Goal: Task Accomplishment & Management: Use online tool/utility

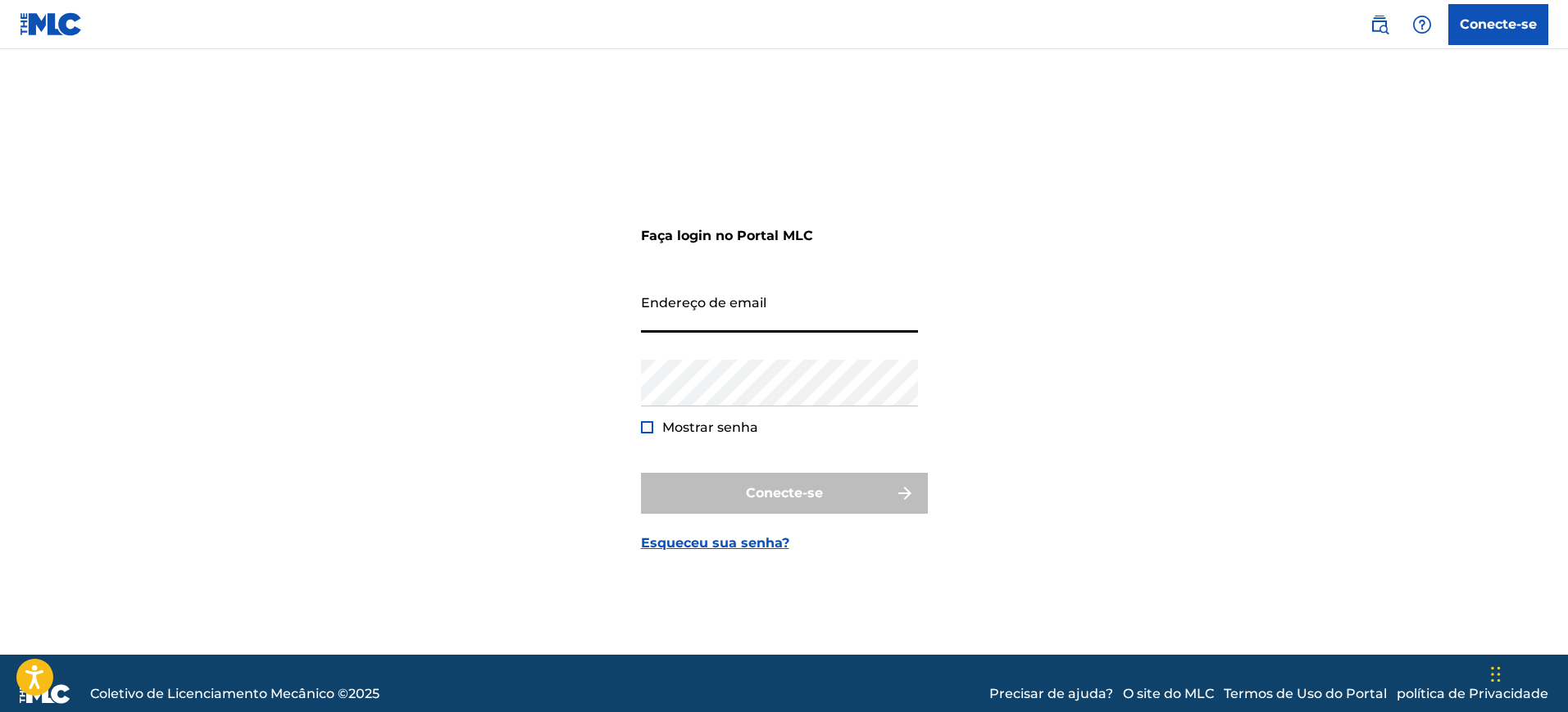
click at [767, 323] on input "Endereço de email" at bounding box center [779, 309] width 277 height 47
type input "[EMAIL_ADDRESS][DOMAIN_NAME]"
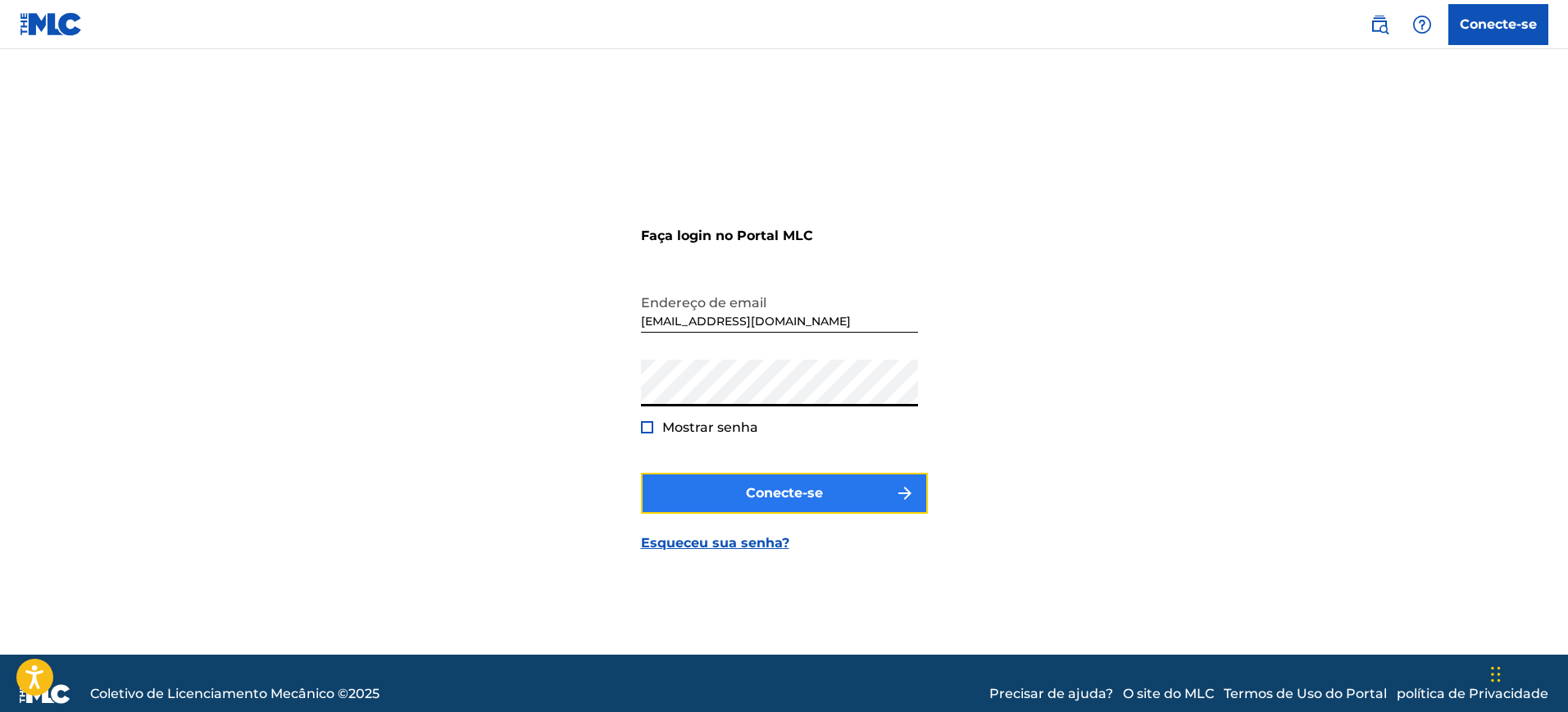
click at [775, 501] on font "Conecte-se" at bounding box center [784, 494] width 77 height 20
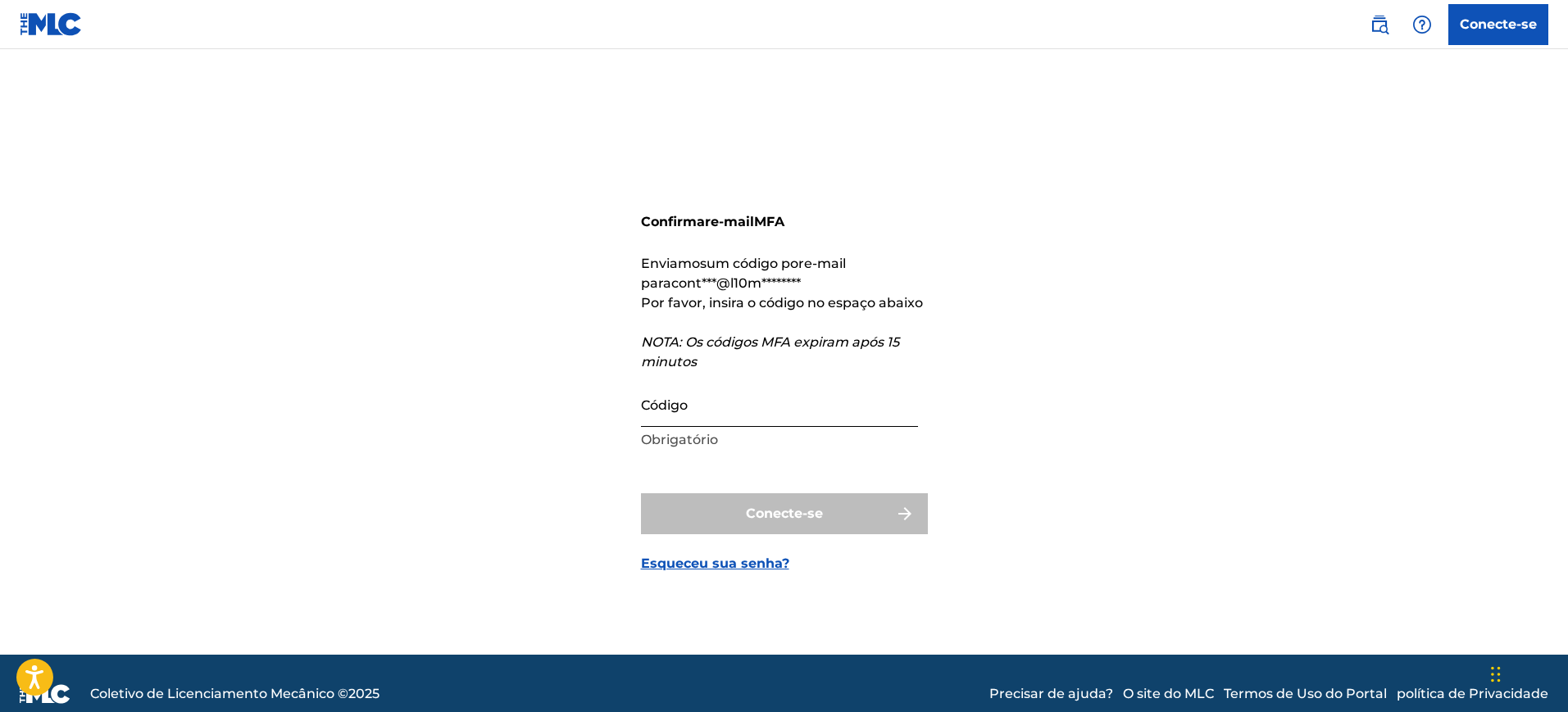
click at [739, 417] on input "Código" at bounding box center [779, 404] width 277 height 47
paste input "046382"
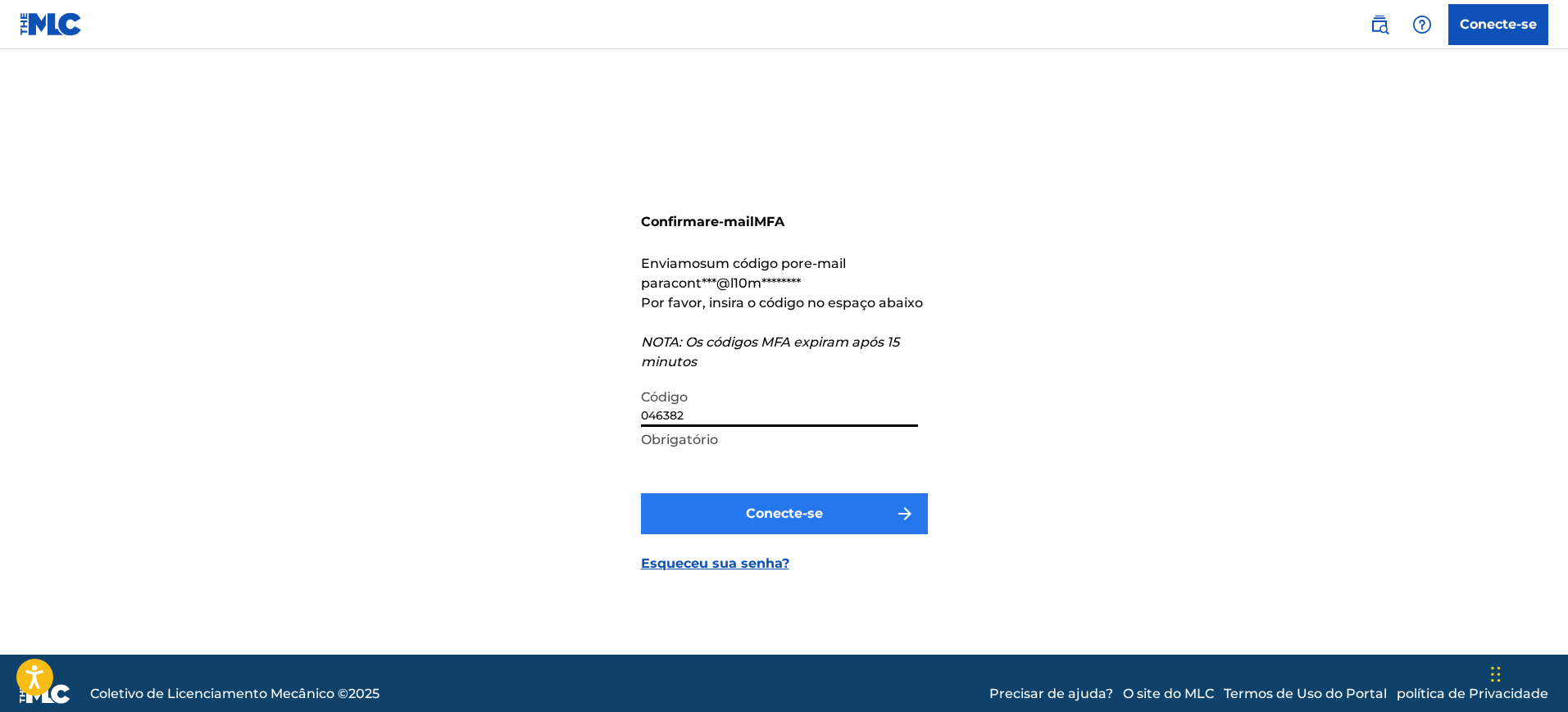
type input "046382"
click at [776, 511] on font "Conecte-se" at bounding box center [784, 513] width 77 height 16
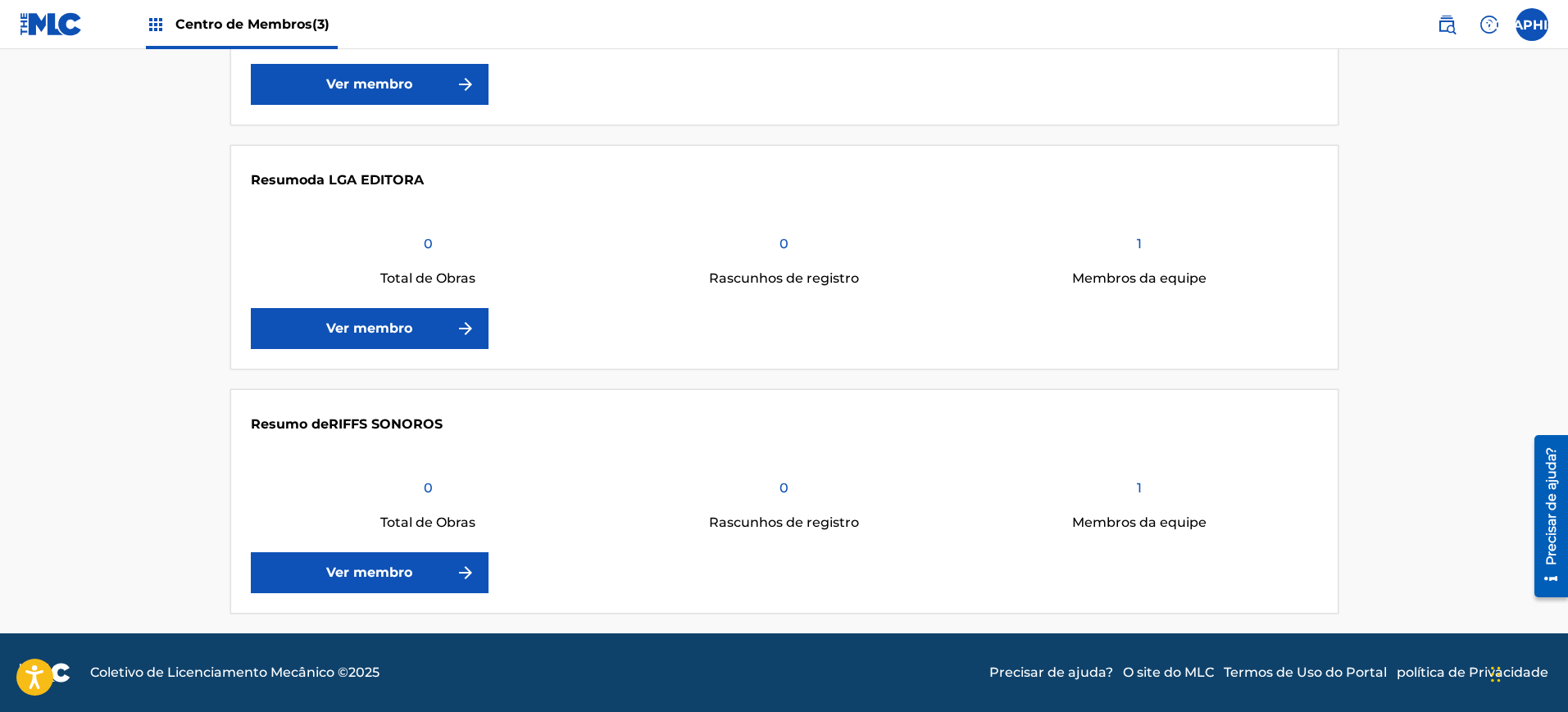
scroll to position [288, 0]
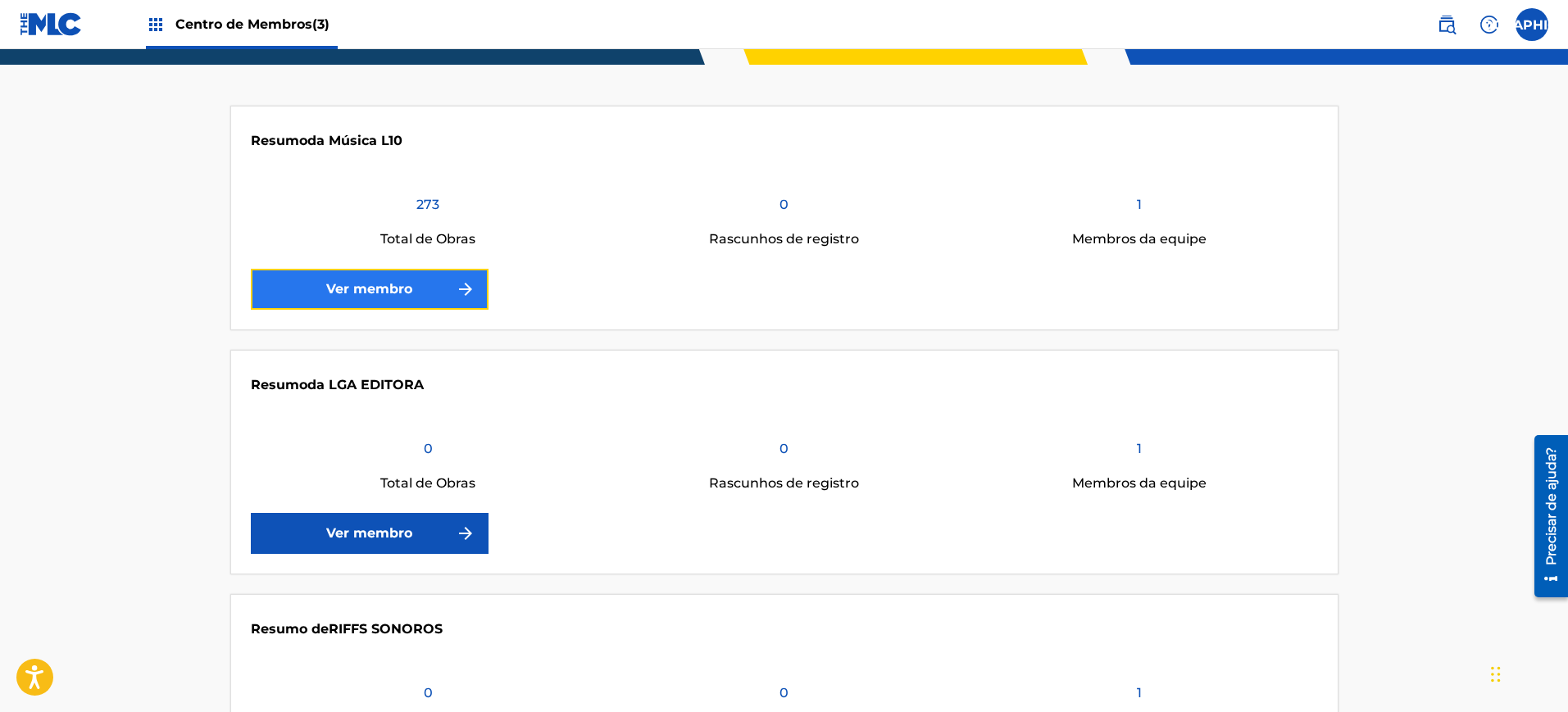
click at [395, 291] on font "Ver membro" at bounding box center [369, 288] width 86 height 16
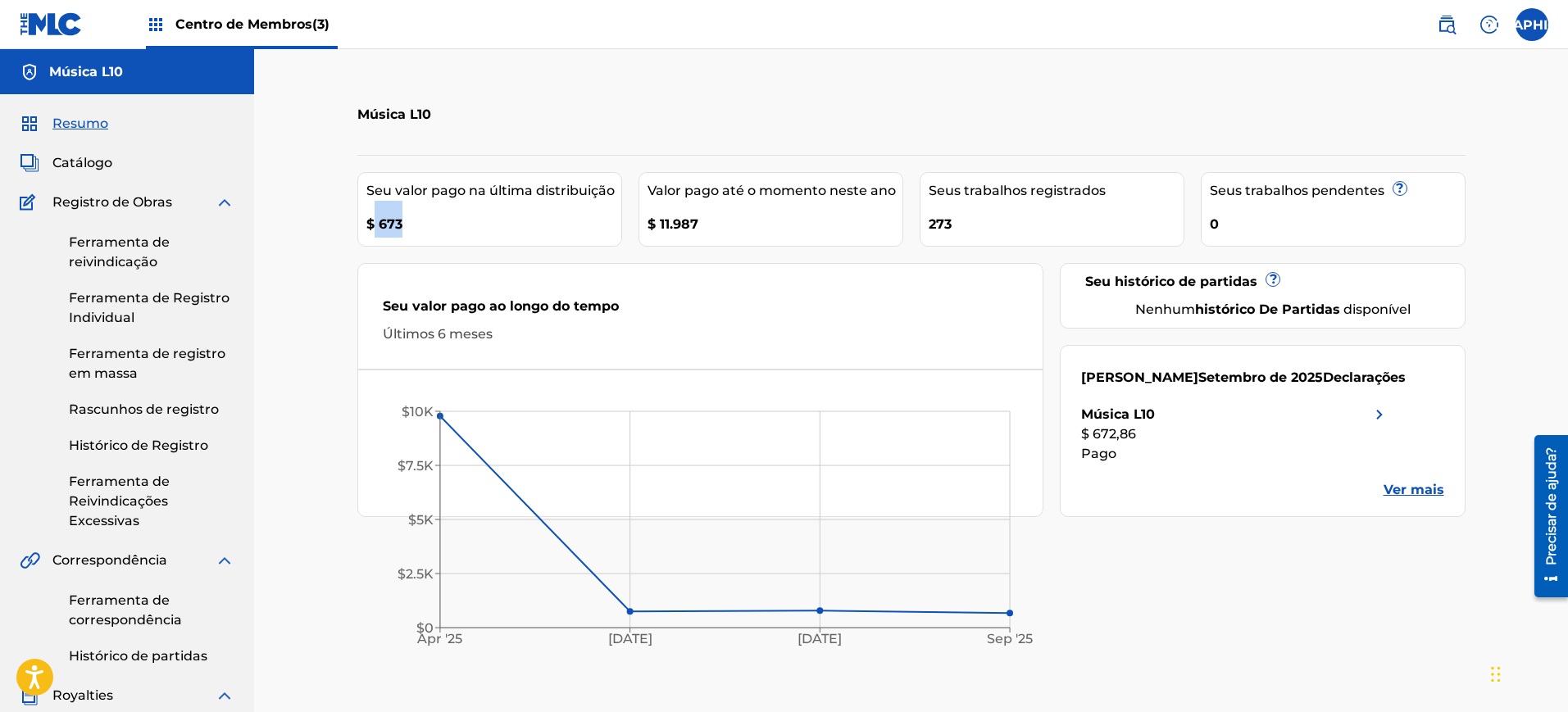
drag, startPoint x: 430, startPoint y: 216, endPoint x: 374, endPoint y: 223, distance: 56.4
click at [374, 223] on div "$ 673" at bounding box center [494, 219] width 255 height 37
click at [360, 223] on div "Seu valor pago na última distribuição $ 673" at bounding box center [489, 208] width 264 height 74
drag, startPoint x: 356, startPoint y: 226, endPoint x: 422, endPoint y: 228, distance: 66.0
click at [422, 228] on div "Seu valor pago na última distribuição $ 673" at bounding box center [489, 208] width 264 height 74
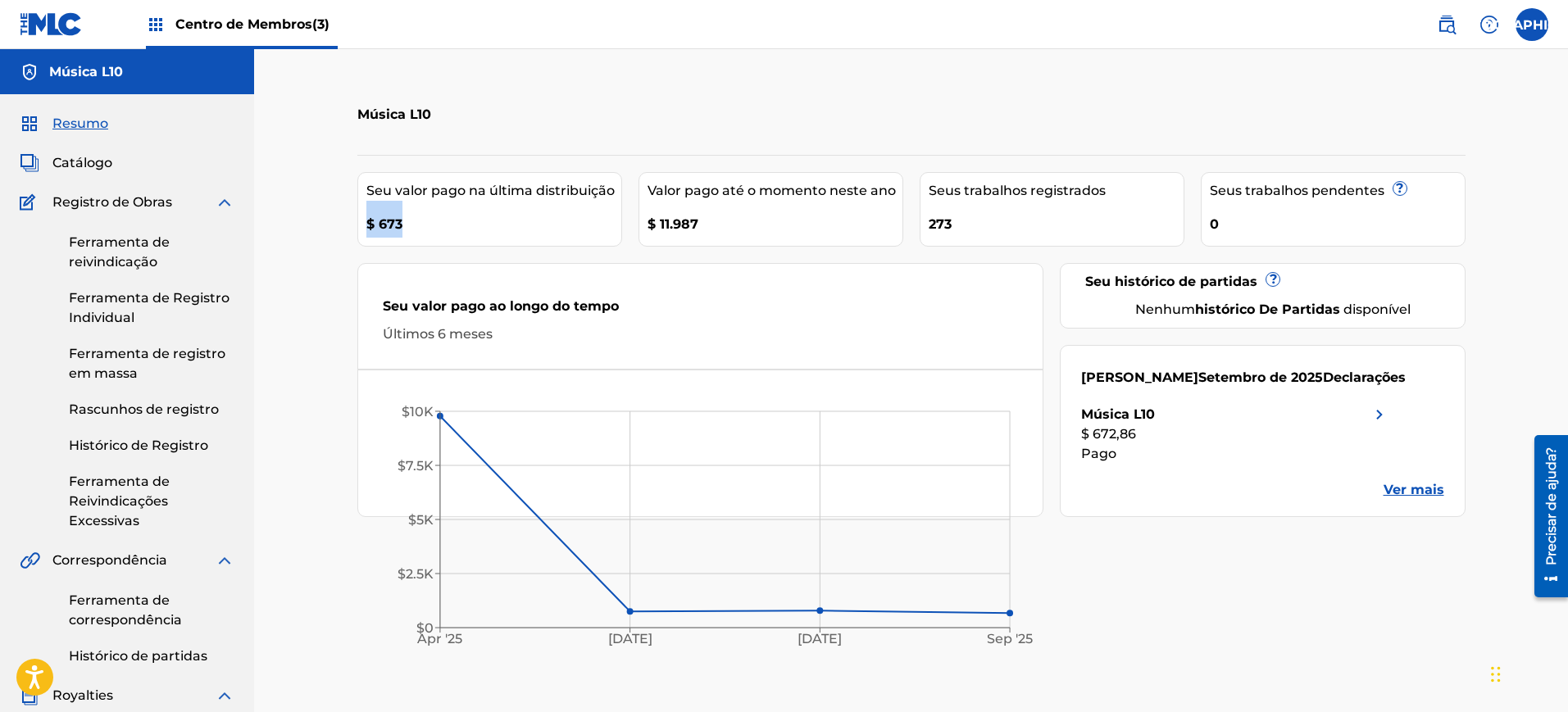
click at [425, 229] on div "$ 673" at bounding box center [494, 219] width 255 height 37
drag, startPoint x: 704, startPoint y: 223, endPoint x: 638, endPoint y: 231, distance: 66.5
click at [638, 231] on div "Valor pago até o momento neste ano $ 11.987" at bounding box center [770, 208] width 264 height 74
click at [704, 228] on div "$ 11.987" at bounding box center [775, 219] width 255 height 37
click at [128, 248] on font "Ferramenta de reivindicação" at bounding box center [119, 252] width 101 height 35
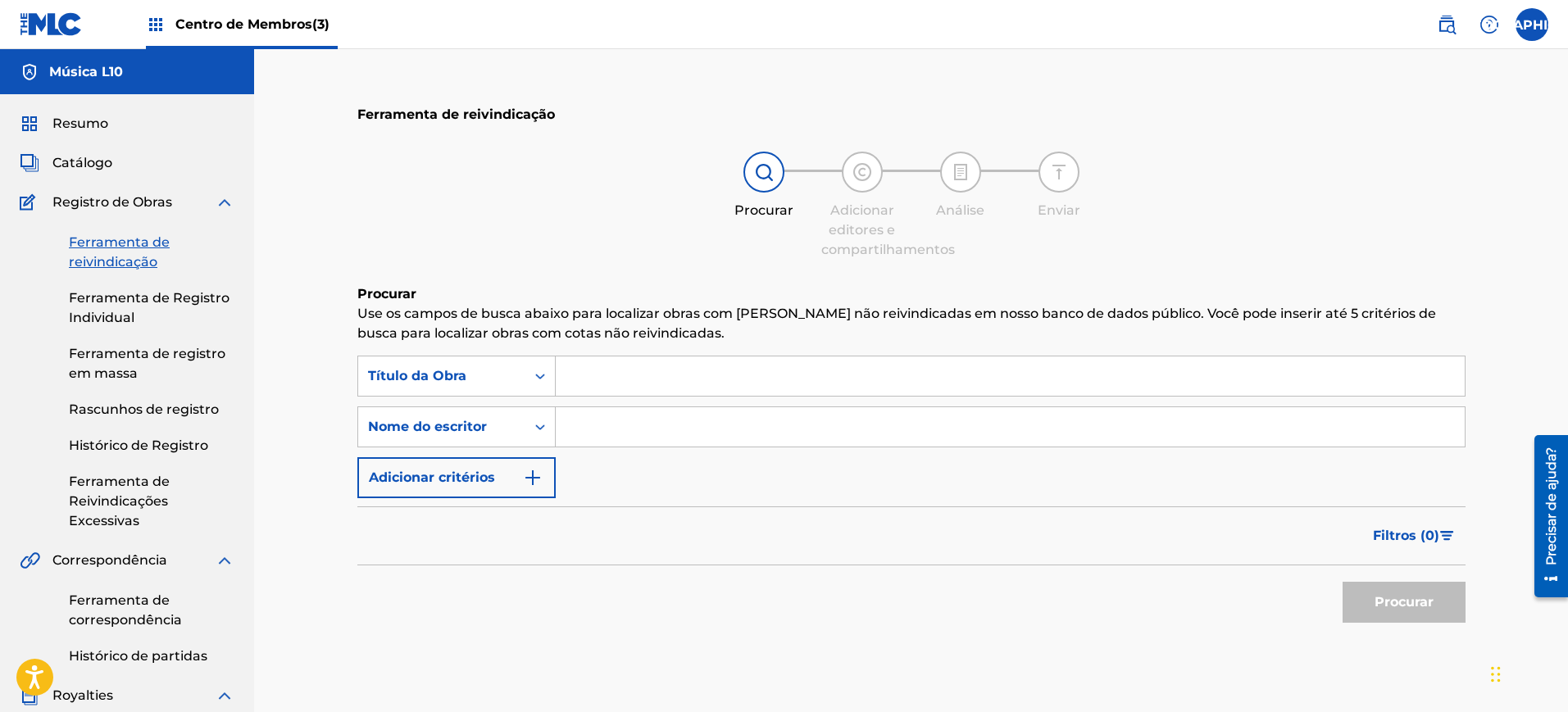
click at [677, 366] on input "Formulário de Pesquisa" at bounding box center [1010, 375] width 909 height 39
type input "O Fogo Arderá"
click at [1342, 582] on button "Procurar" at bounding box center [1403, 602] width 123 height 41
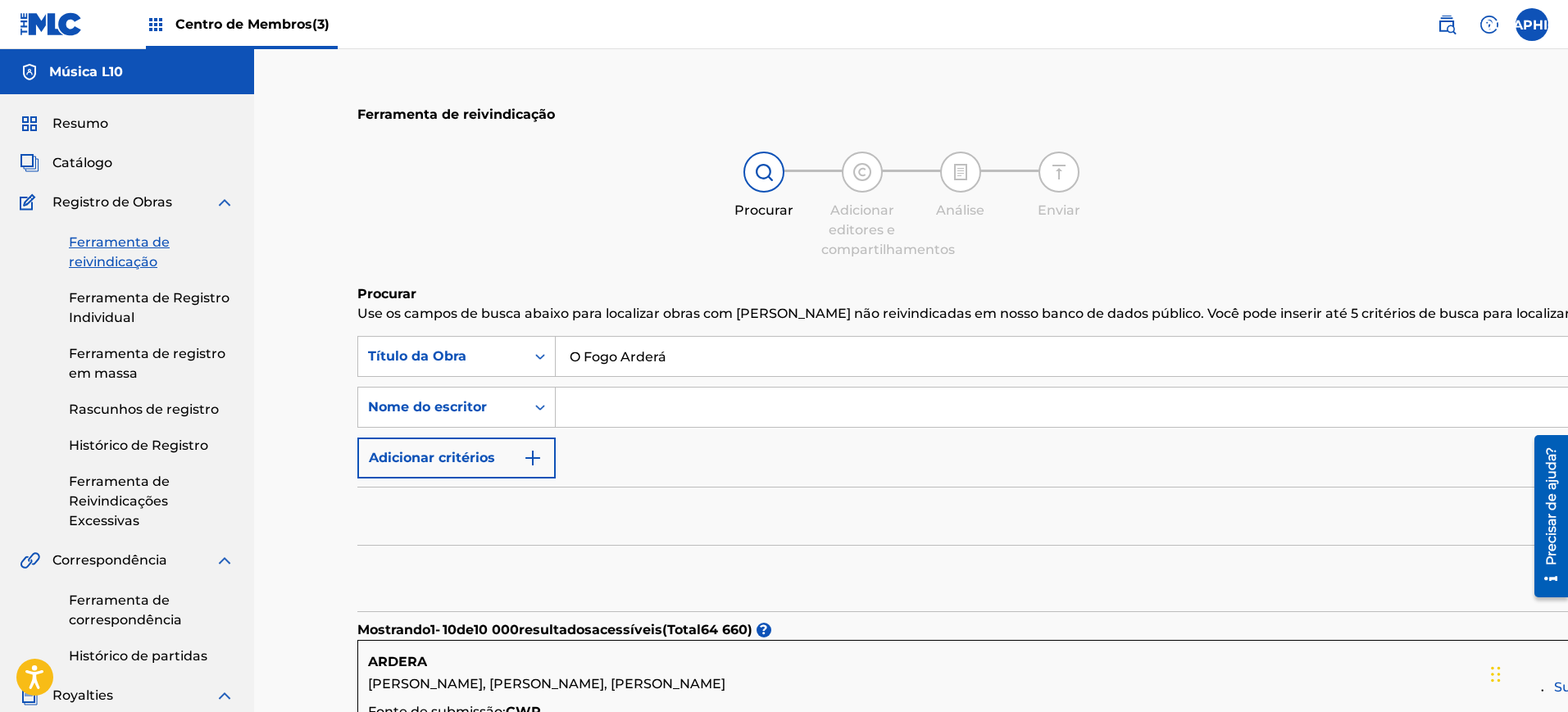
click at [676, 407] on input "Formulário de Pesquisa" at bounding box center [1269, 407] width 1427 height 39
paste input "[PERSON_NAME]"
type input "[PERSON_NAME]"
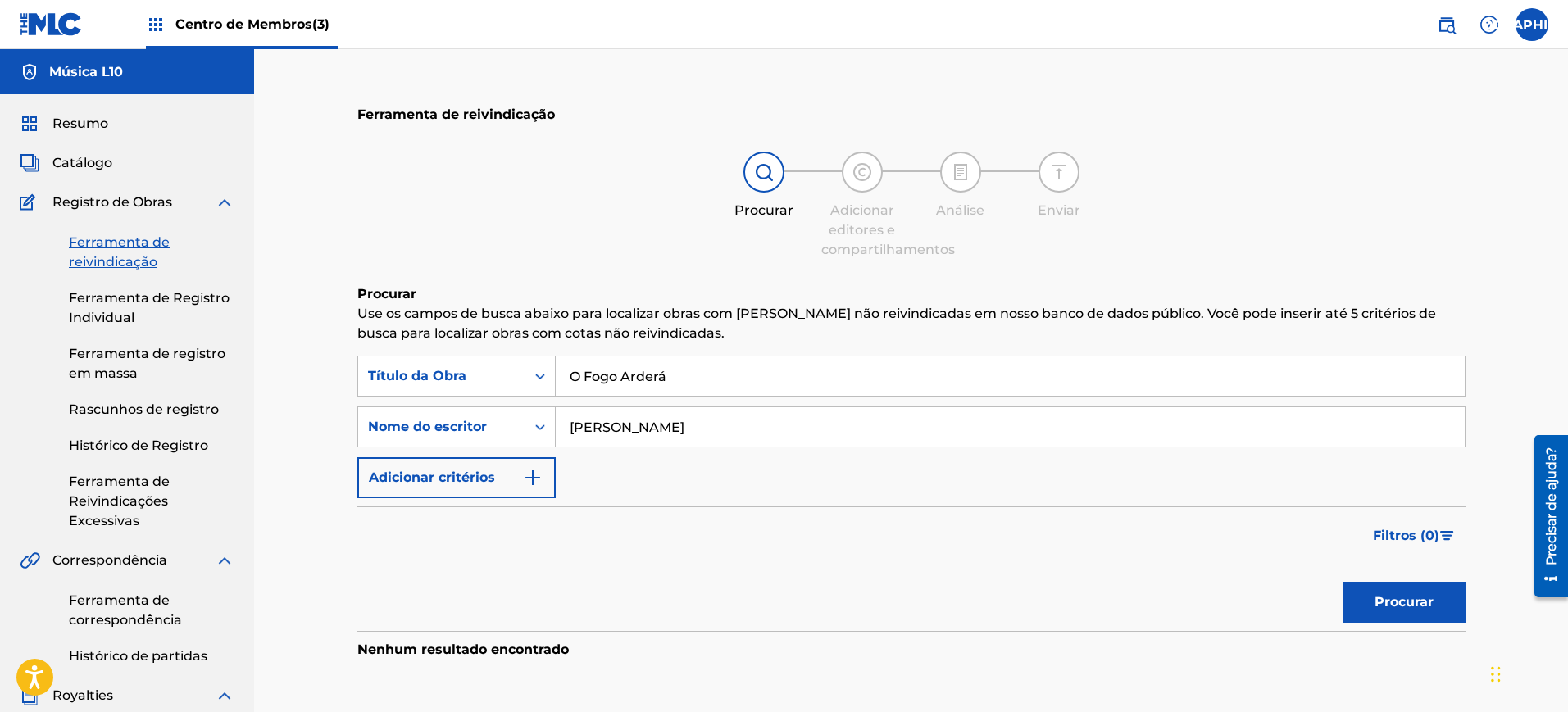
scroll to position [205, 0]
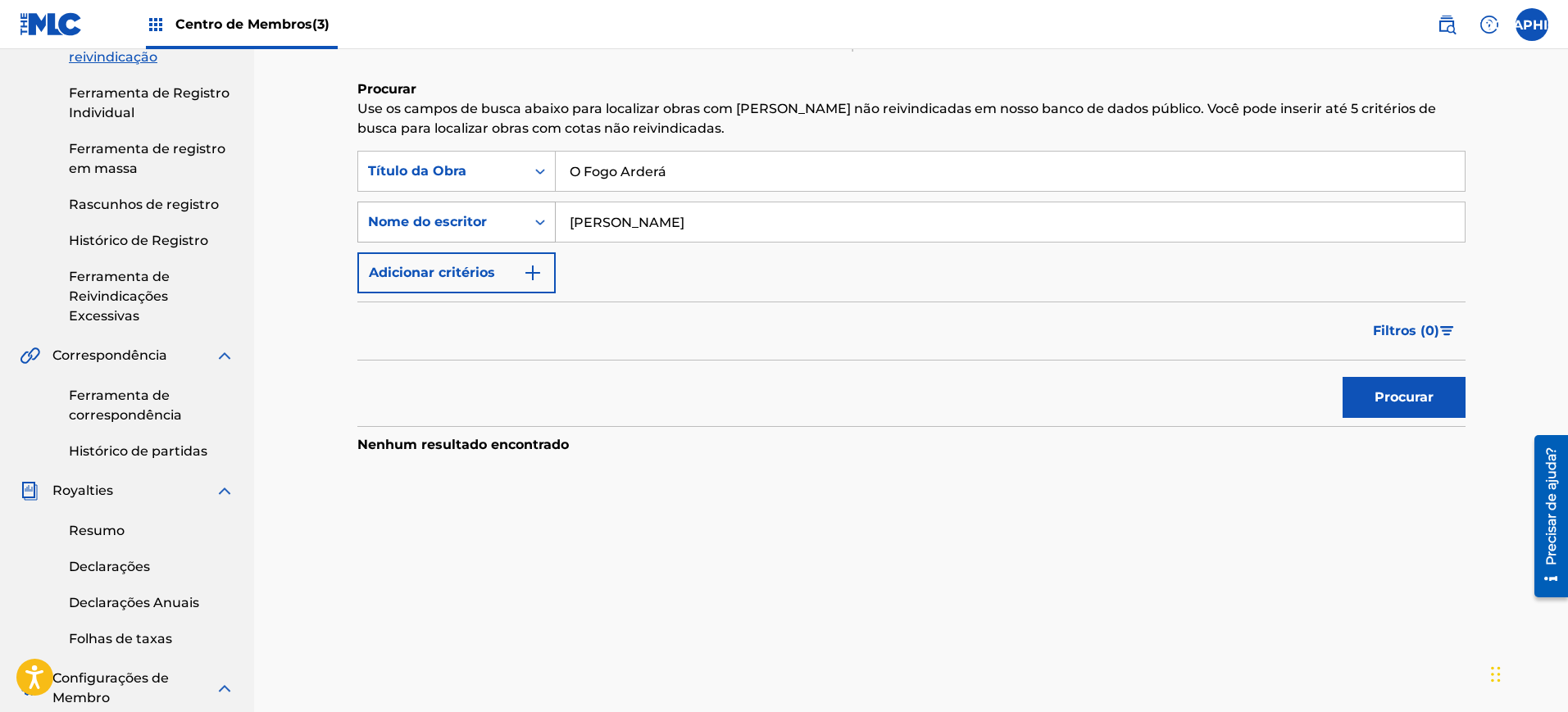
drag, startPoint x: 884, startPoint y: 223, endPoint x: 527, endPoint y: 224, distance: 357.0
click at [527, 224] on div "PesquisarComCritériosacb58e2d6-6beb-46a3-b0f4-dd178ccf364a Nome do escritor [PE…" at bounding box center [911, 222] width 1108 height 41
click at [725, 168] on input "O Fogo Arderá" at bounding box center [1010, 171] width 909 height 39
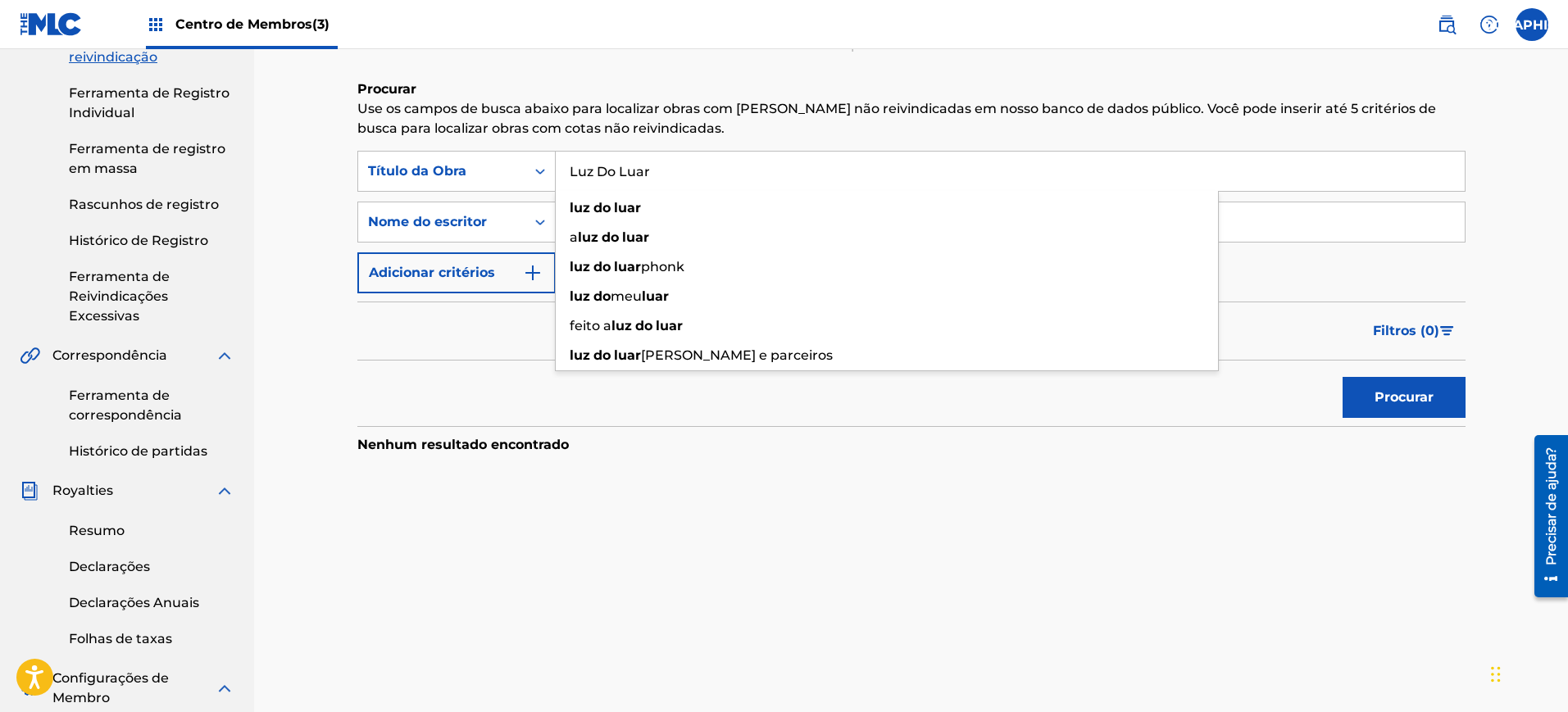
type input "Luz Do Luar"
click at [741, 128] on p "Use os campos de busca abaixo para localizar obras com [PERSON_NAME] não reivin…" at bounding box center [911, 118] width 1108 height 39
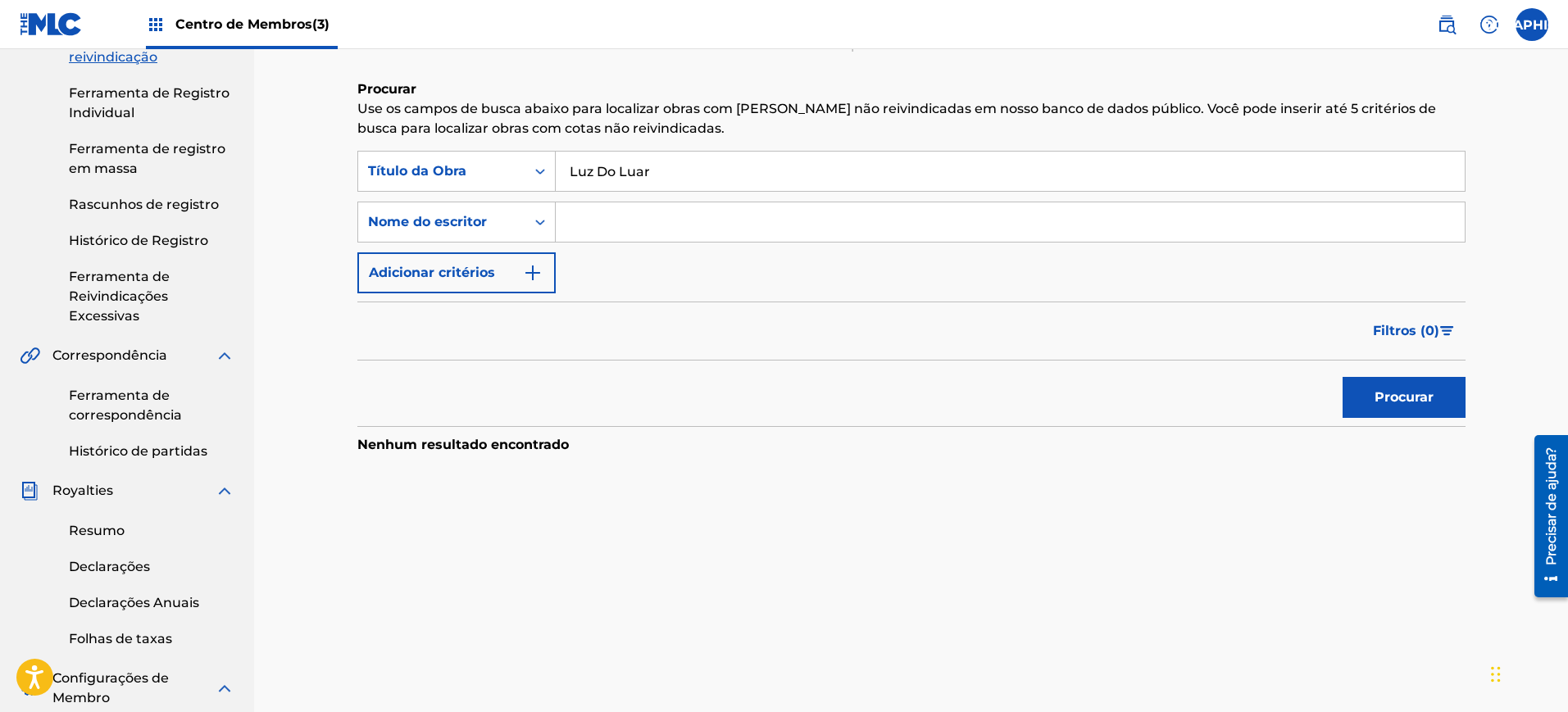
click at [599, 229] on input "Formulário de Pesquisa" at bounding box center [1010, 222] width 909 height 39
type input "[PERSON_NAME]"
click at [1376, 398] on font "Procurar" at bounding box center [1404, 397] width 59 height 16
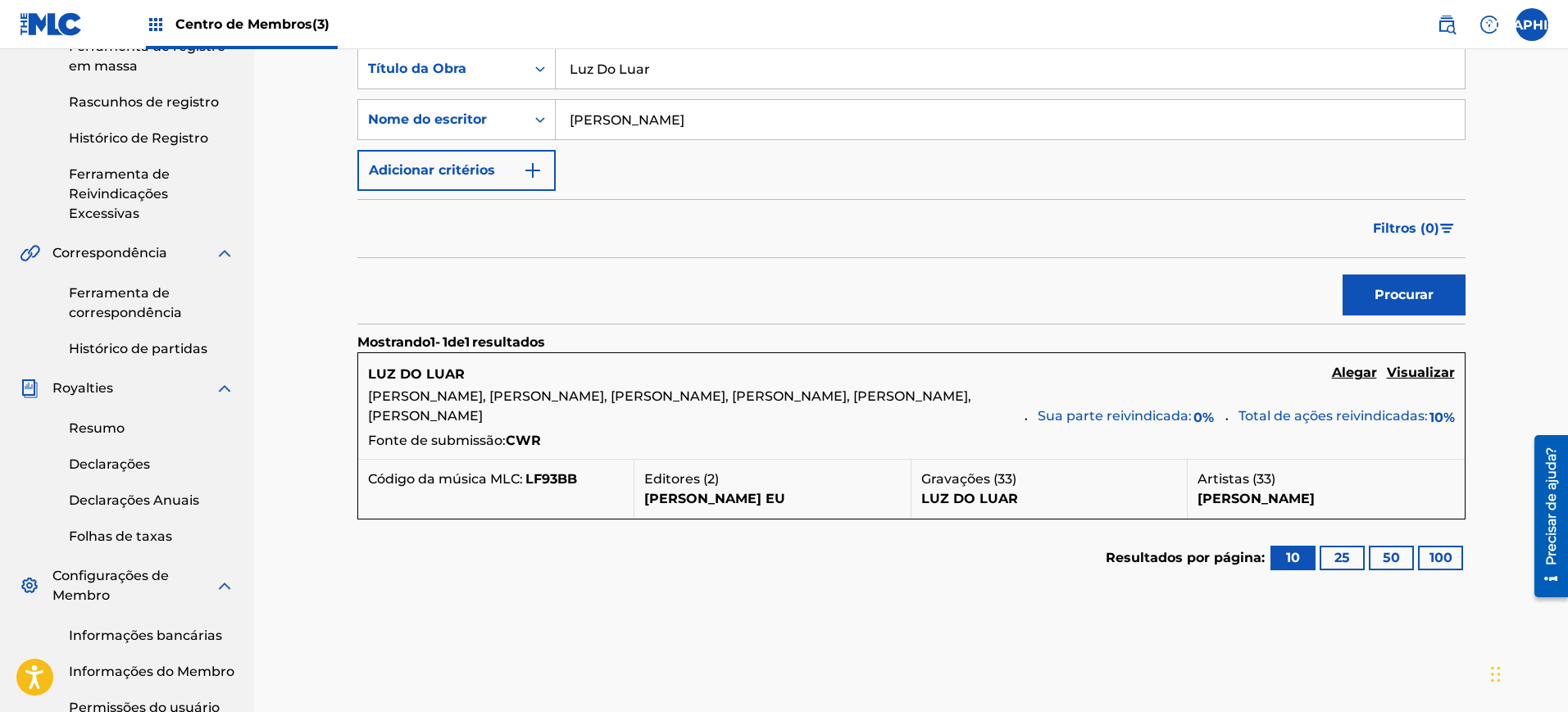
scroll to position [409, 0]
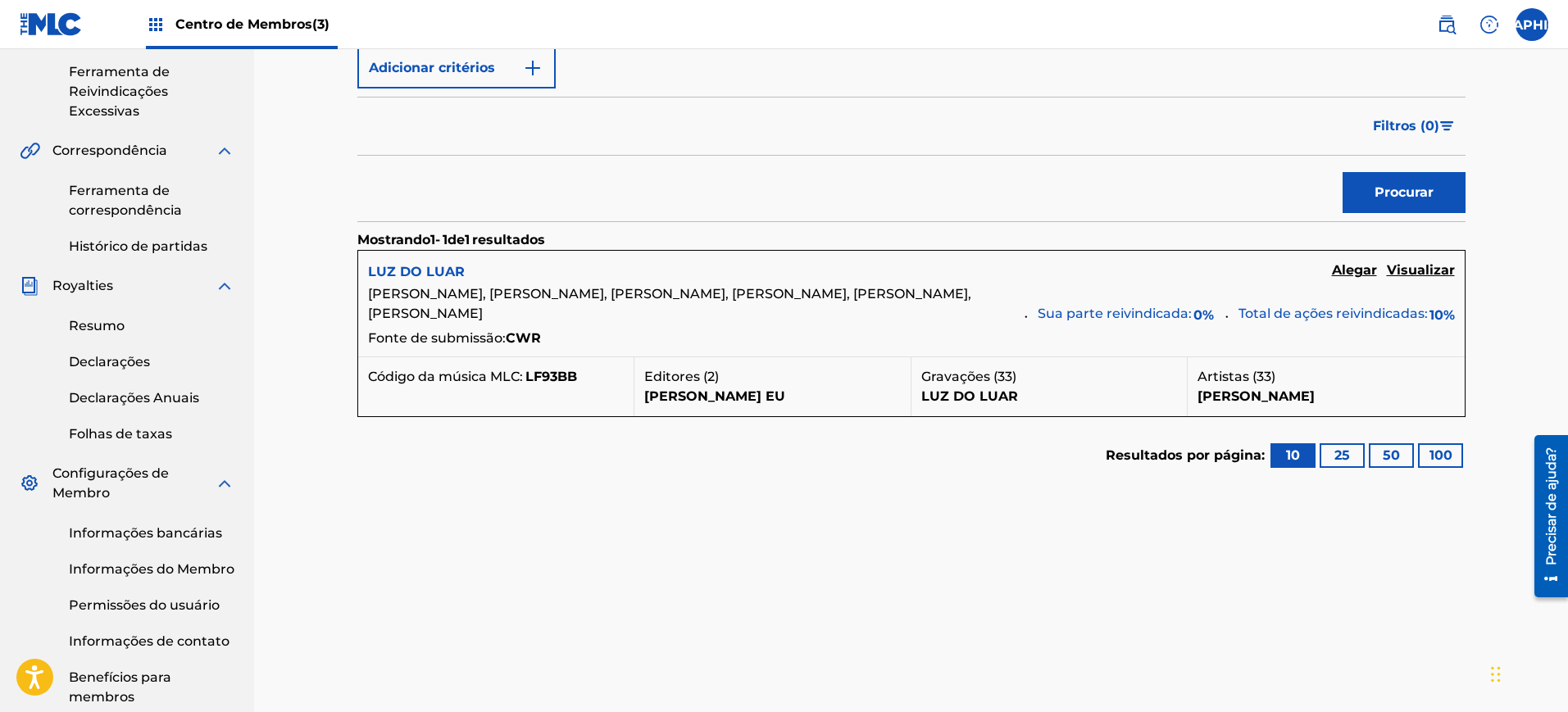
click at [445, 268] on font "LUZ DO LUAR" at bounding box center [416, 271] width 97 height 16
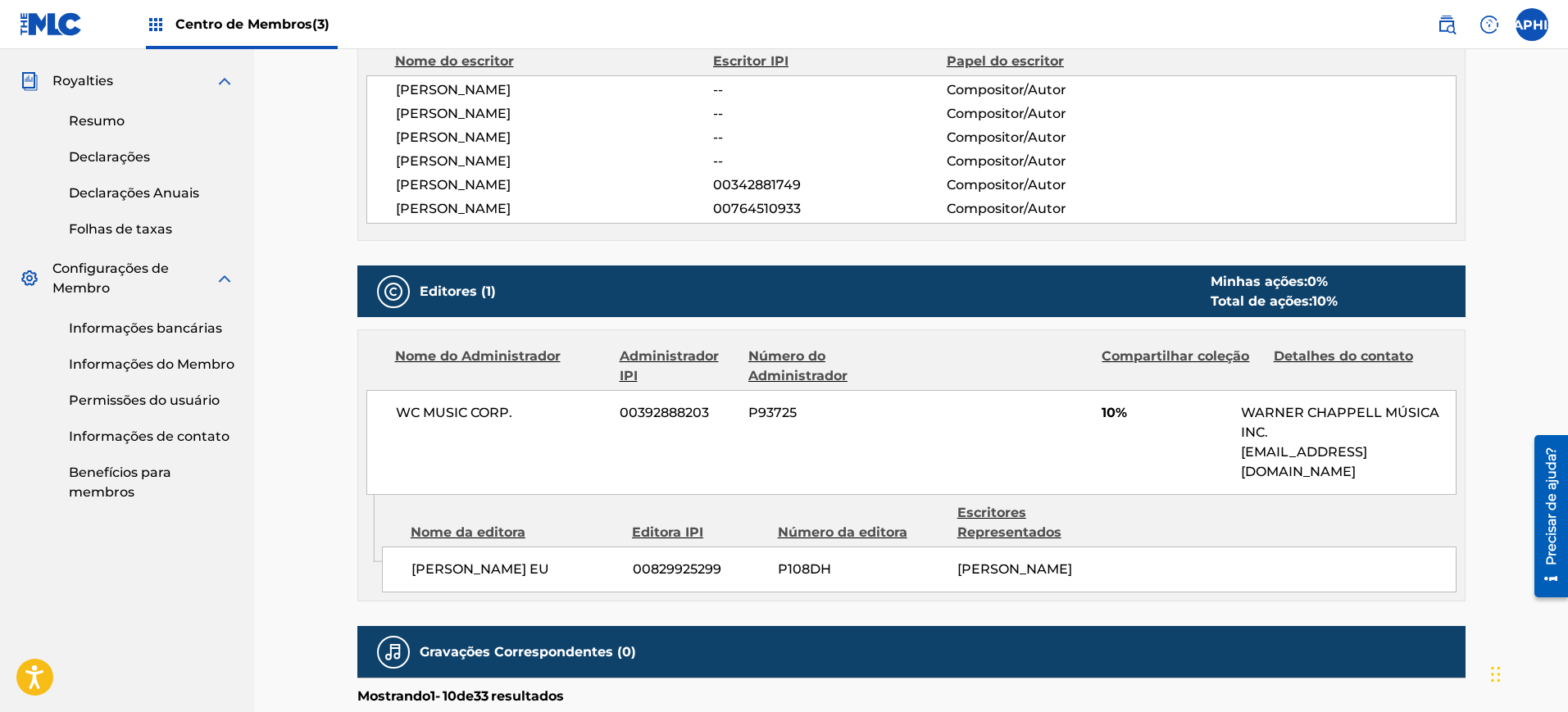
scroll to position [512, 0]
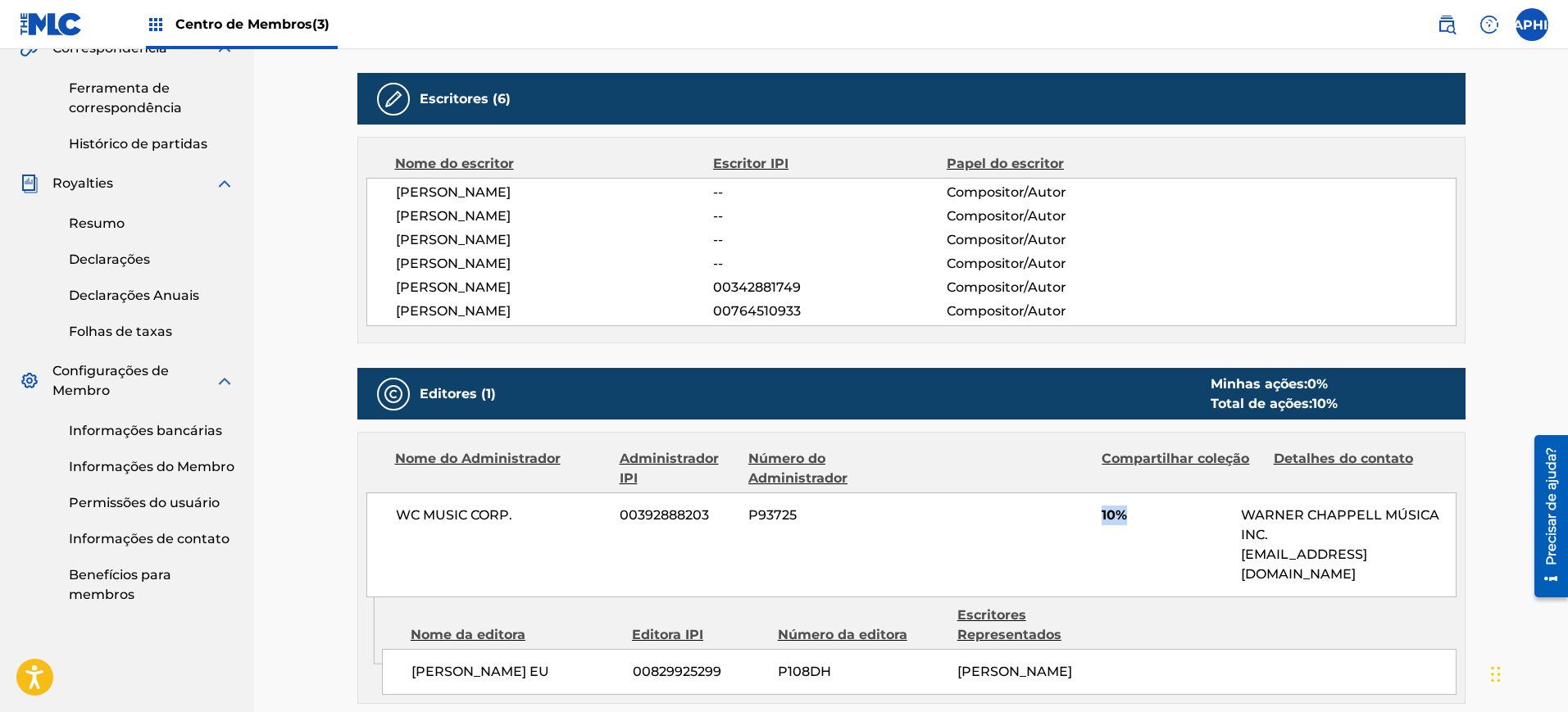
drag, startPoint x: 1103, startPoint y: 509, endPoint x: 1129, endPoint y: 509, distance: 26.0
click at [1129, 509] on span "10%" at bounding box center [1164, 515] width 127 height 20
click at [1027, 525] on div "WC MUSIC CORP. 00392888203 P93725 10% WARNER CHAPPELL MÚSICA INC. [EMAIL_ADDRES…" at bounding box center [911, 544] width 1090 height 105
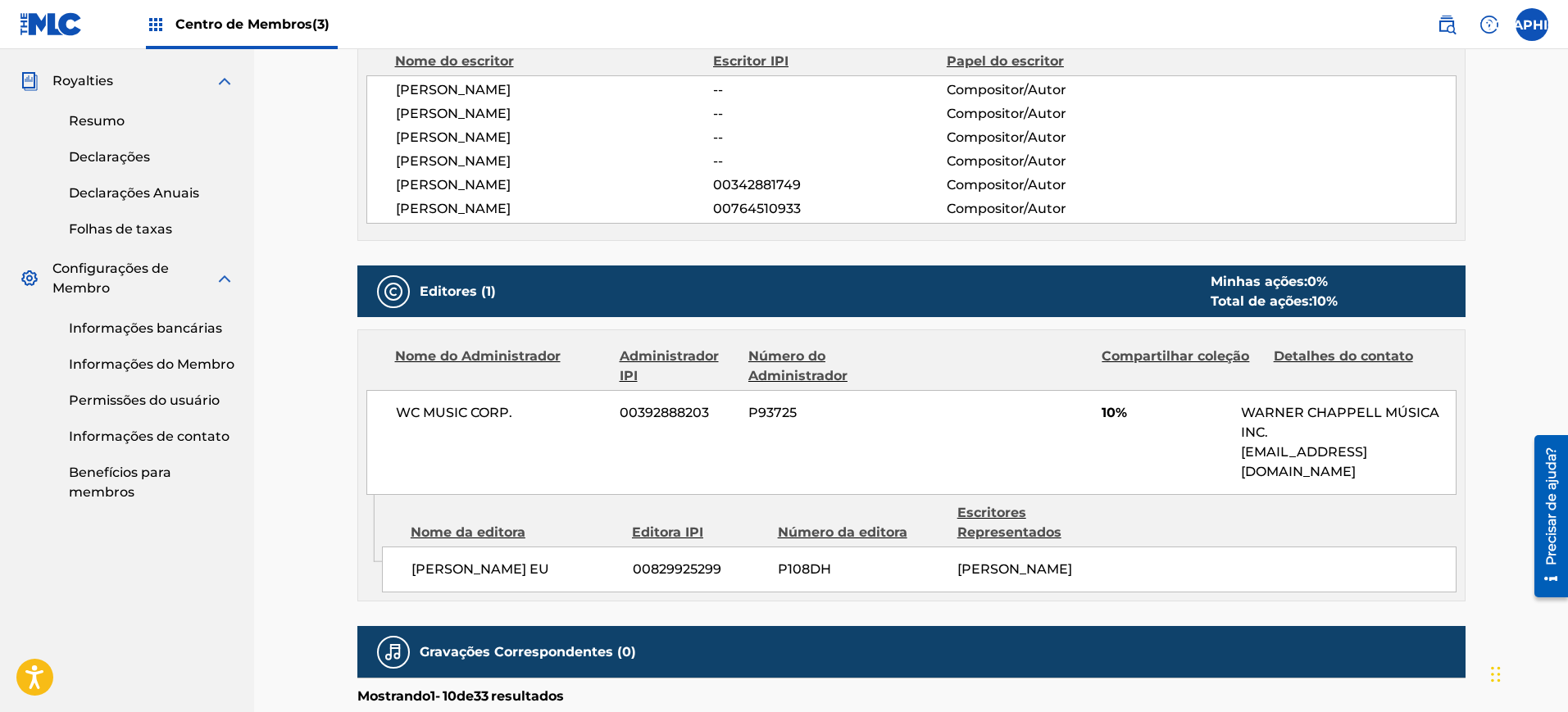
drag, startPoint x: 490, startPoint y: 594, endPoint x: 410, endPoint y: 569, distance: 83.8
click at [410, 569] on div "[PERSON_NAME] EU 00829925299 P108DH [PERSON_NAME]" at bounding box center [919, 569] width 1074 height 46
click at [507, 578] on span "[PERSON_NAME] EU" at bounding box center [515, 569] width 209 height 20
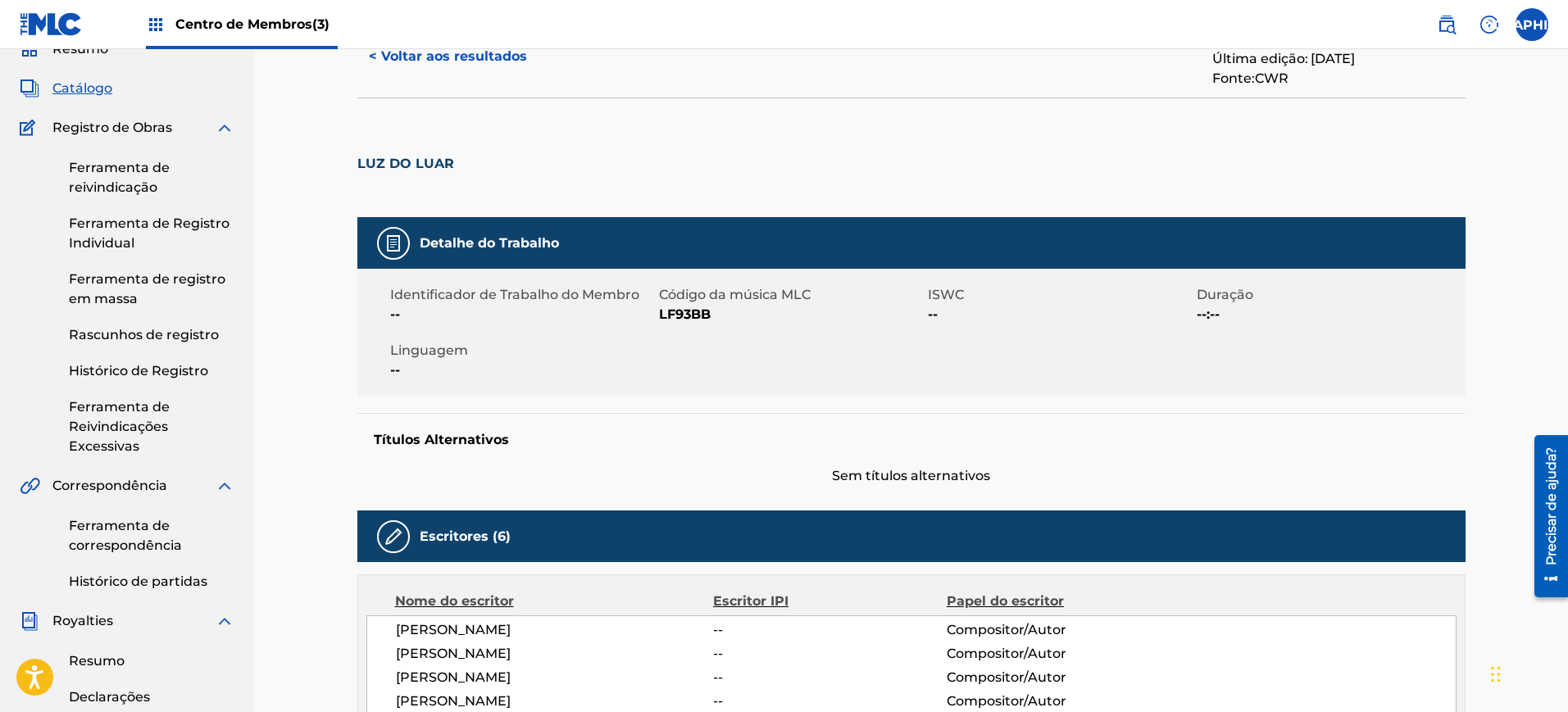
scroll to position [0, 0]
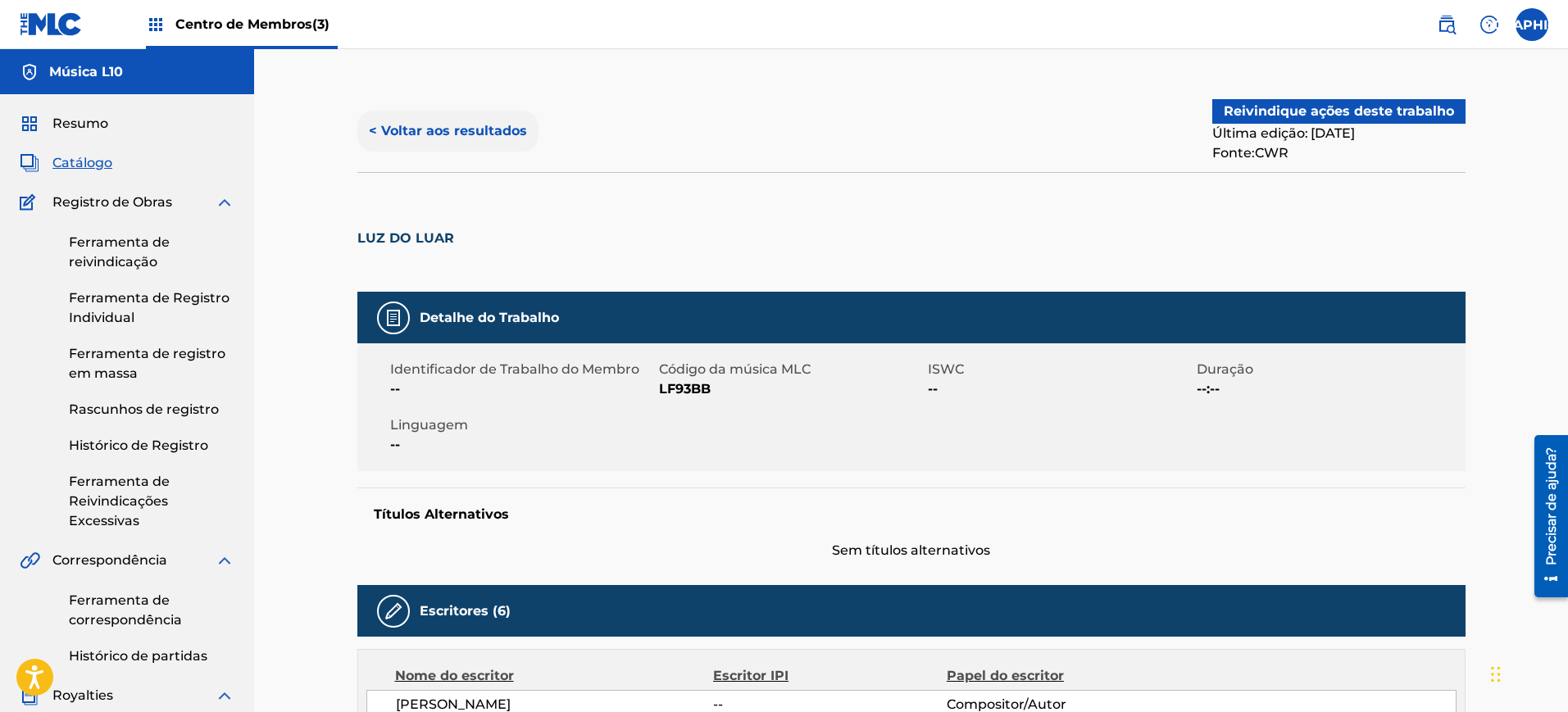
click at [376, 126] on font "< Voltar aos resultados" at bounding box center [448, 130] width 158 height 16
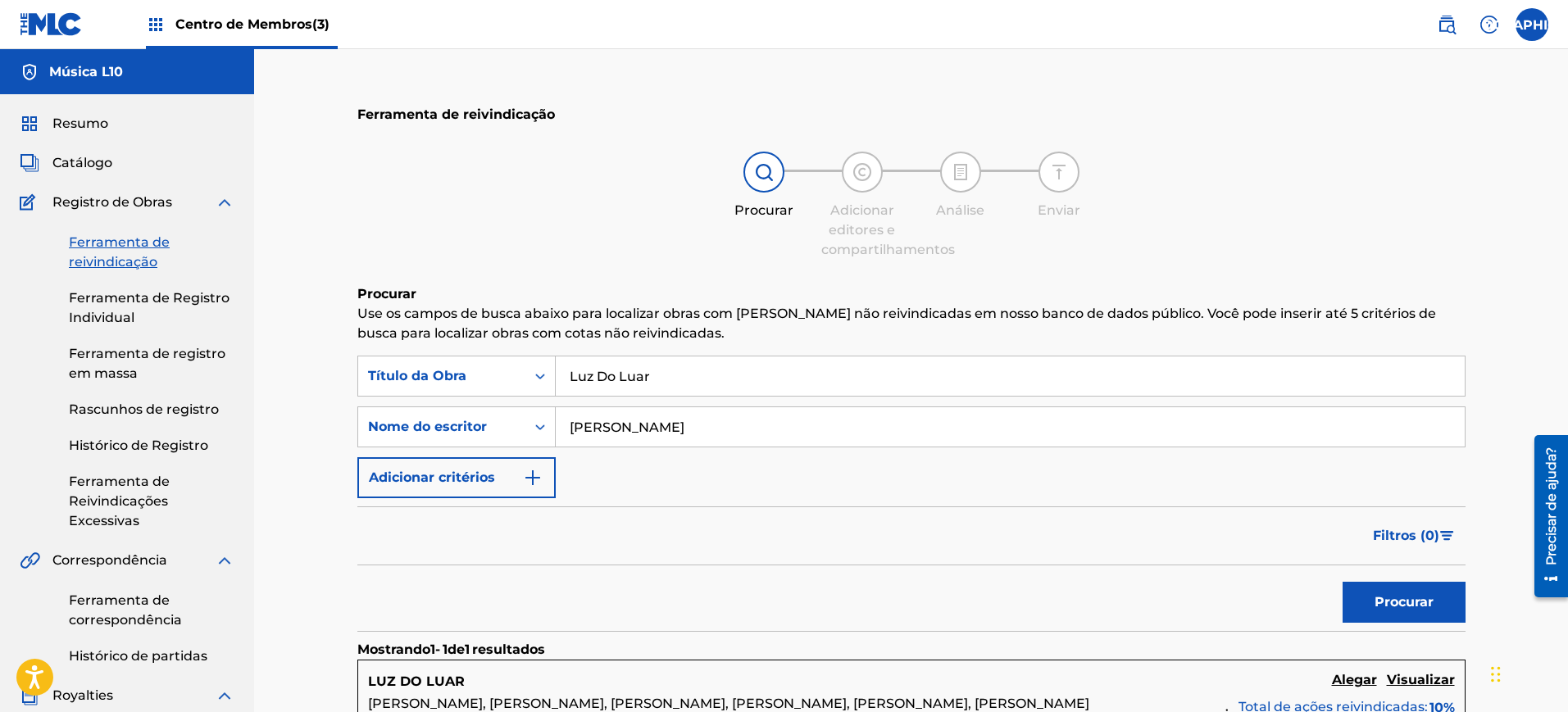
click at [679, 377] on input "Luz Do Luar" at bounding box center [1010, 375] width 909 height 39
click at [696, 424] on input "[PERSON_NAME]" at bounding box center [1010, 426] width 909 height 39
click at [657, 381] on input "Luz Do Luar" at bounding box center [1010, 375] width 909 height 39
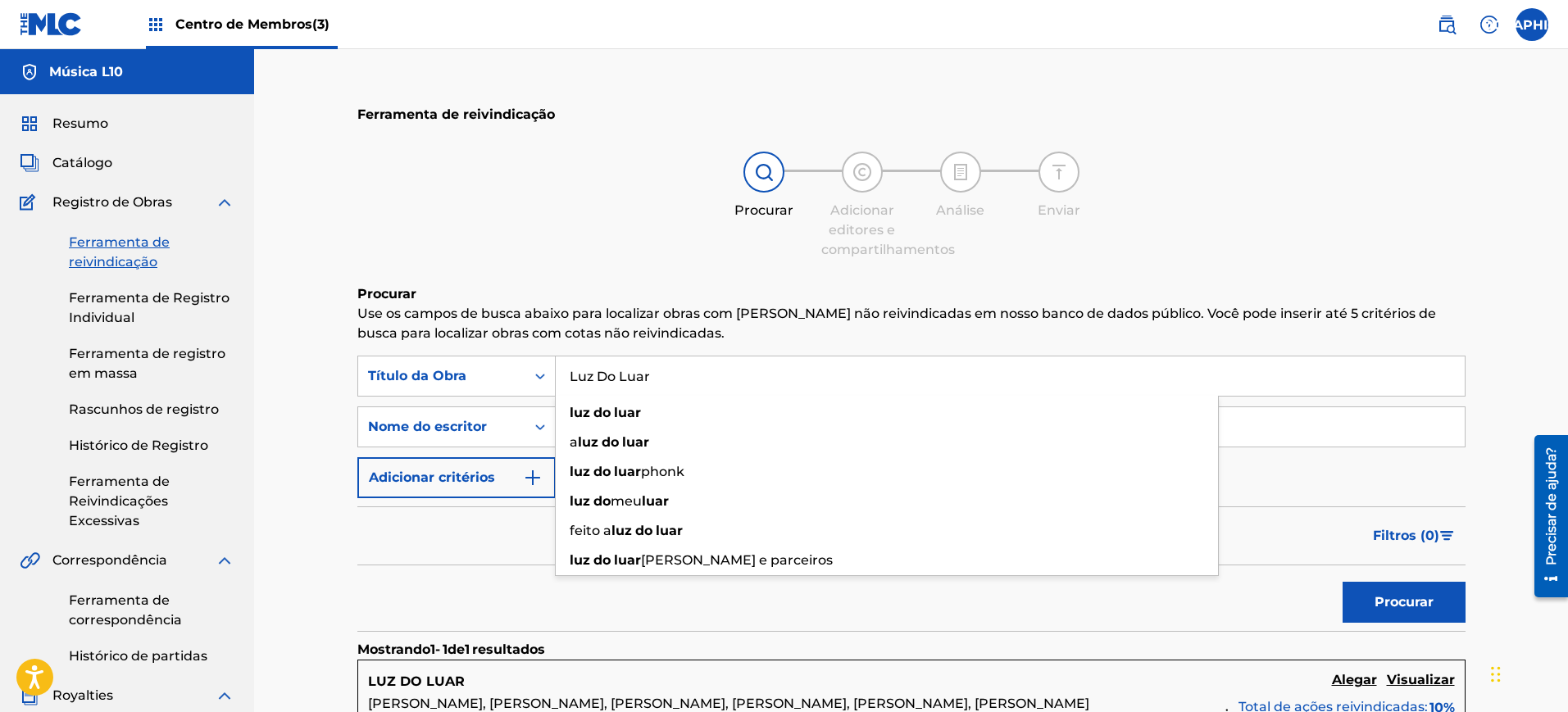
click at [657, 381] on input "Luz Do Luar" at bounding box center [1010, 375] width 909 height 39
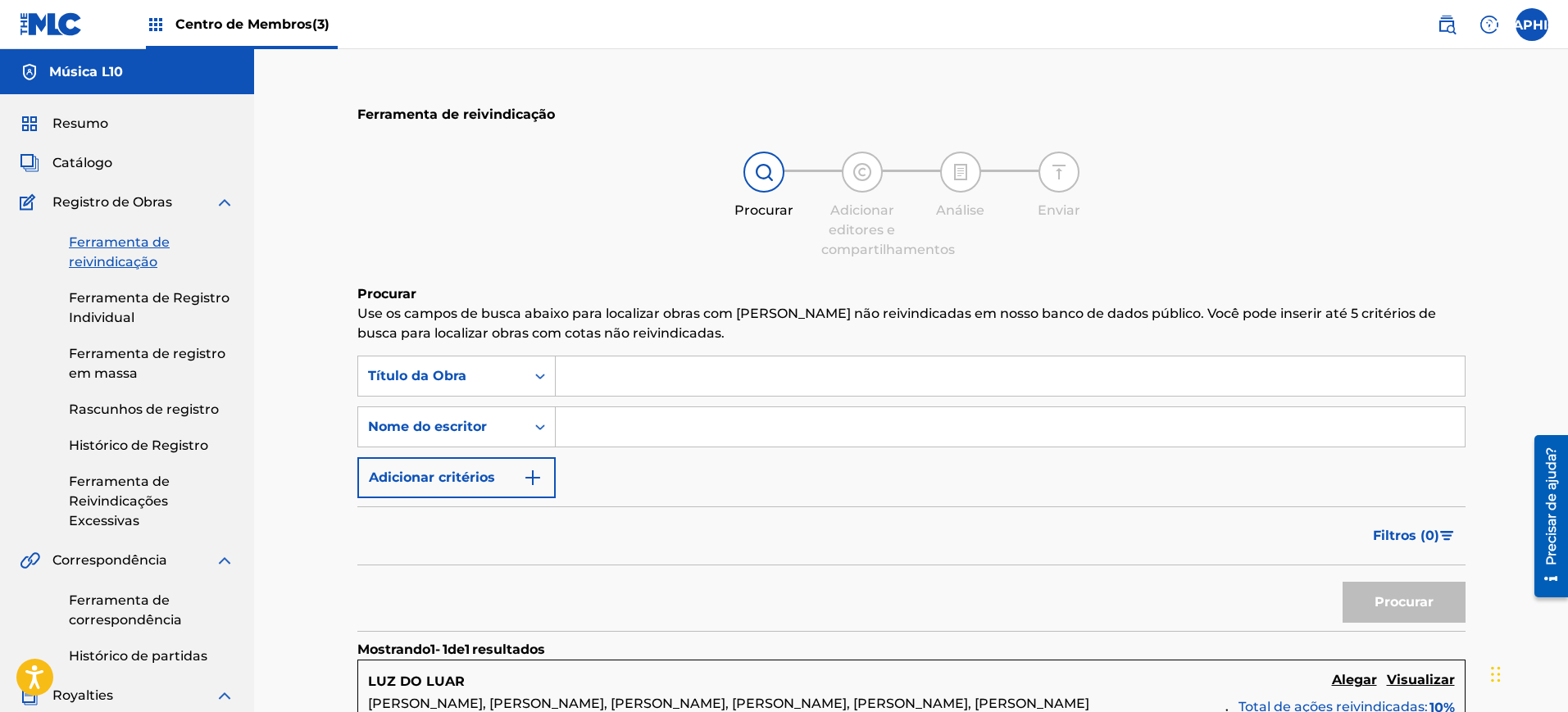
click at [733, 415] on input "Formulário de Pesquisa" at bounding box center [1010, 426] width 909 height 39
click at [1342, 582] on button "Procurar" at bounding box center [1403, 602] width 123 height 41
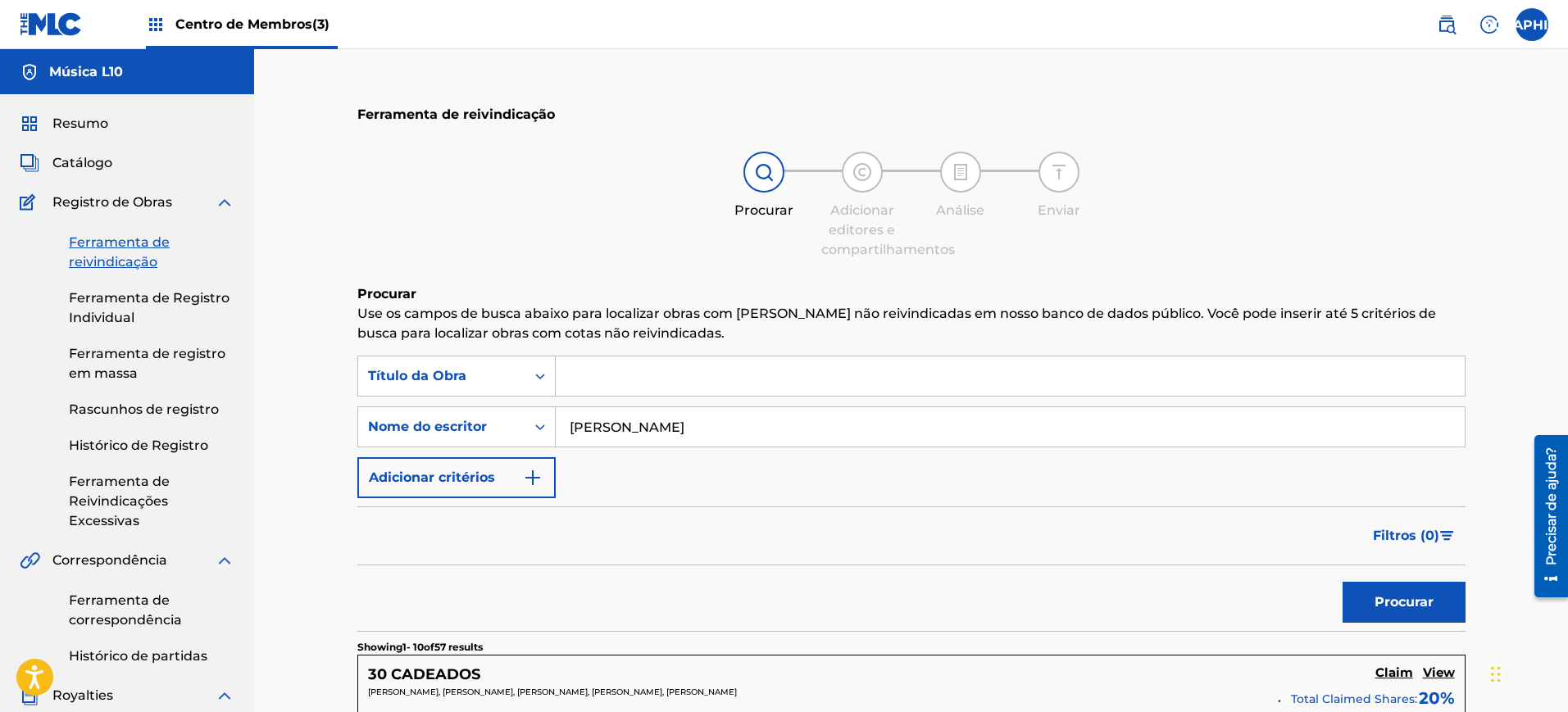
scroll to position [205, 0]
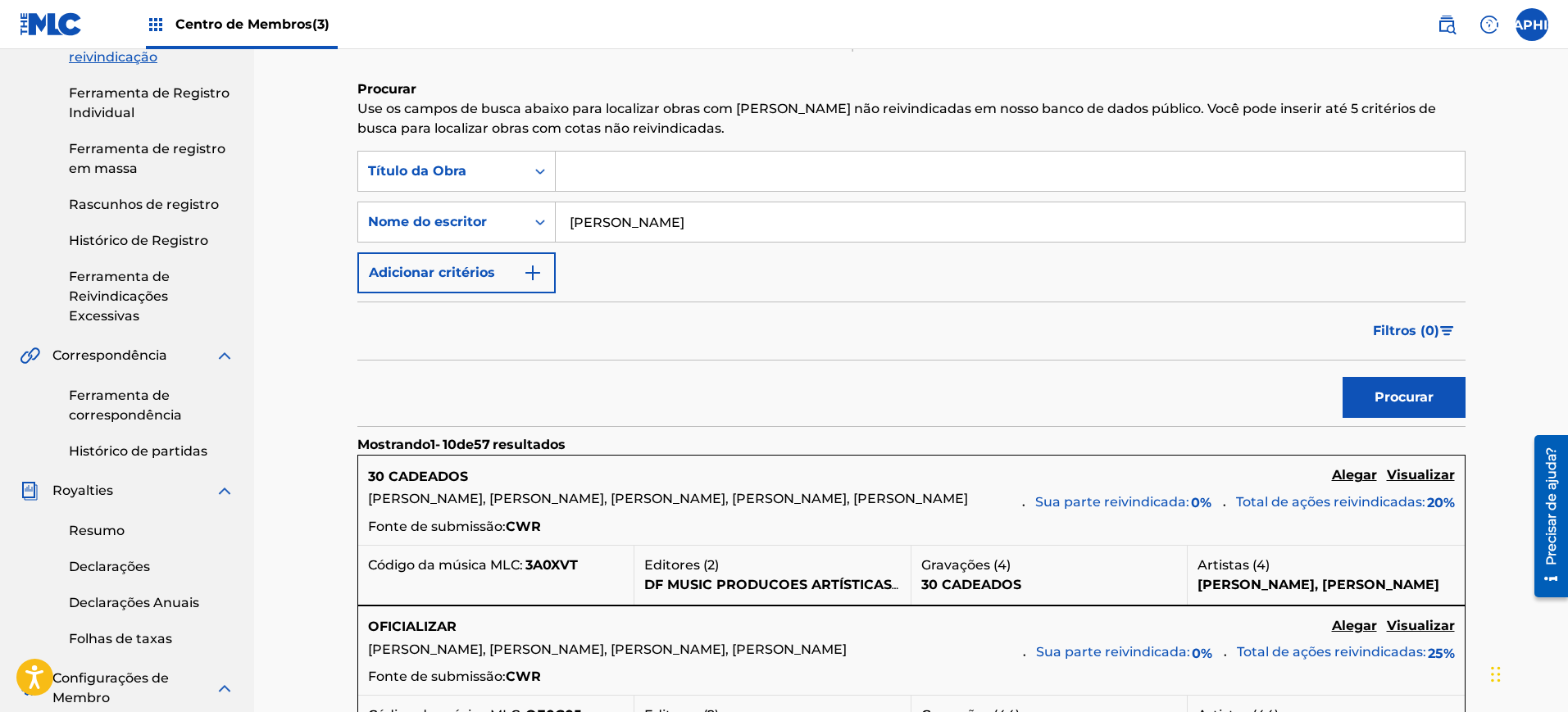
click at [814, 218] on input "[PERSON_NAME]" at bounding box center [1010, 222] width 909 height 39
type input "[PERSON_NAME]"
click at [1416, 405] on font "Procurar" at bounding box center [1404, 398] width 59 height 20
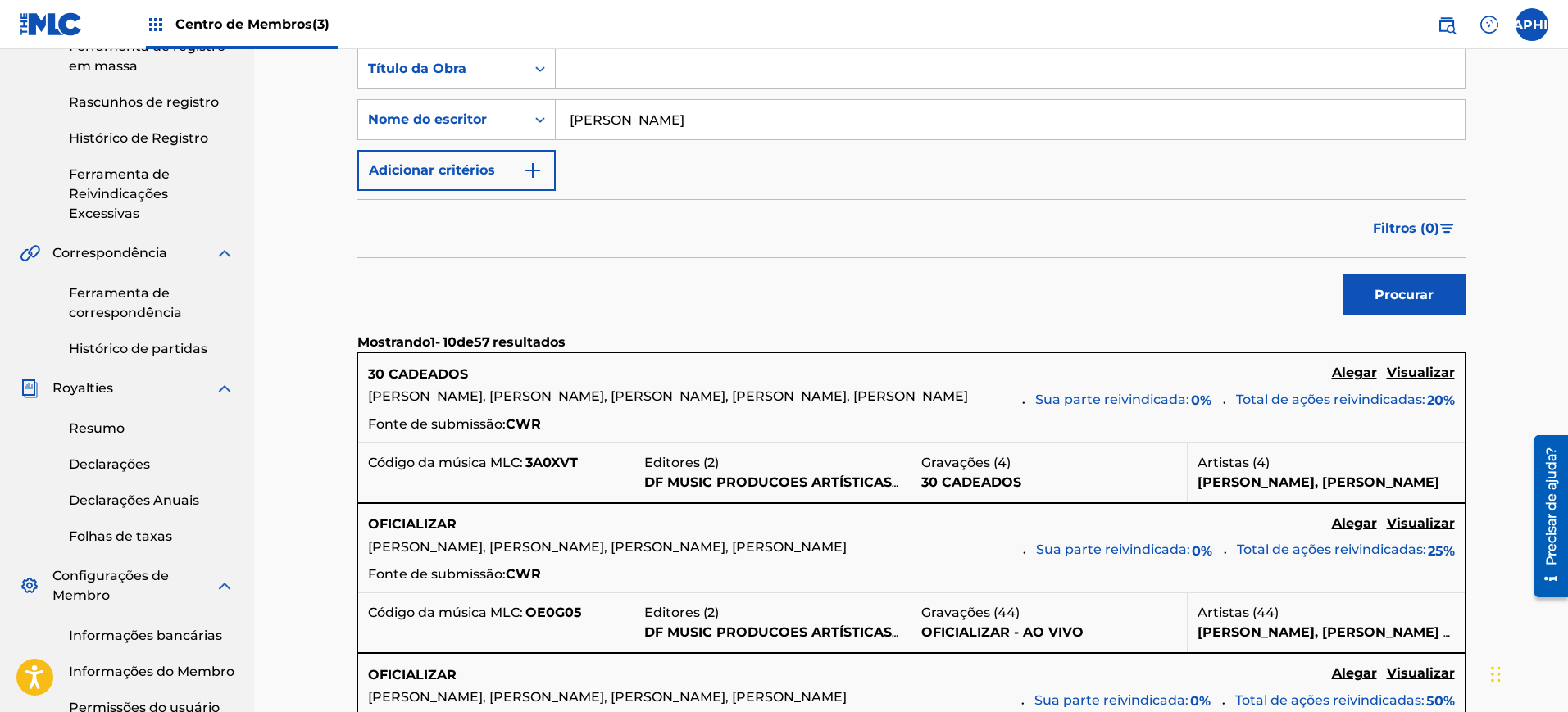
scroll to position [512, 0]
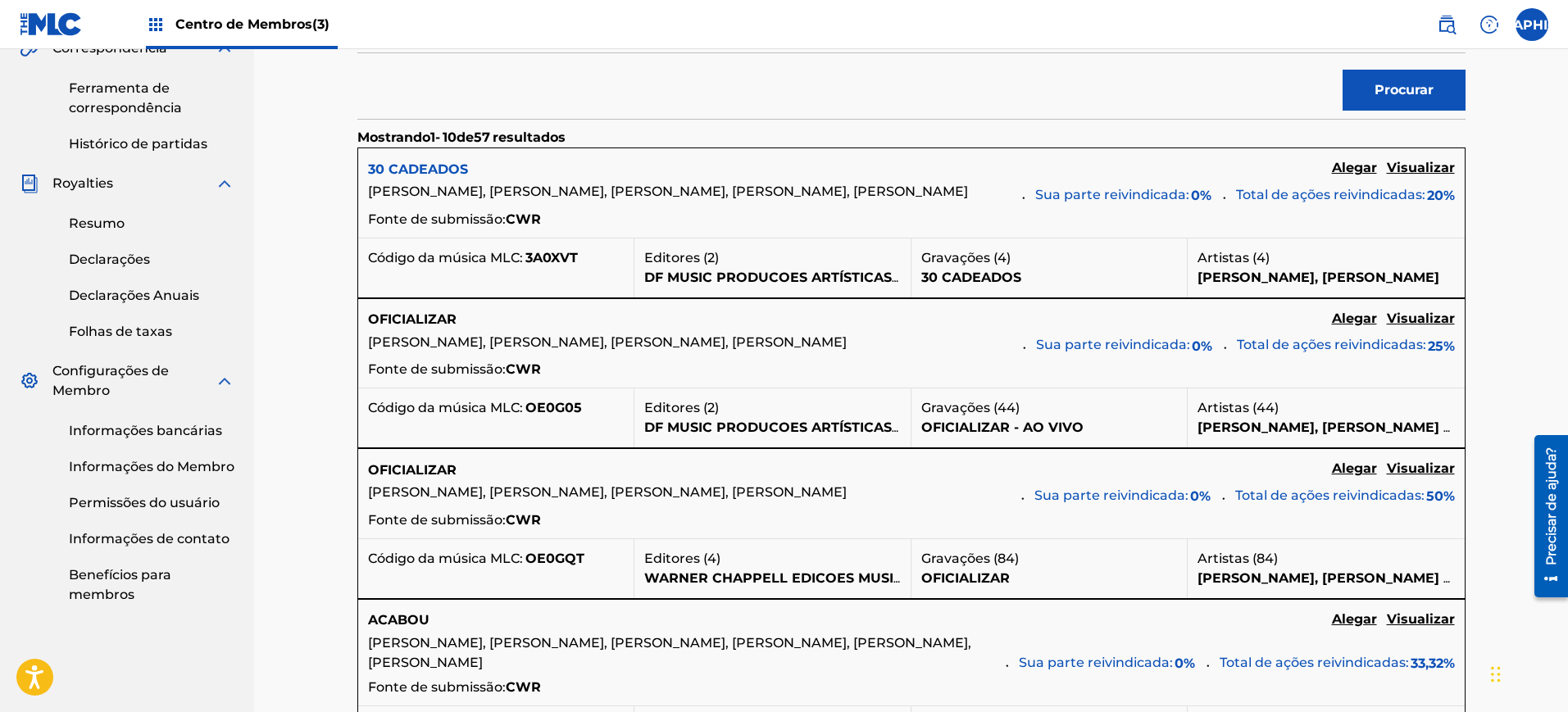
click at [438, 171] on font "30 CADEADOS" at bounding box center [418, 169] width 100 height 16
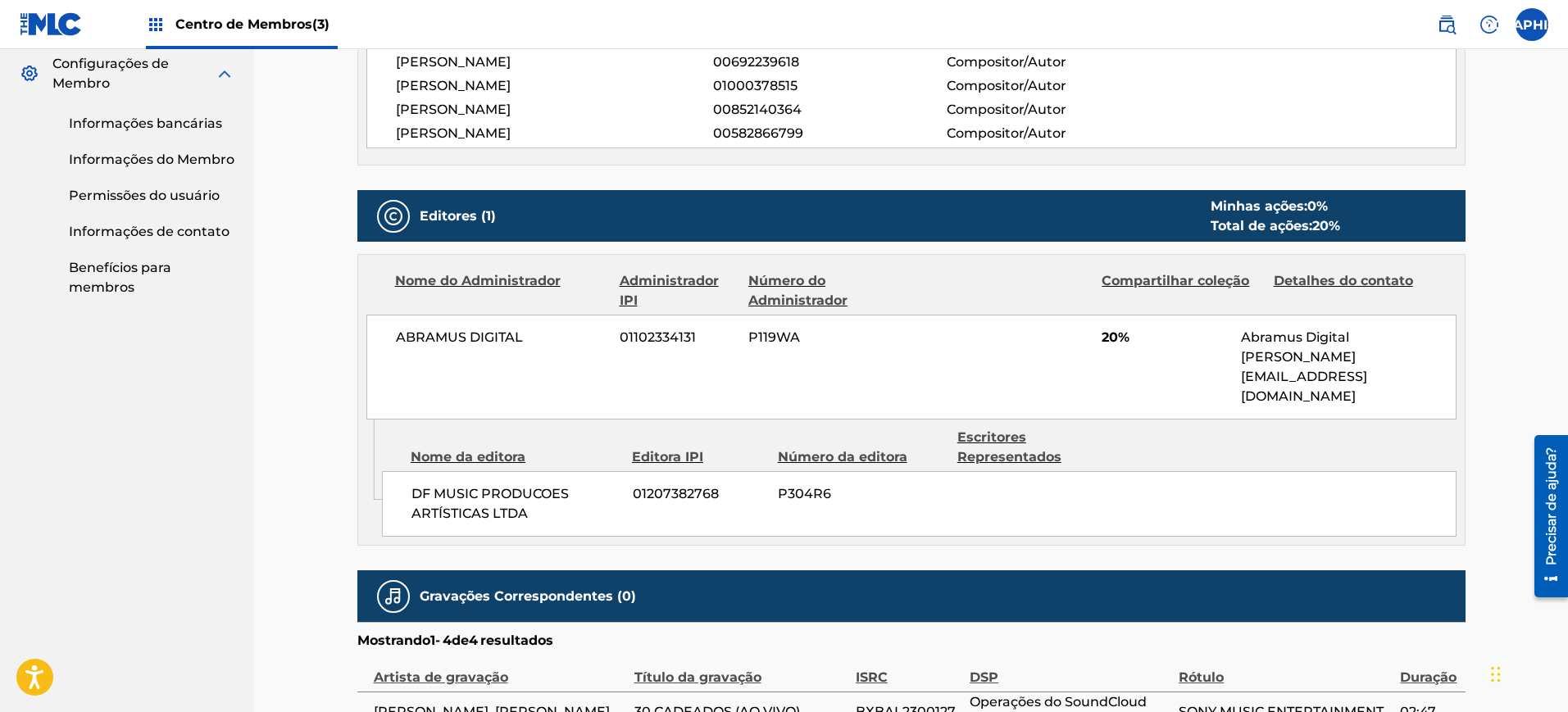
scroll to position [921, 0]
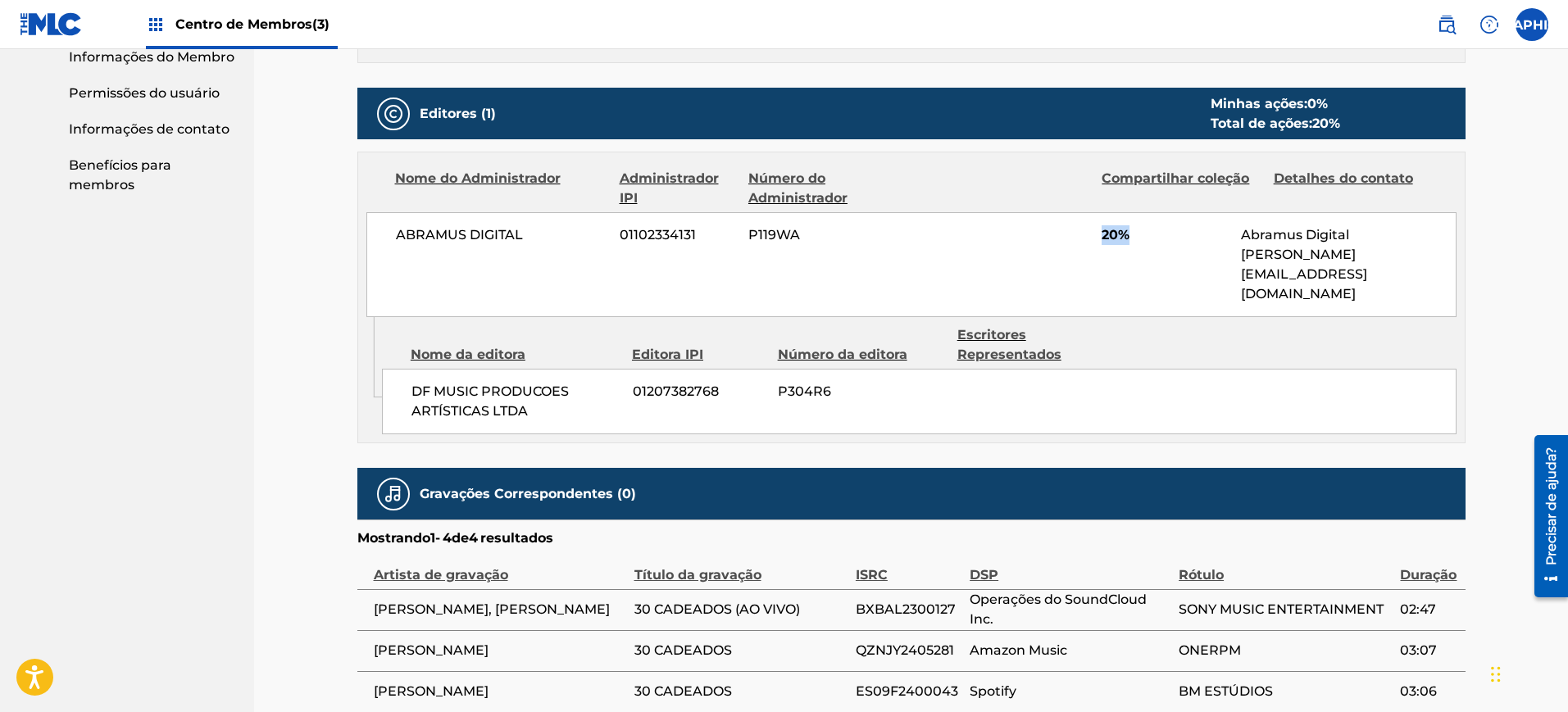
drag, startPoint x: 1156, startPoint y: 246, endPoint x: 1021, endPoint y: 235, distance: 135.4
click at [1021, 235] on div "ABRAMUS DIGITAL 01102334131 P119WA 20% Abramus Digital [PERSON_NAME][EMAIL_ADDR…" at bounding box center [911, 264] width 1090 height 105
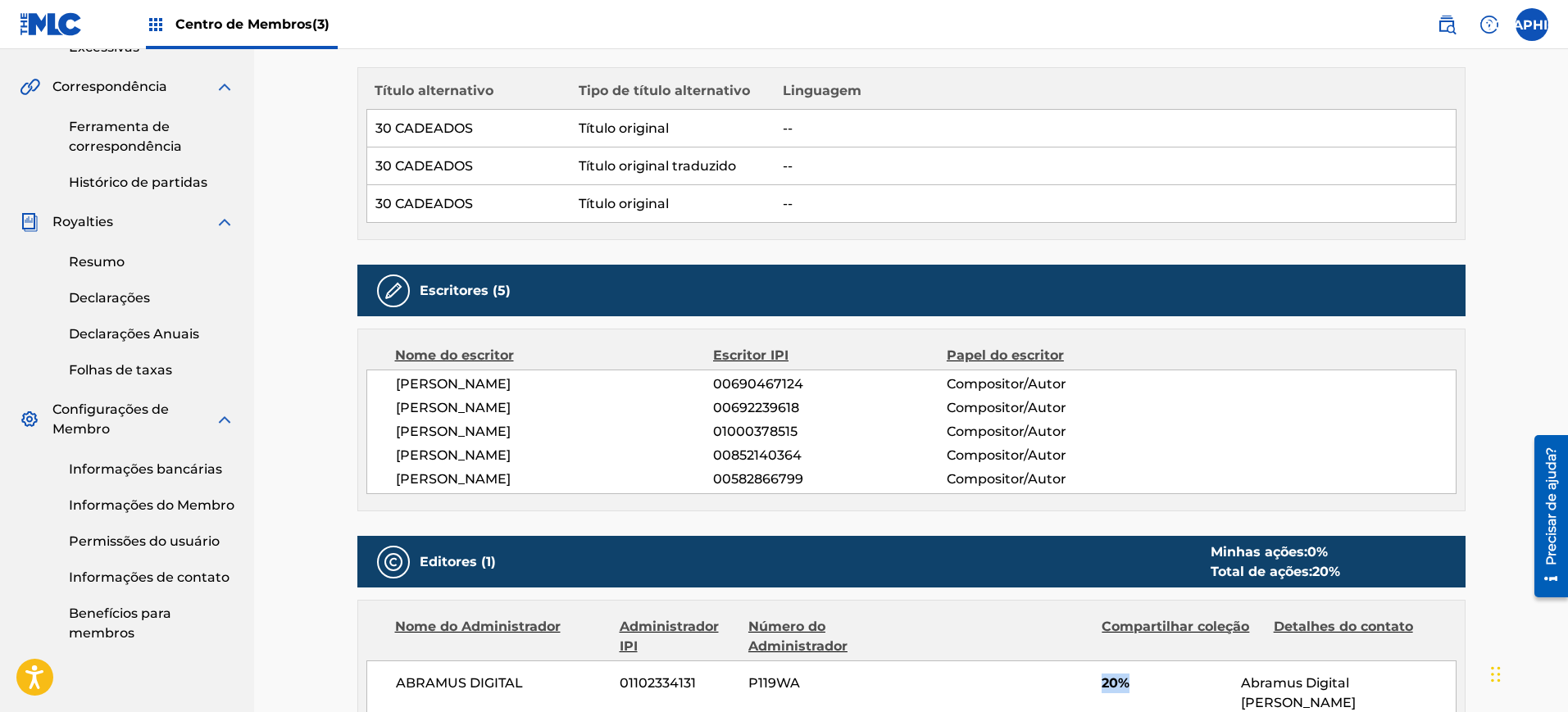
scroll to position [0, 0]
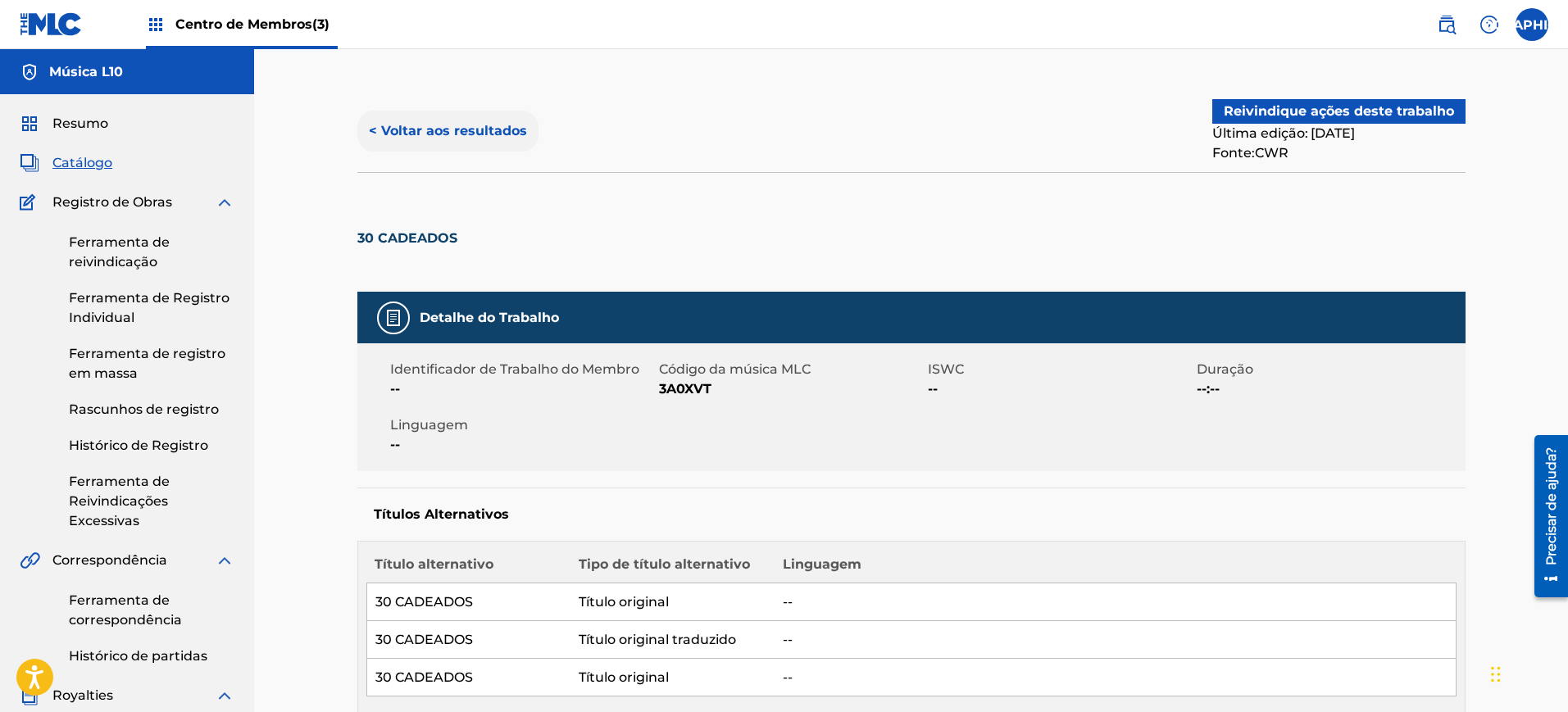
click at [431, 138] on button "< Voltar aos resultados" at bounding box center [447, 131] width 181 height 41
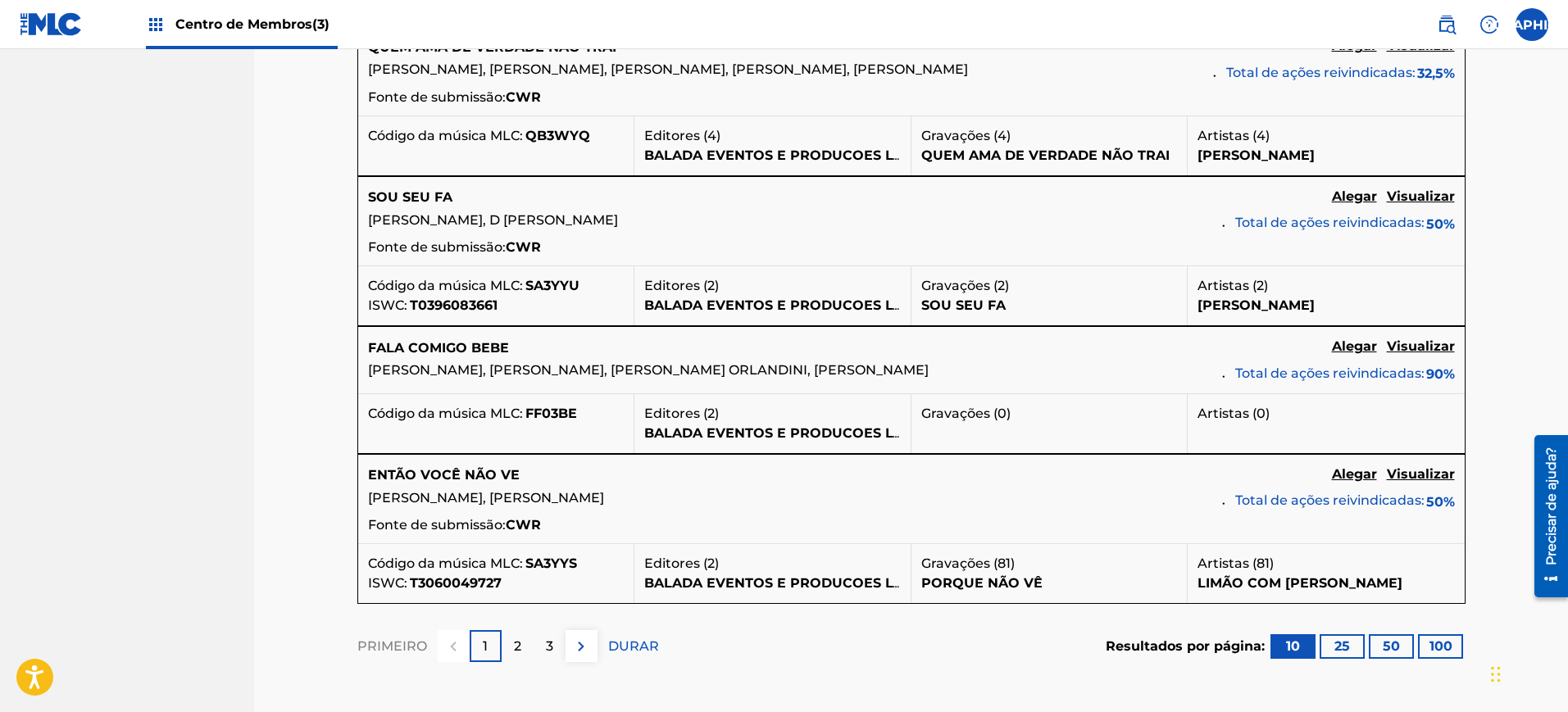
scroll to position [1638, 0]
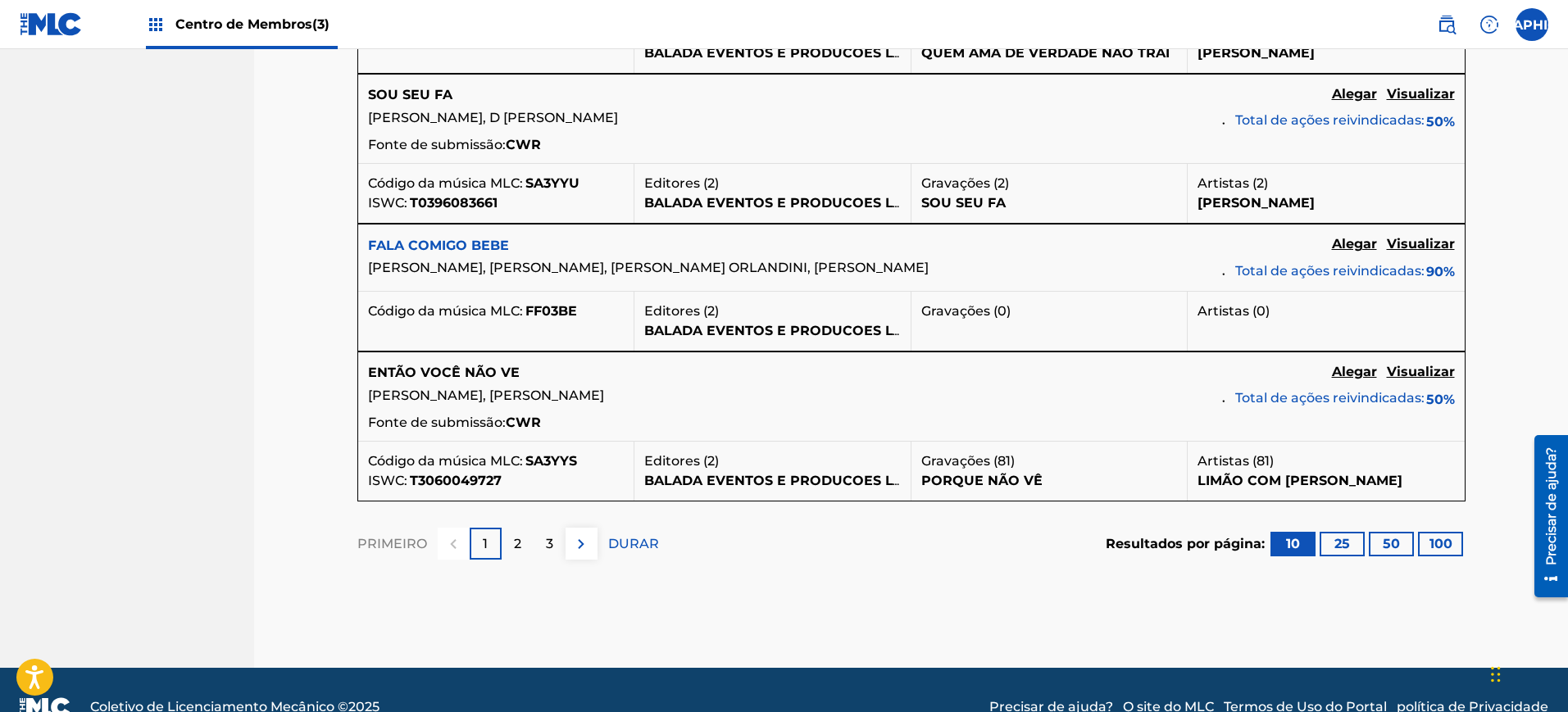
click at [436, 253] on font "FALA COMIGO BEBE" at bounding box center [438, 245] width 141 height 16
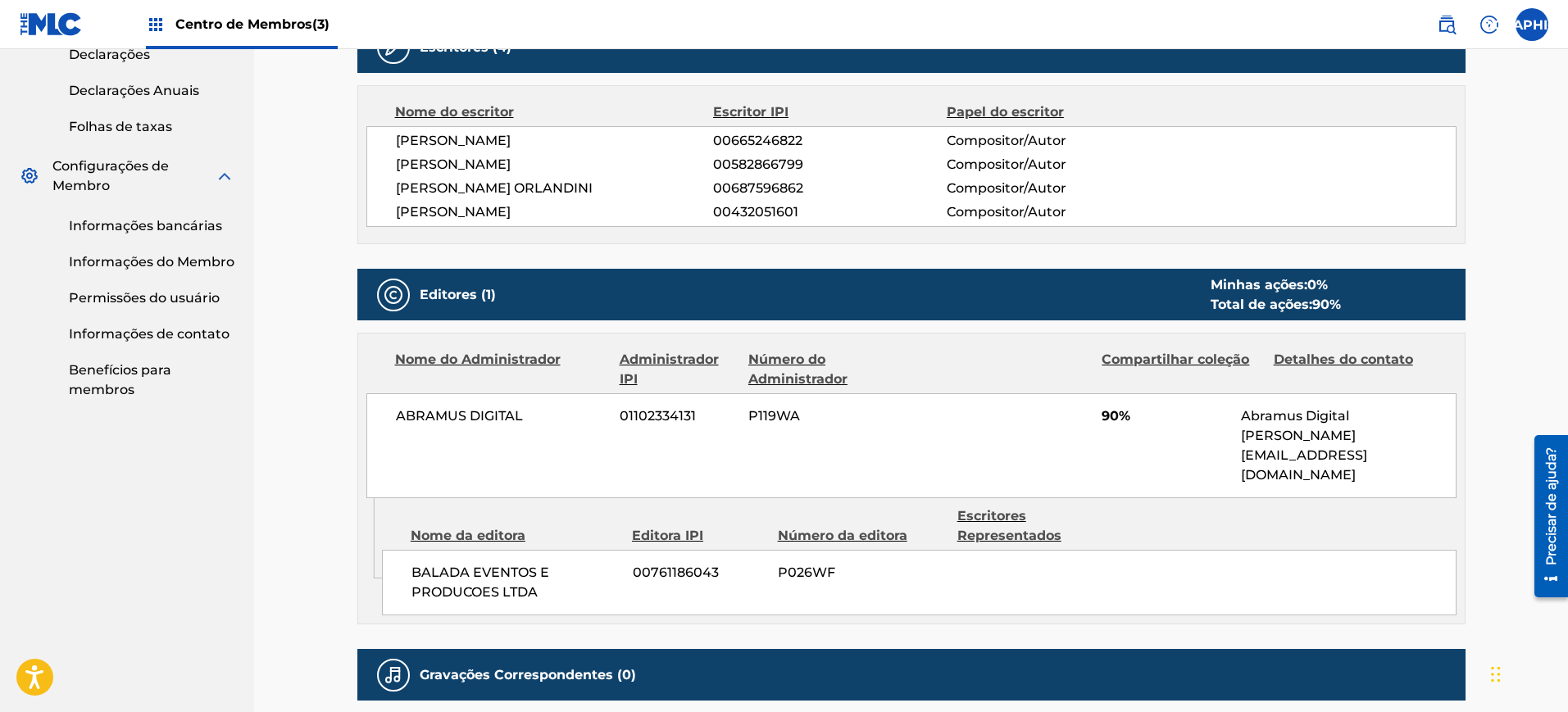
scroll to position [819, 0]
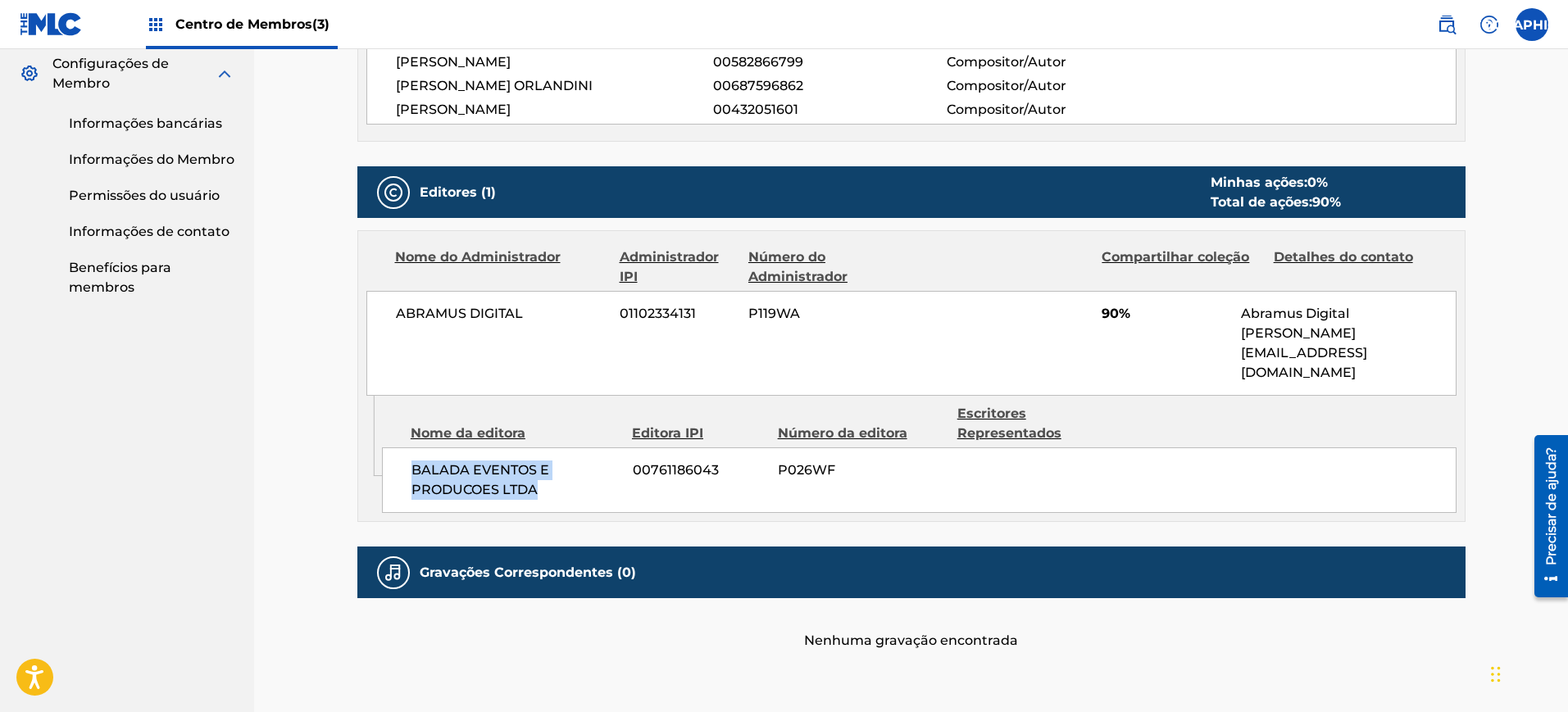
drag, startPoint x: 545, startPoint y: 475, endPoint x: 407, endPoint y: 442, distance: 141.9
click at [407, 447] on div "BALADA EVENTOS E PRODUCOES LTDA 00761186043 P026WF" at bounding box center [919, 479] width 1074 height 66
click at [1000, 453] on div "BALADA EVENTOS E PRODUCOES LTDA 00761186043 P026WF" at bounding box center [919, 479] width 1074 height 66
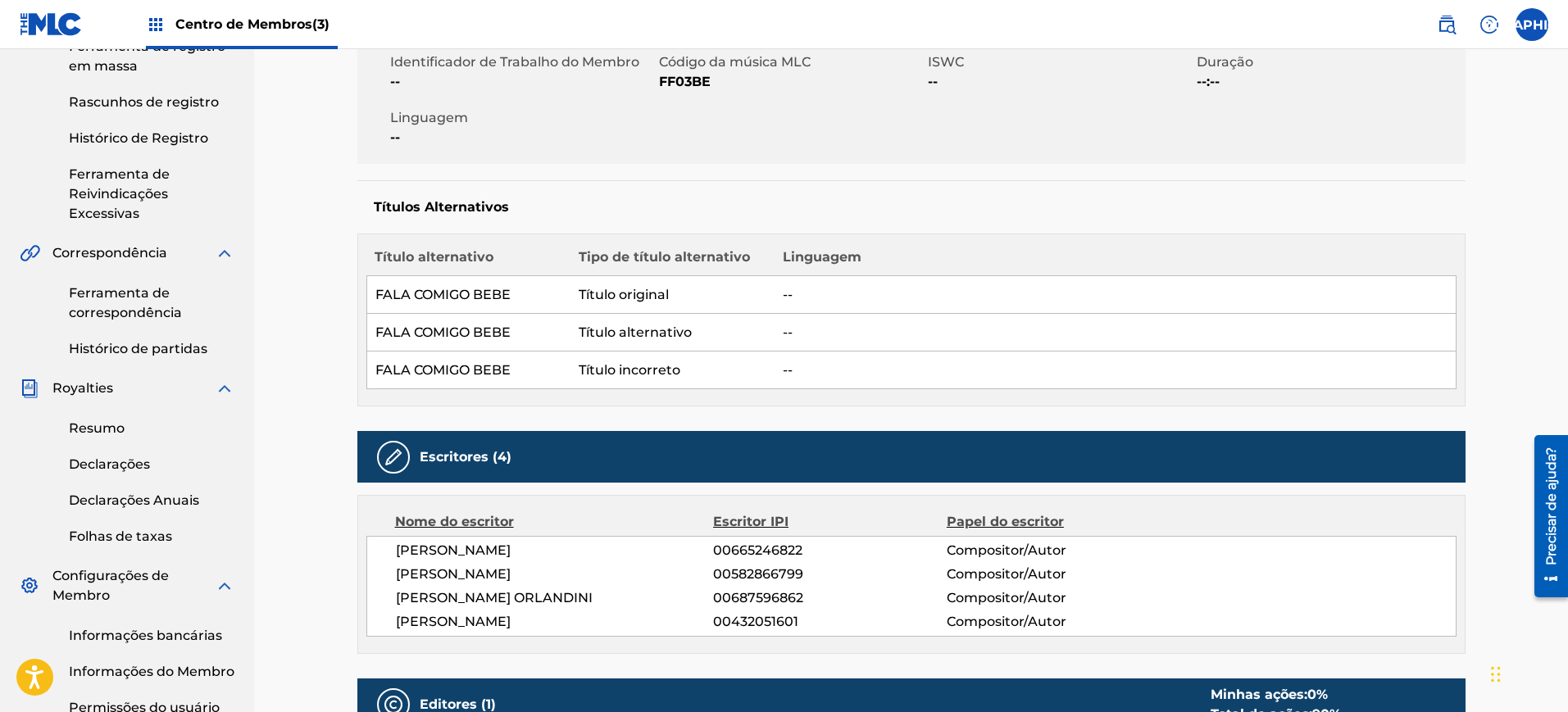
scroll to position [0, 0]
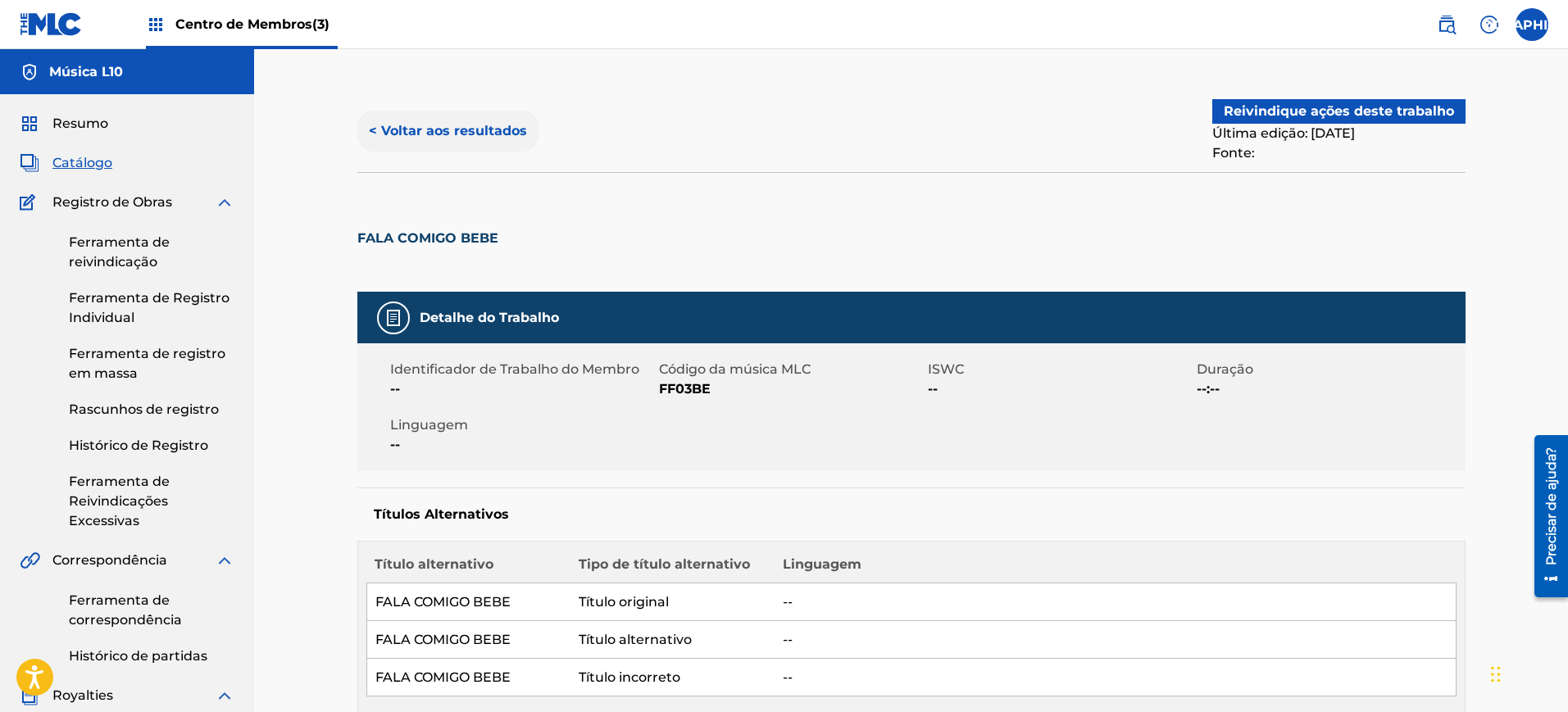
click at [369, 123] on font "< Voltar aos resultados" at bounding box center [448, 130] width 158 height 16
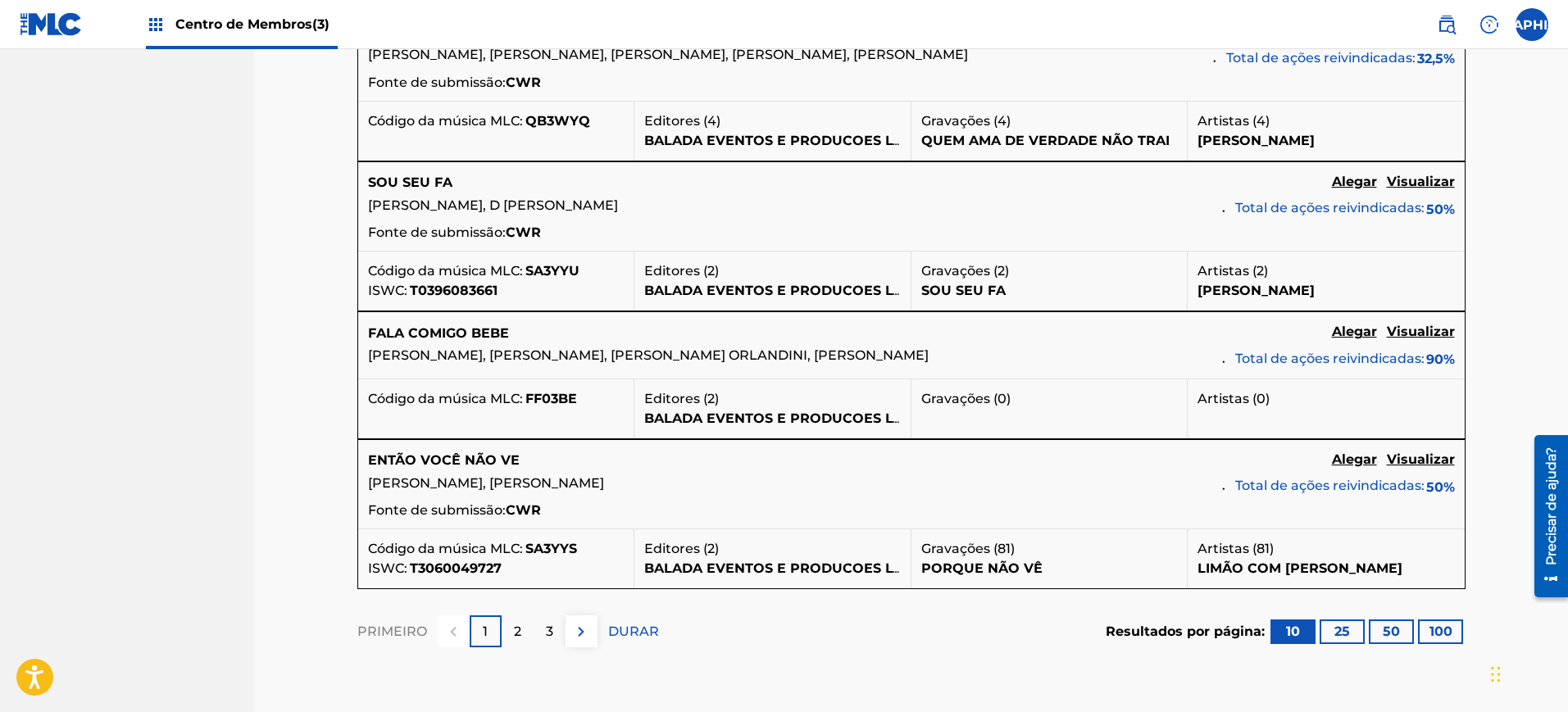
scroll to position [1757, 0]
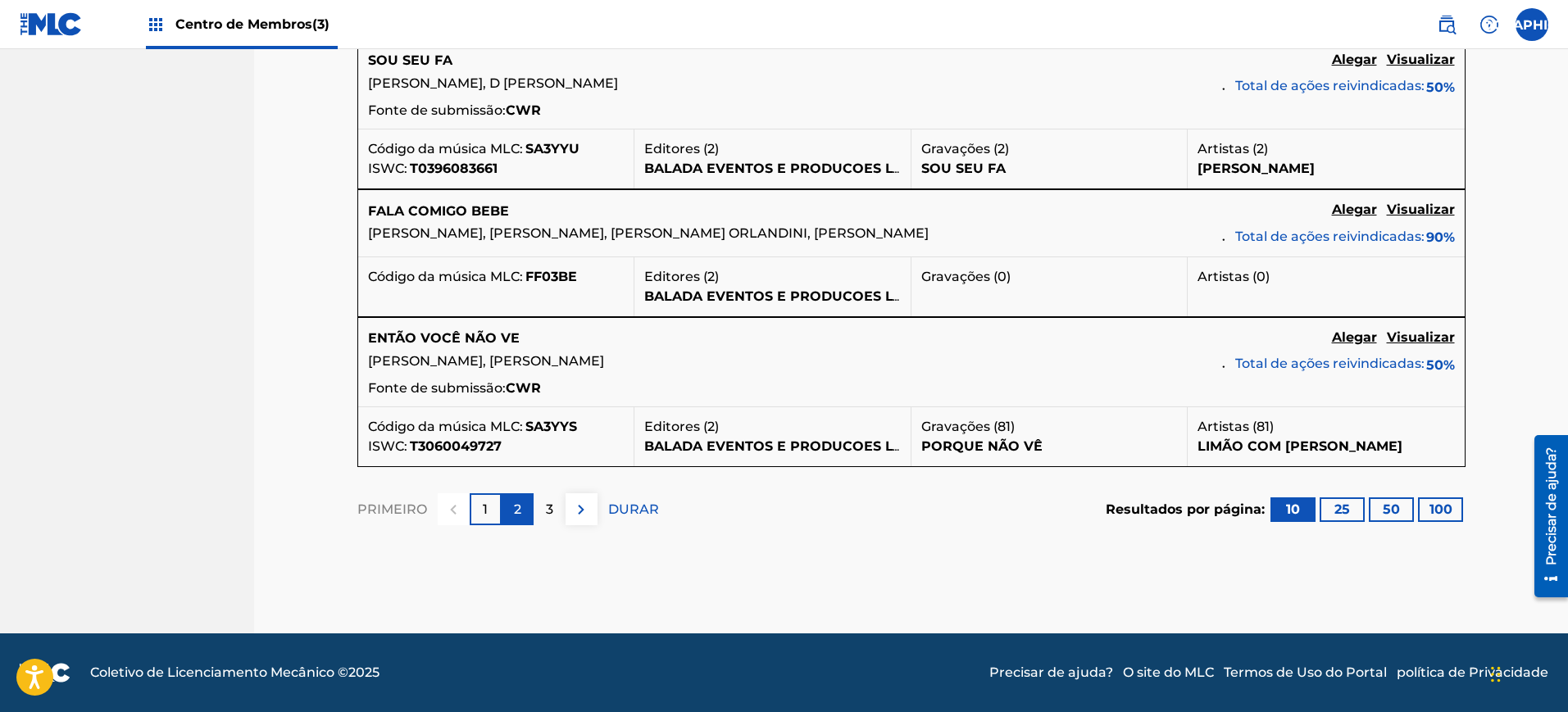
click at [514, 512] on font "2" at bounding box center [517, 509] width 8 height 16
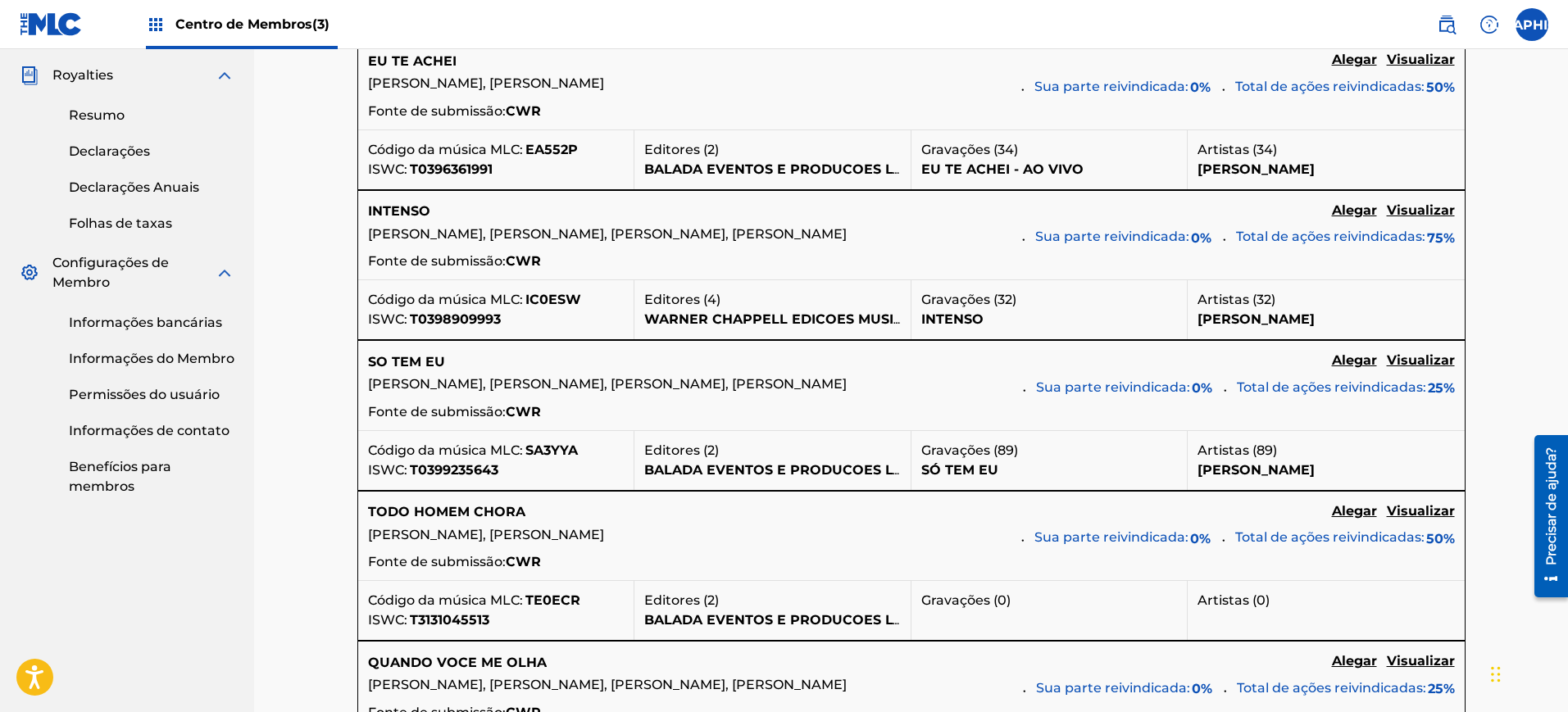
scroll to position [518, 0]
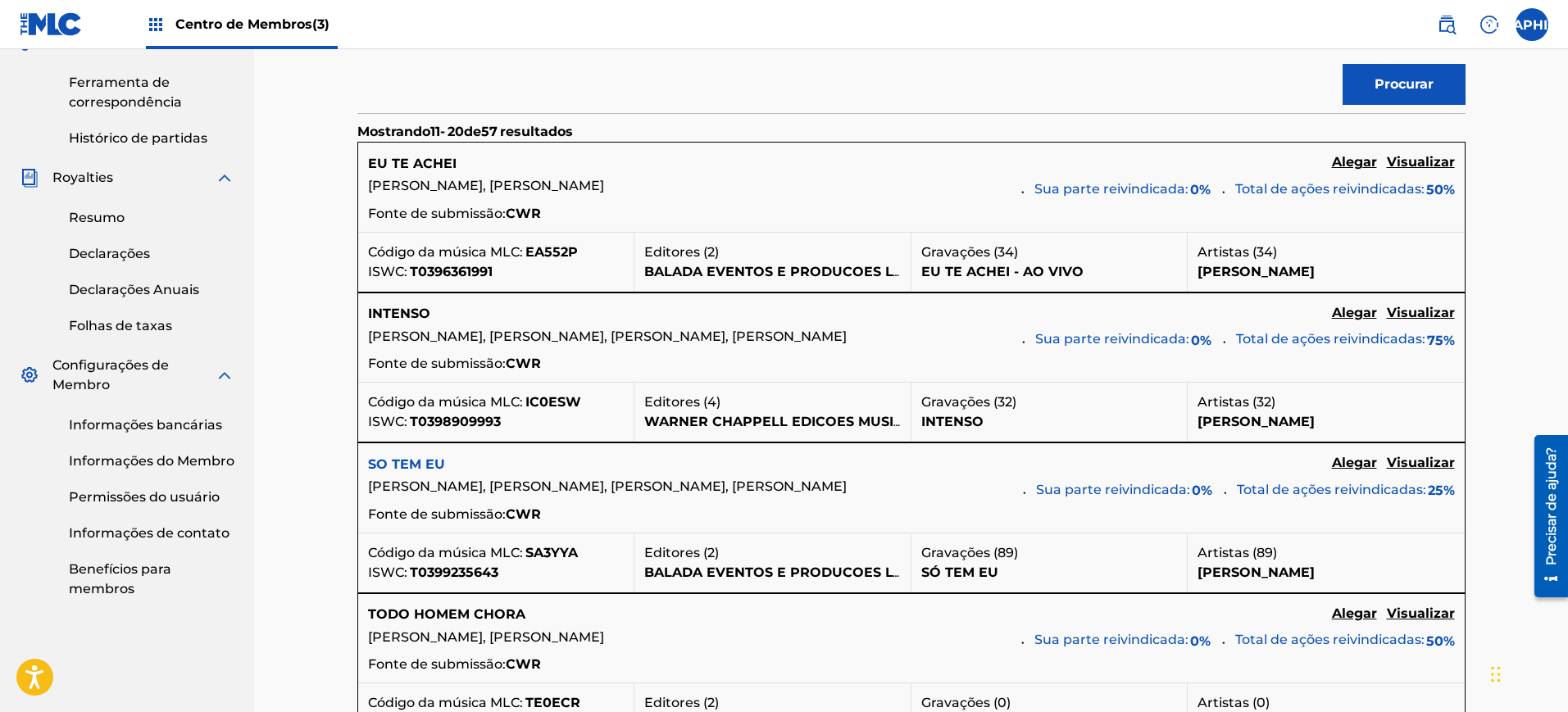
click at [432, 472] on font "SO TEM EU" at bounding box center [406, 464] width 77 height 16
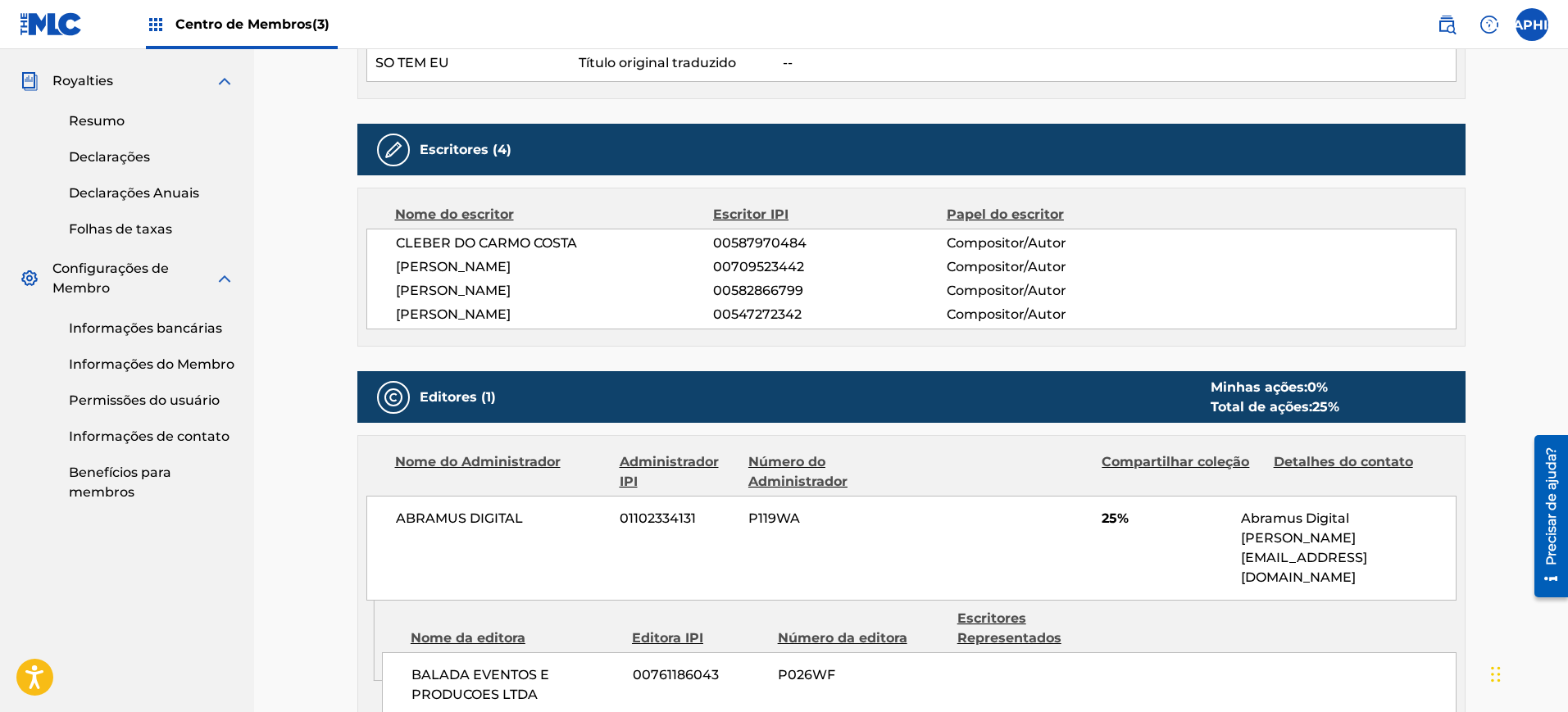
scroll to position [819, 0]
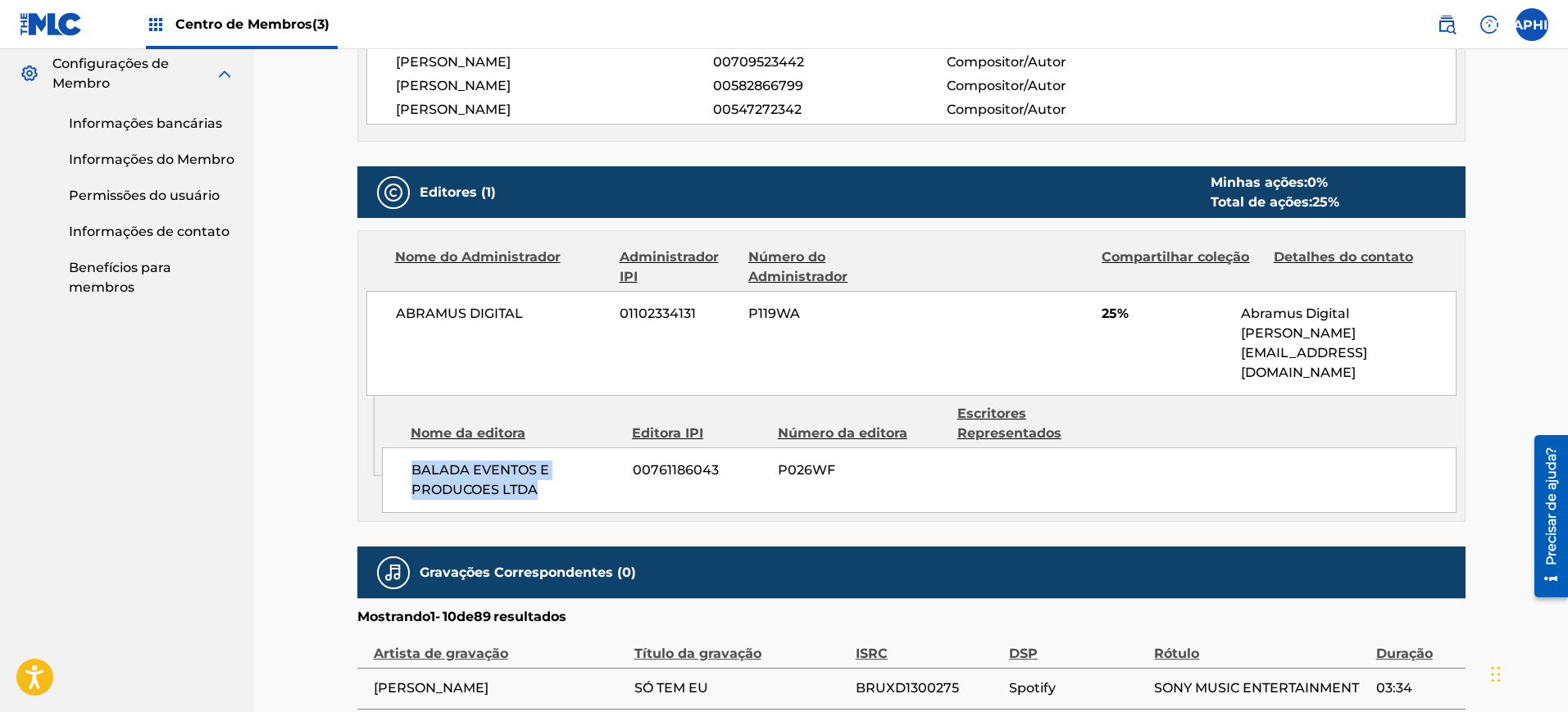
drag, startPoint x: 560, startPoint y: 471, endPoint x: 401, endPoint y: 445, distance: 161.1
click at [401, 447] on div "BALADA EVENTOS E PRODUCOES LTDA 00761186043 P026WF" at bounding box center [919, 479] width 1074 height 66
click at [530, 462] on font "BALADA EVENTOS E PRODUCOES LTDA" at bounding box center [480, 479] width 138 height 35
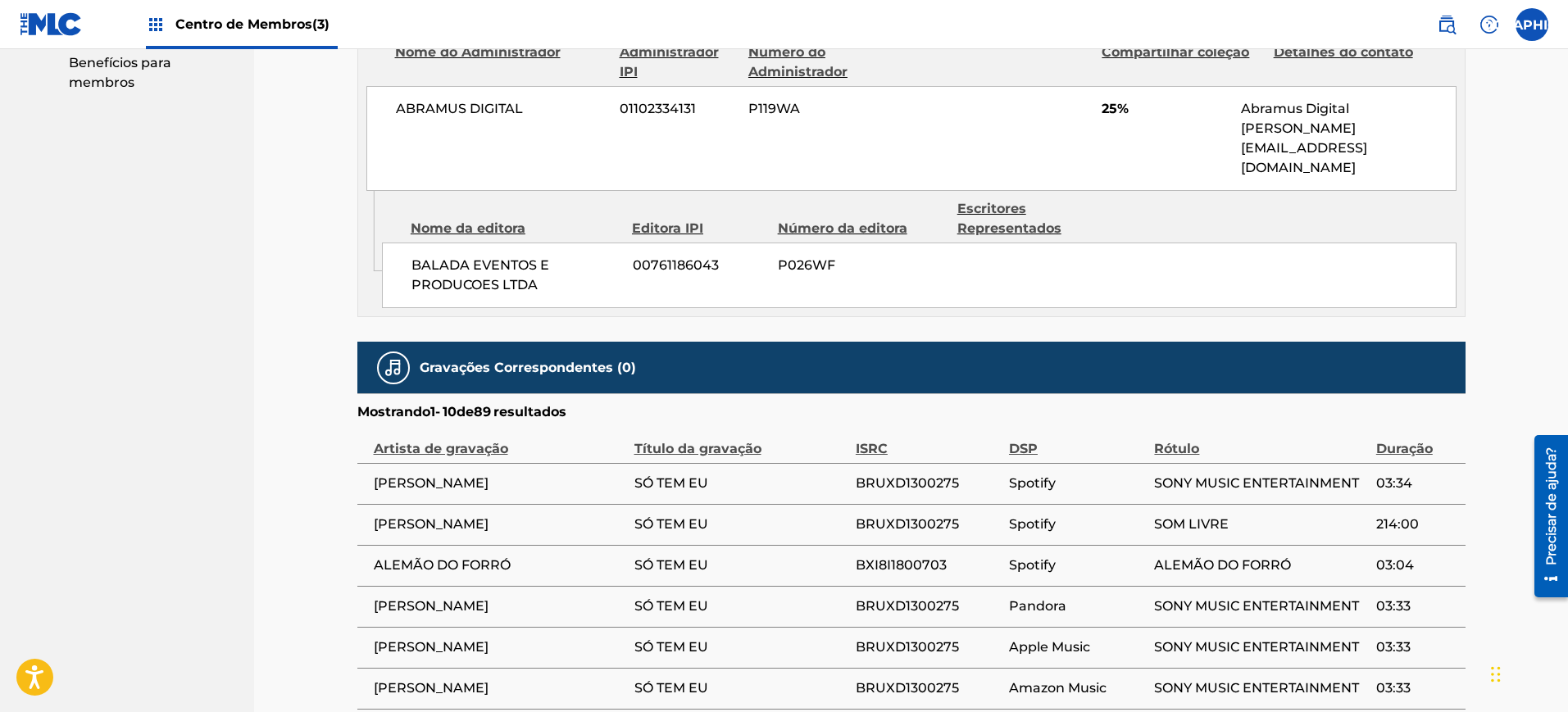
scroll to position [717, 0]
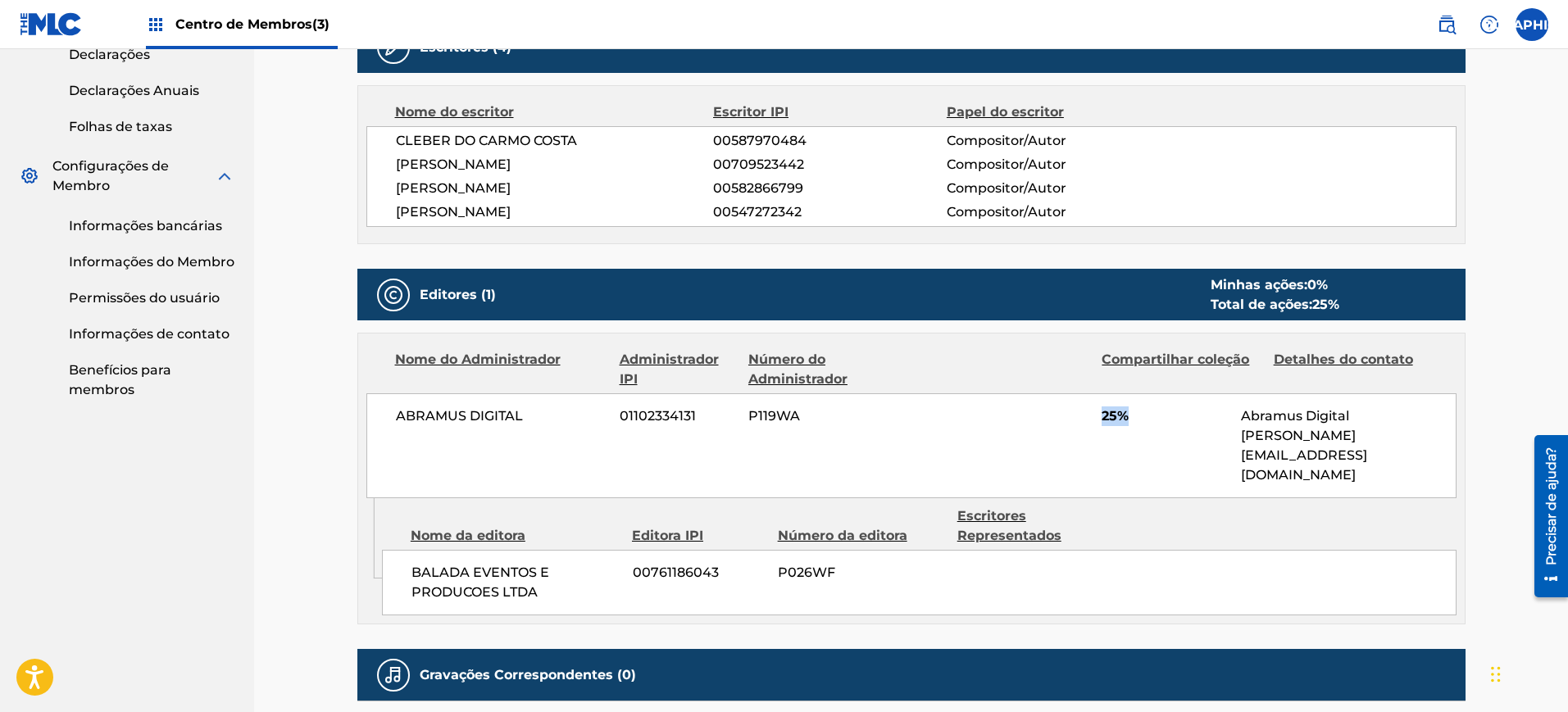
drag, startPoint x: 1092, startPoint y: 415, endPoint x: 1148, endPoint y: 413, distance: 56.0
click at [1148, 413] on div "ABRAMUS DIGITAL 01102334131 P119WA 25% Abramus Digital [PERSON_NAME][EMAIL_ADDR…" at bounding box center [911, 446] width 1090 height 105
click at [1253, 284] on font "Minhas ações:" at bounding box center [1259, 284] width 97 height 16
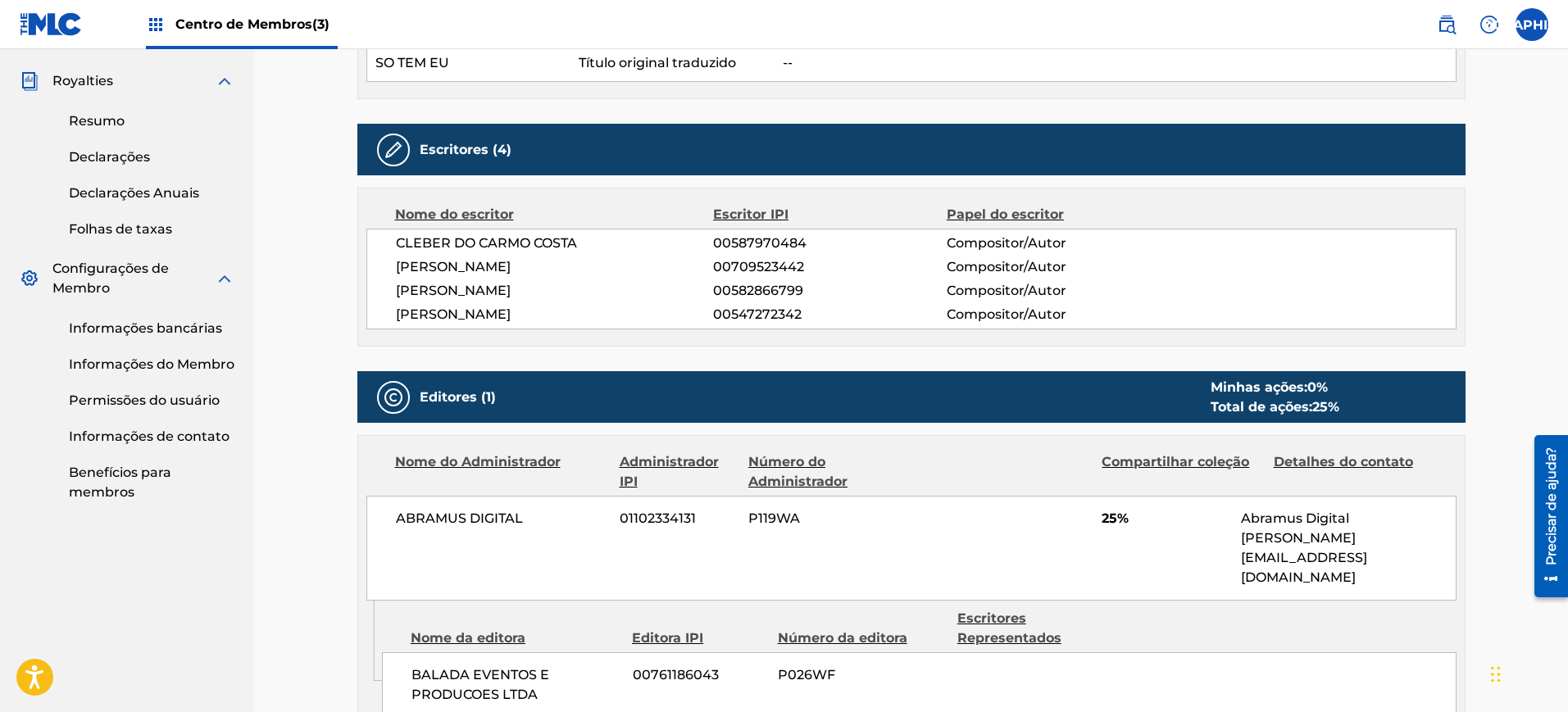
scroll to position [512, 0]
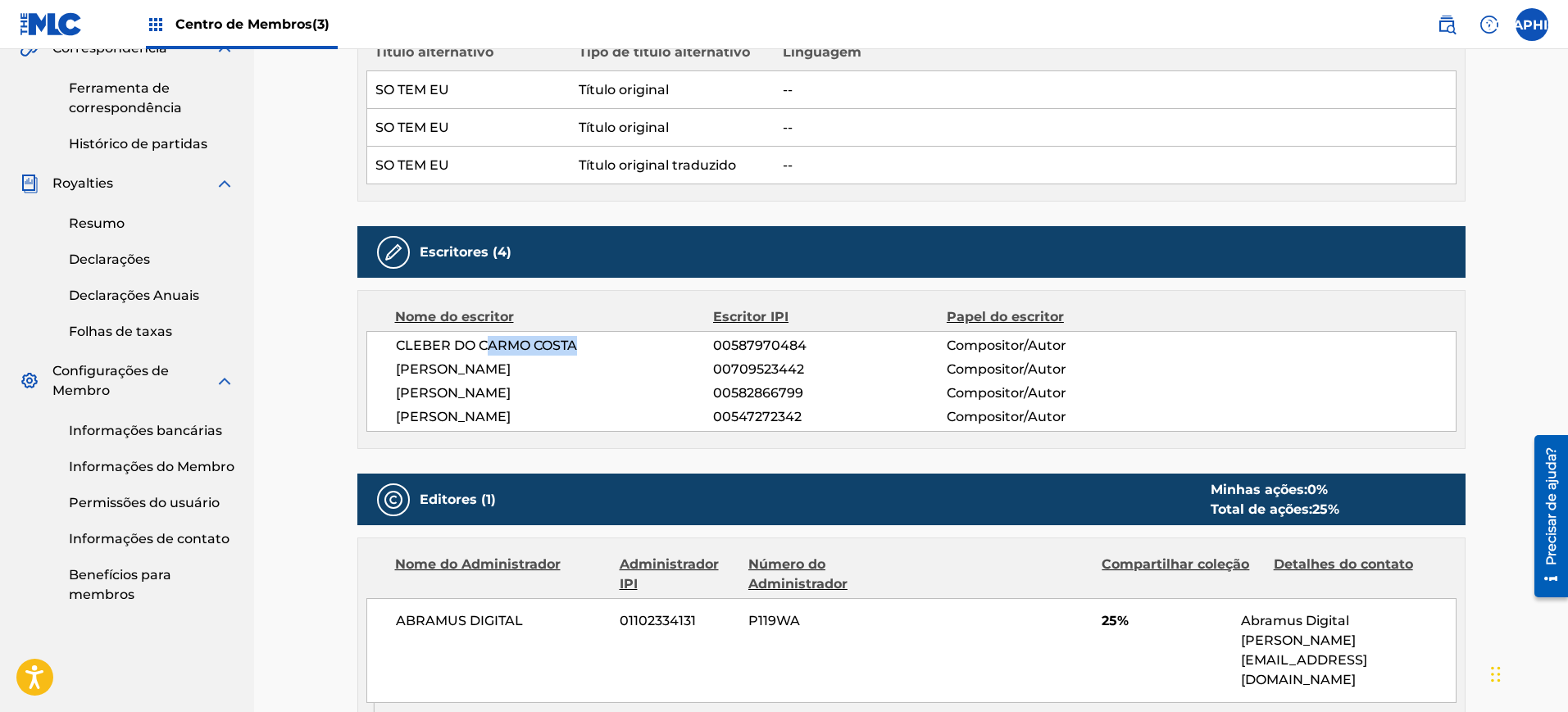
drag, startPoint x: 487, startPoint y: 353, endPoint x: 717, endPoint y: 345, distance: 230.1
click at [716, 345] on div "CLEBER DO CARMO COSTA 00587970484 Compositor/Autor" at bounding box center [926, 346] width 1059 height 20
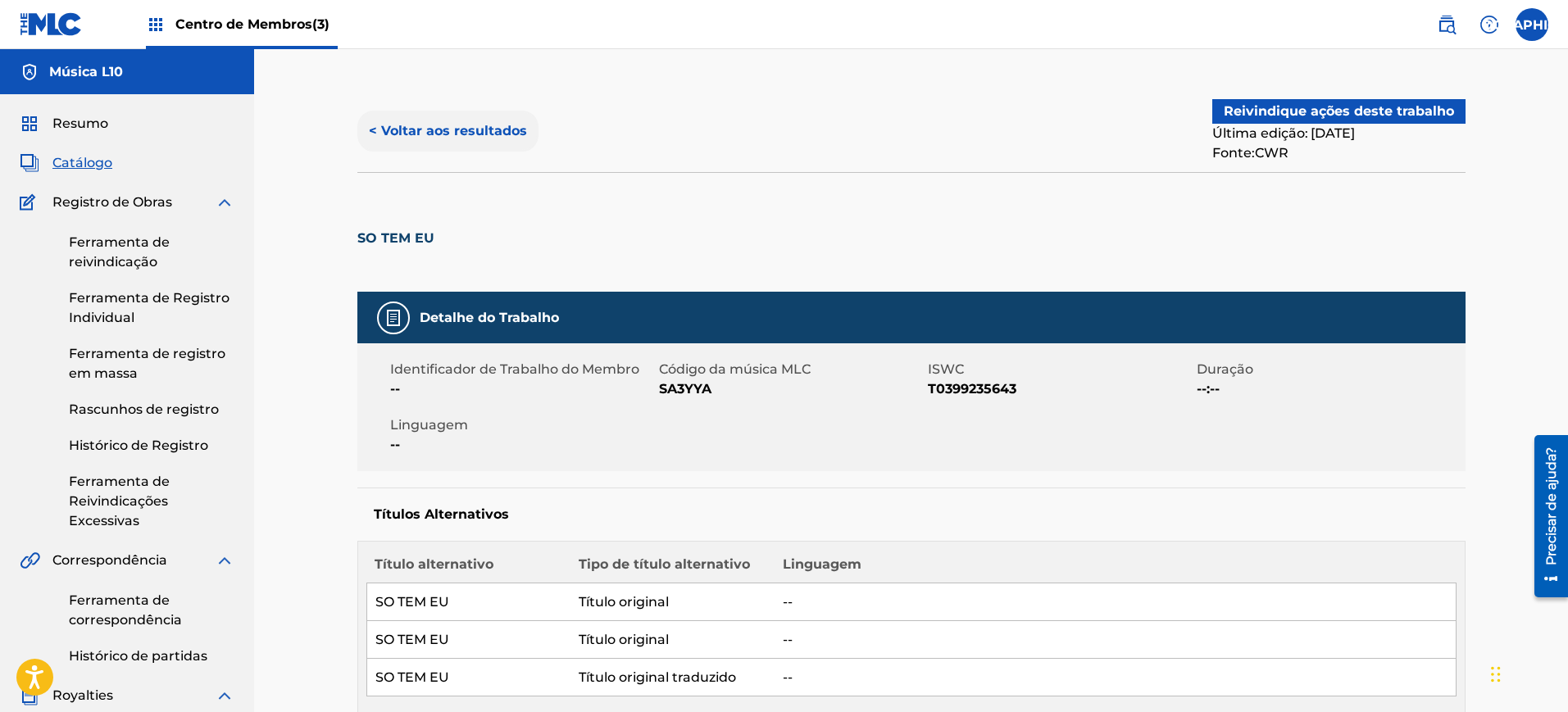
click at [435, 126] on font "< Voltar aos resultados" at bounding box center [448, 130] width 158 height 16
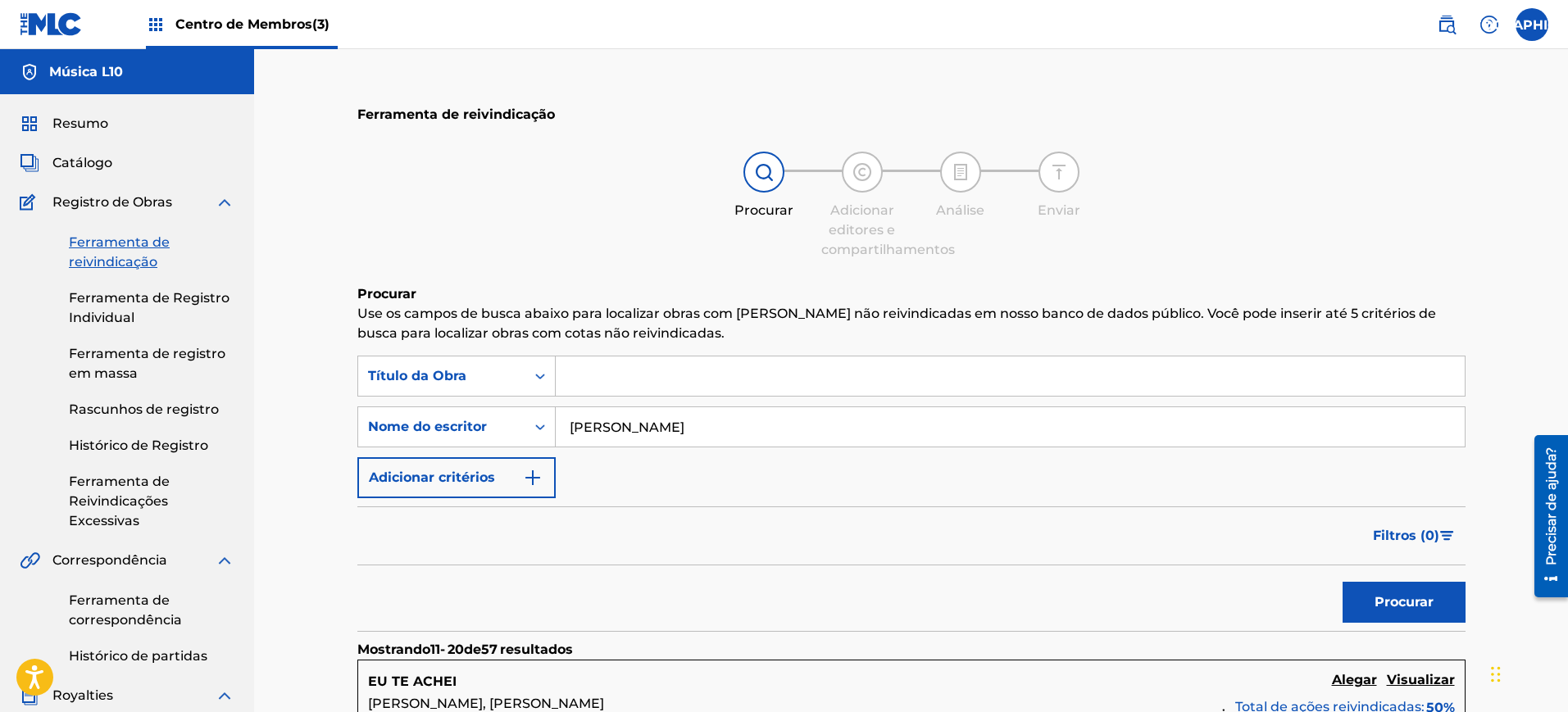
click at [672, 386] on input "Formulário de Pesquisa" at bounding box center [1010, 375] width 909 height 39
type input "Parado No Baião"
drag, startPoint x: 724, startPoint y: 428, endPoint x: 507, endPoint y: 438, distance: 217.2
click at [507, 438] on div "PesquisarComCritériosacb58e2d6-6beb-46a3-b0f4-dd178ccf364a Nome do escritor [PE…" at bounding box center [911, 426] width 1108 height 41
click at [718, 383] on input "Parado No Baião" at bounding box center [1010, 375] width 909 height 39
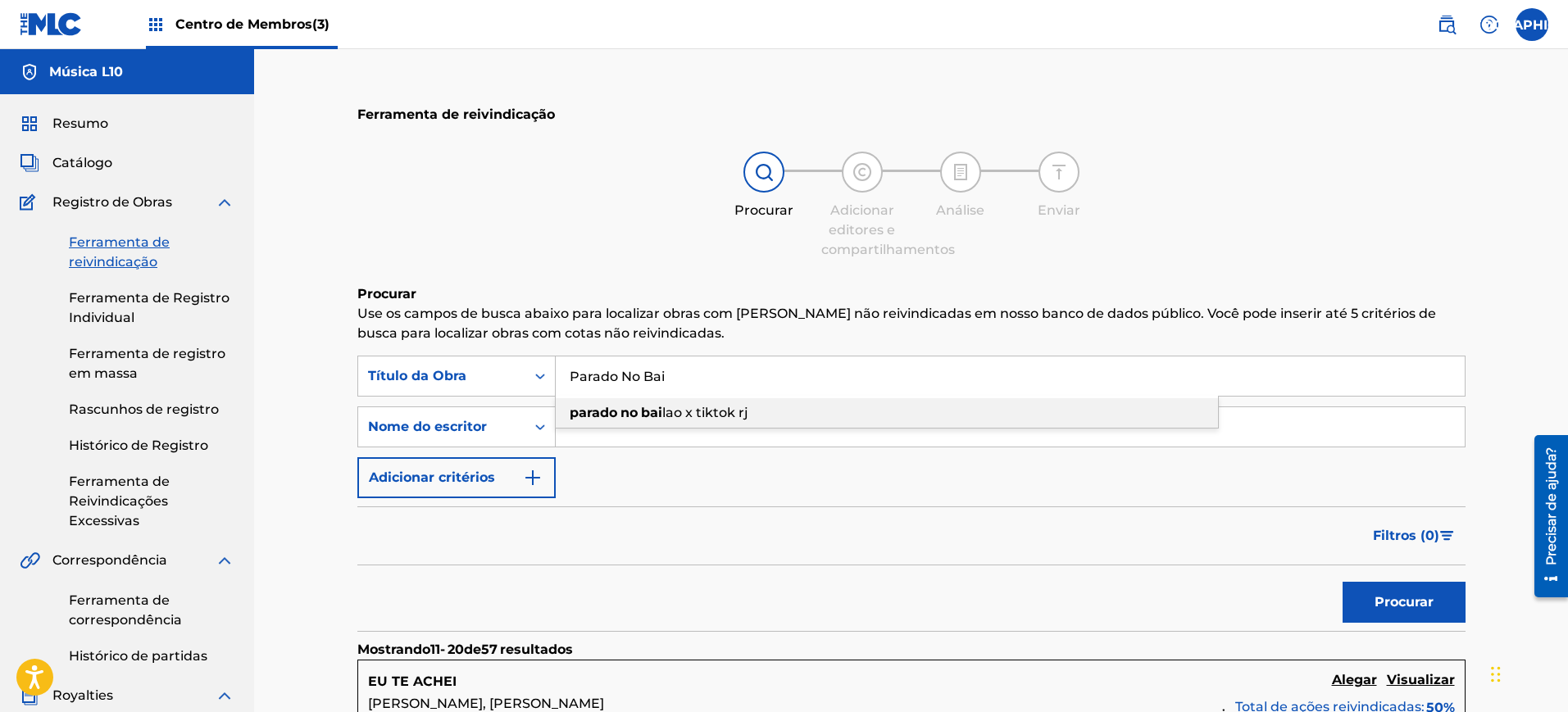
click at [721, 410] on span "lao x tiktok rj" at bounding box center [705, 412] width 86 height 16
type input "parado no bailao x tiktok rj"
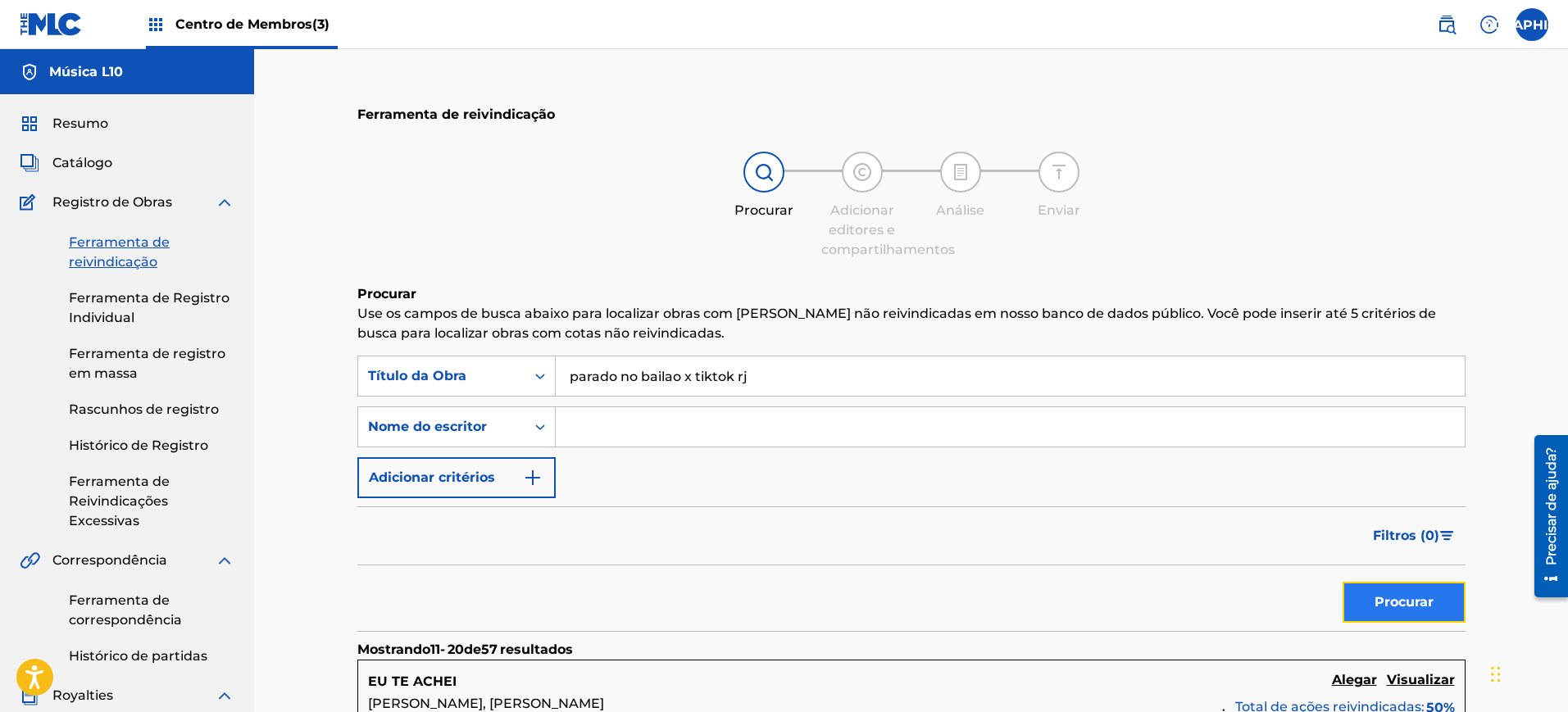
click at [1357, 591] on button "Procurar" at bounding box center [1403, 602] width 123 height 41
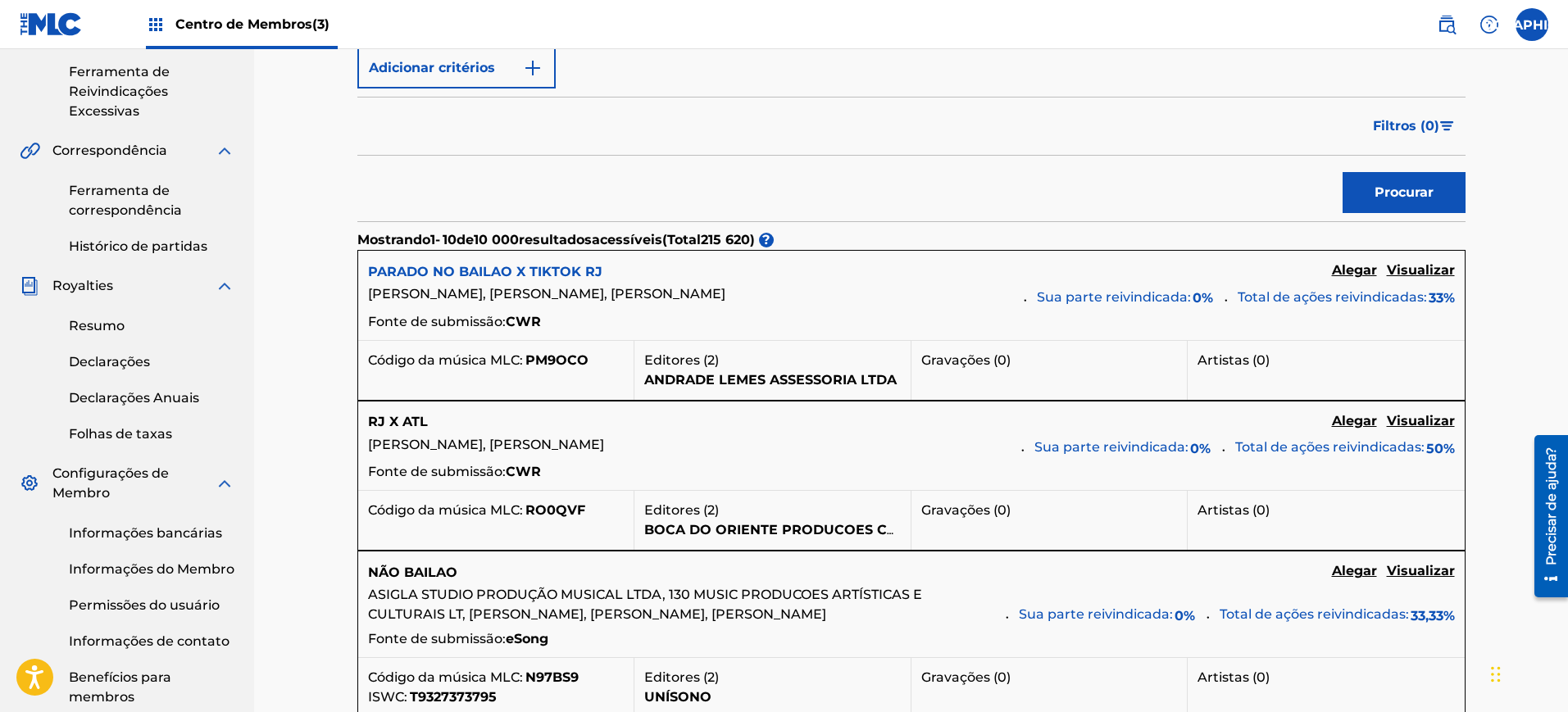
scroll to position [307, 0]
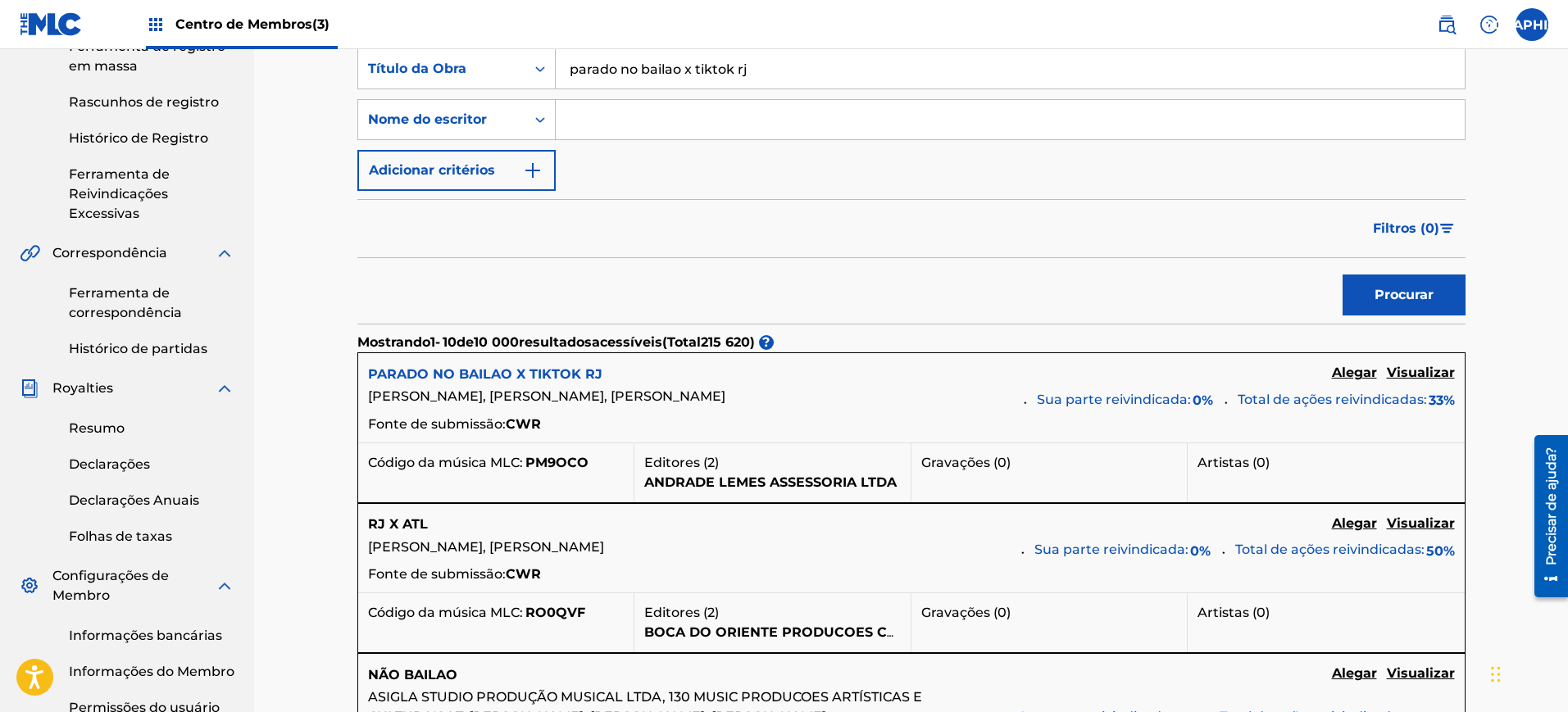
click at [503, 366] on font "PARADO NO BAILAO X TIKTOK RJ" at bounding box center [485, 374] width 234 height 16
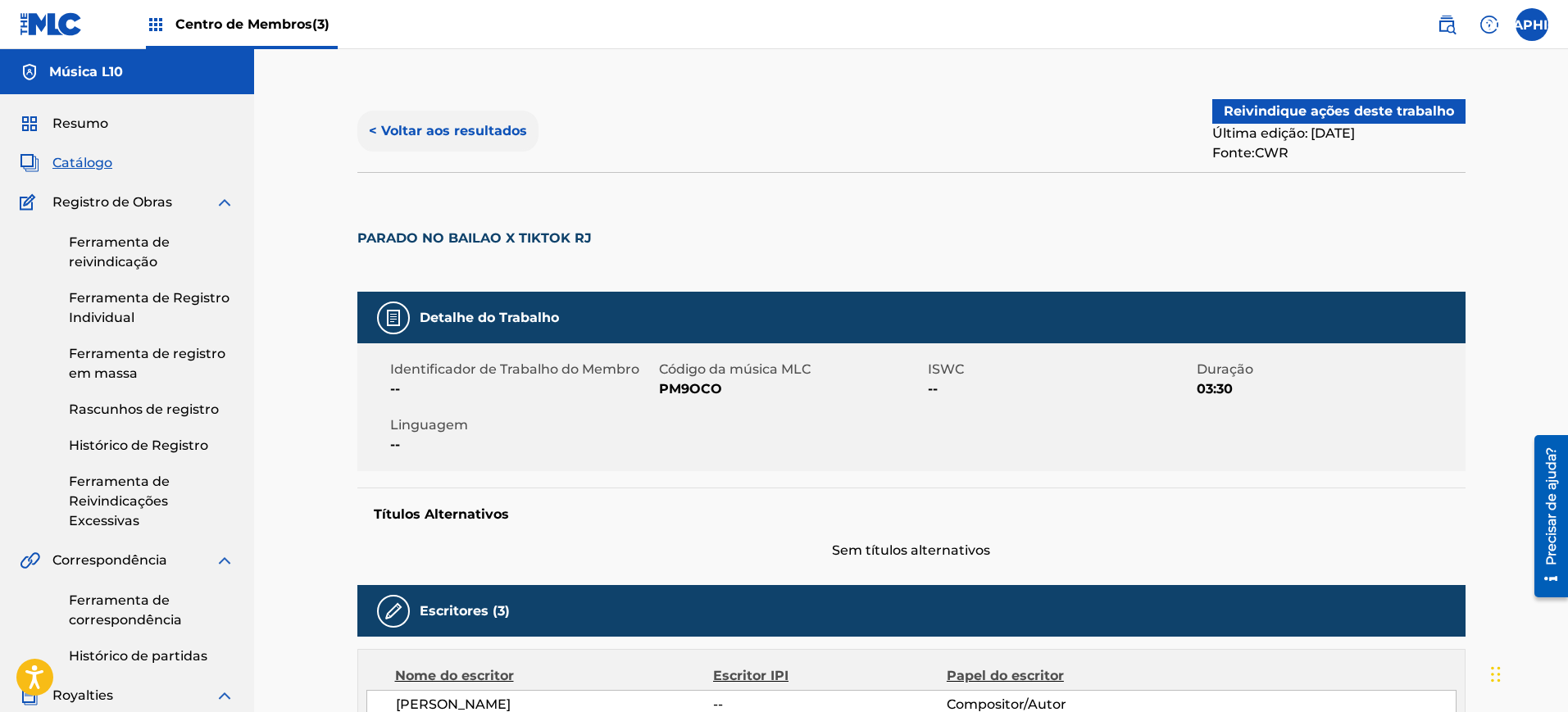
click at [408, 126] on font "< Voltar aos resultados" at bounding box center [448, 130] width 158 height 16
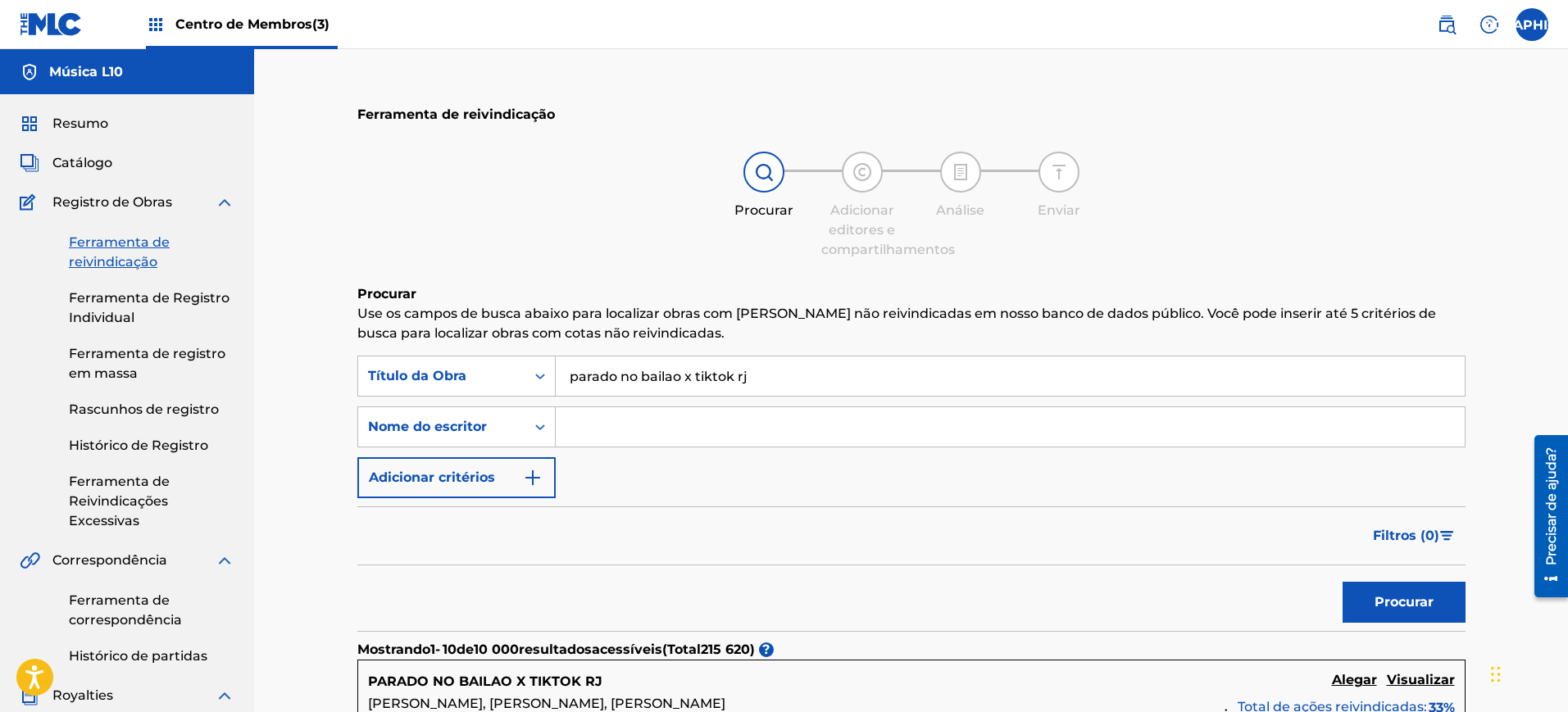
drag, startPoint x: 774, startPoint y: 375, endPoint x: 693, endPoint y: 377, distance: 81.0
click at [693, 377] on input "parado no bailao x tiktok rj" at bounding box center [1010, 375] width 909 height 39
type input "parado no bailao"
click at [1342, 582] on button "Procurar" at bounding box center [1403, 602] width 123 height 41
click at [607, 440] on input "Formulário de Pesquisa" at bounding box center [1010, 426] width 909 height 39
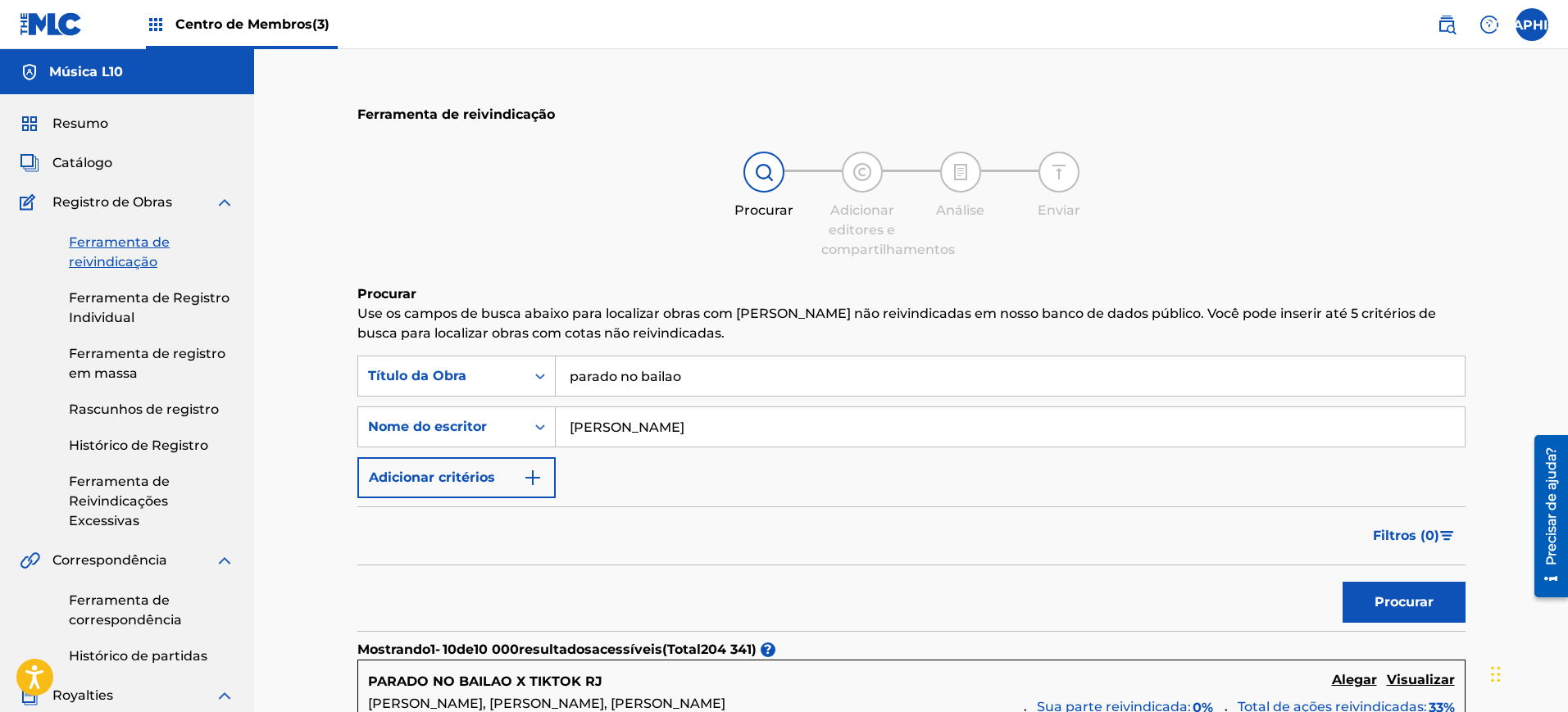
click at [1342, 582] on button "Procurar" at bounding box center [1403, 602] width 123 height 41
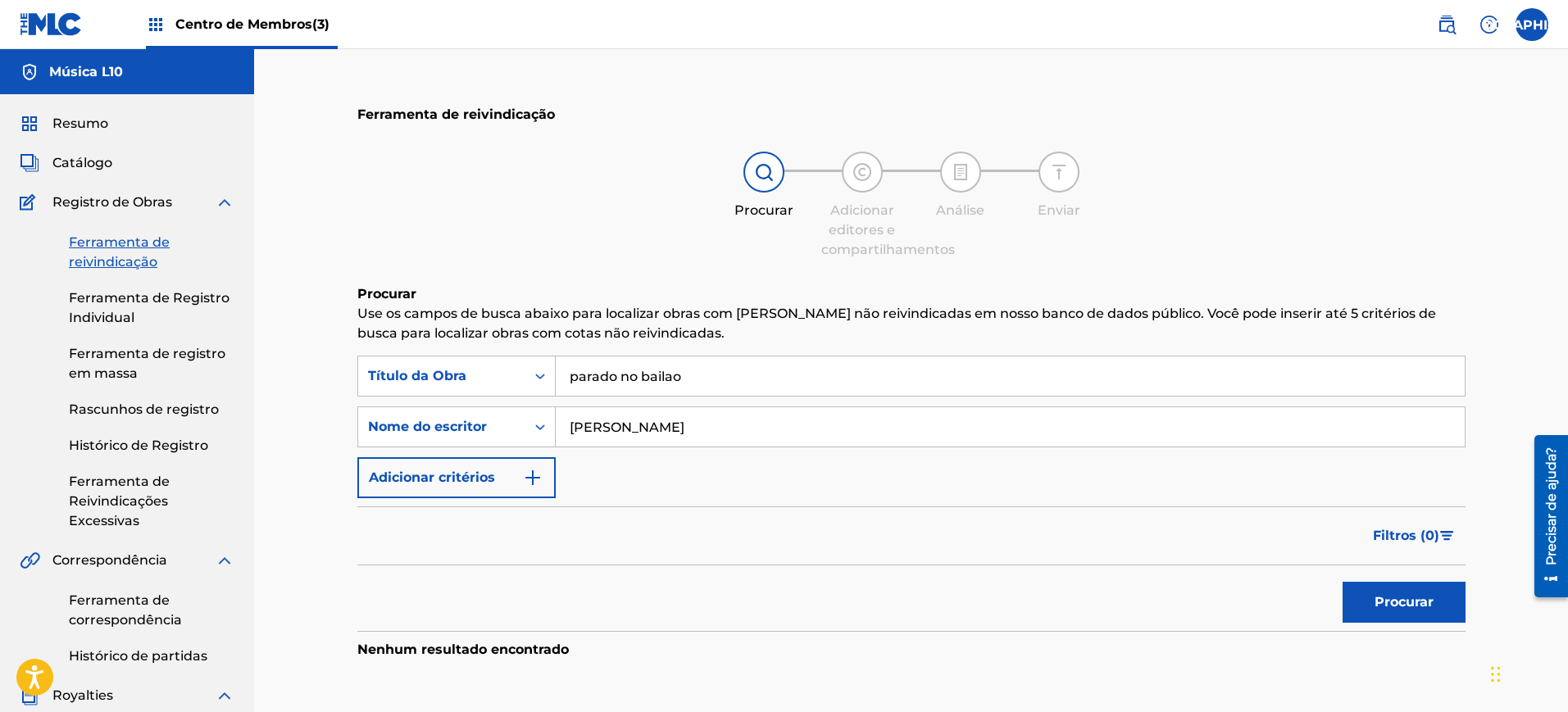
scroll to position [205, 0]
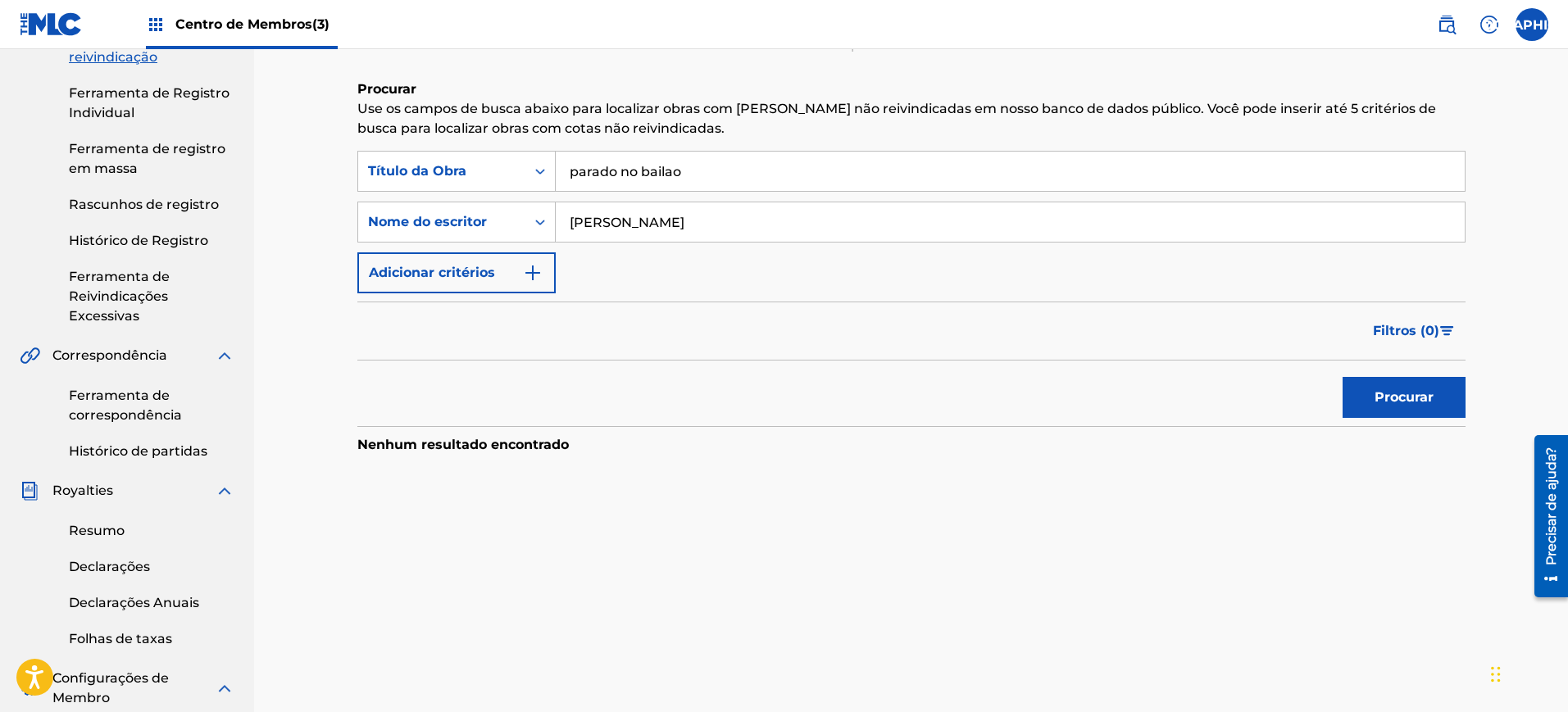
click at [1342, 377] on button "Procurar" at bounding box center [1403, 397] width 123 height 41
type input "[PERSON_NAME]"
click at [1342, 377] on button "Procurar" at bounding box center [1403, 397] width 123 height 41
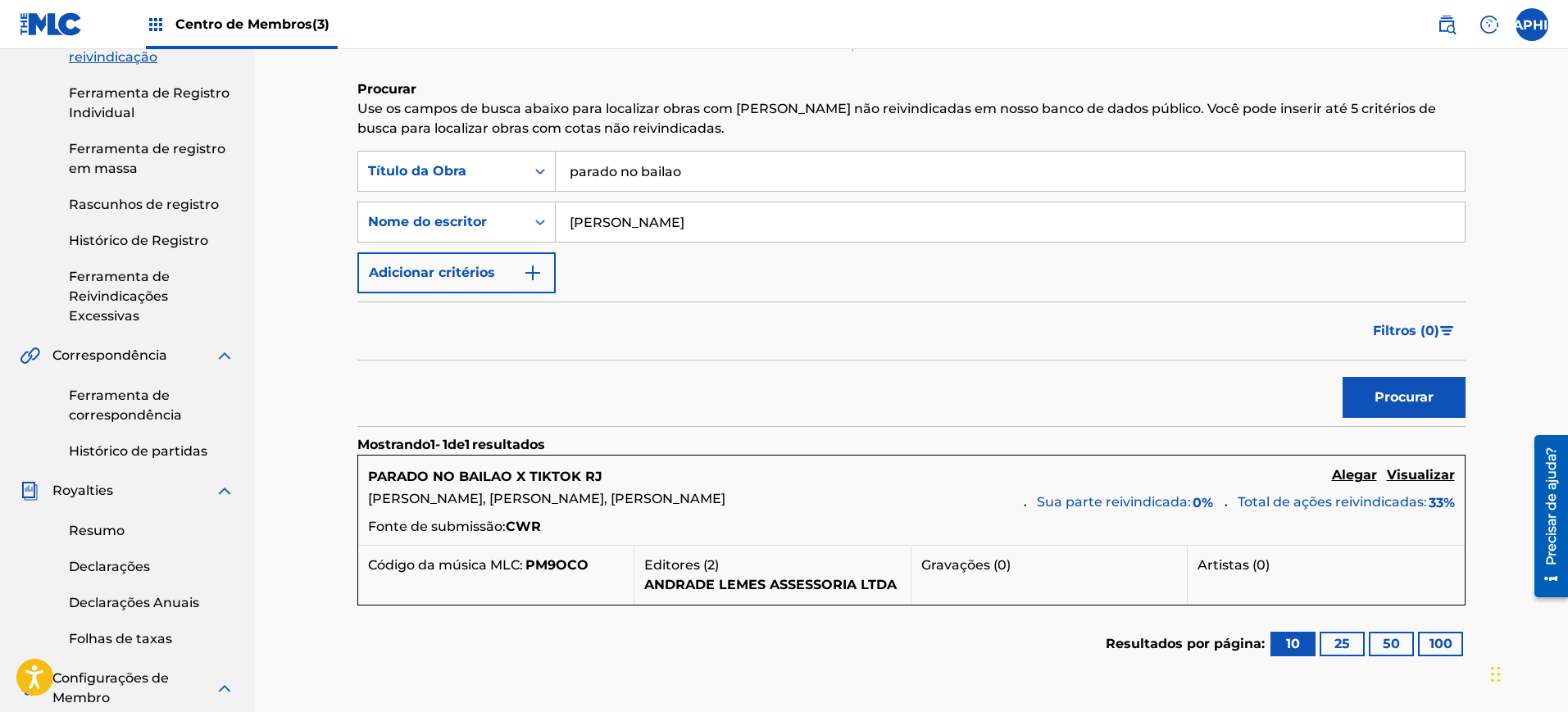
click at [684, 171] on input "parado no bailao" at bounding box center [1010, 171] width 909 height 39
type input "parado no bailão"
click at [1342, 377] on button "Procurar" at bounding box center [1403, 397] width 123 height 41
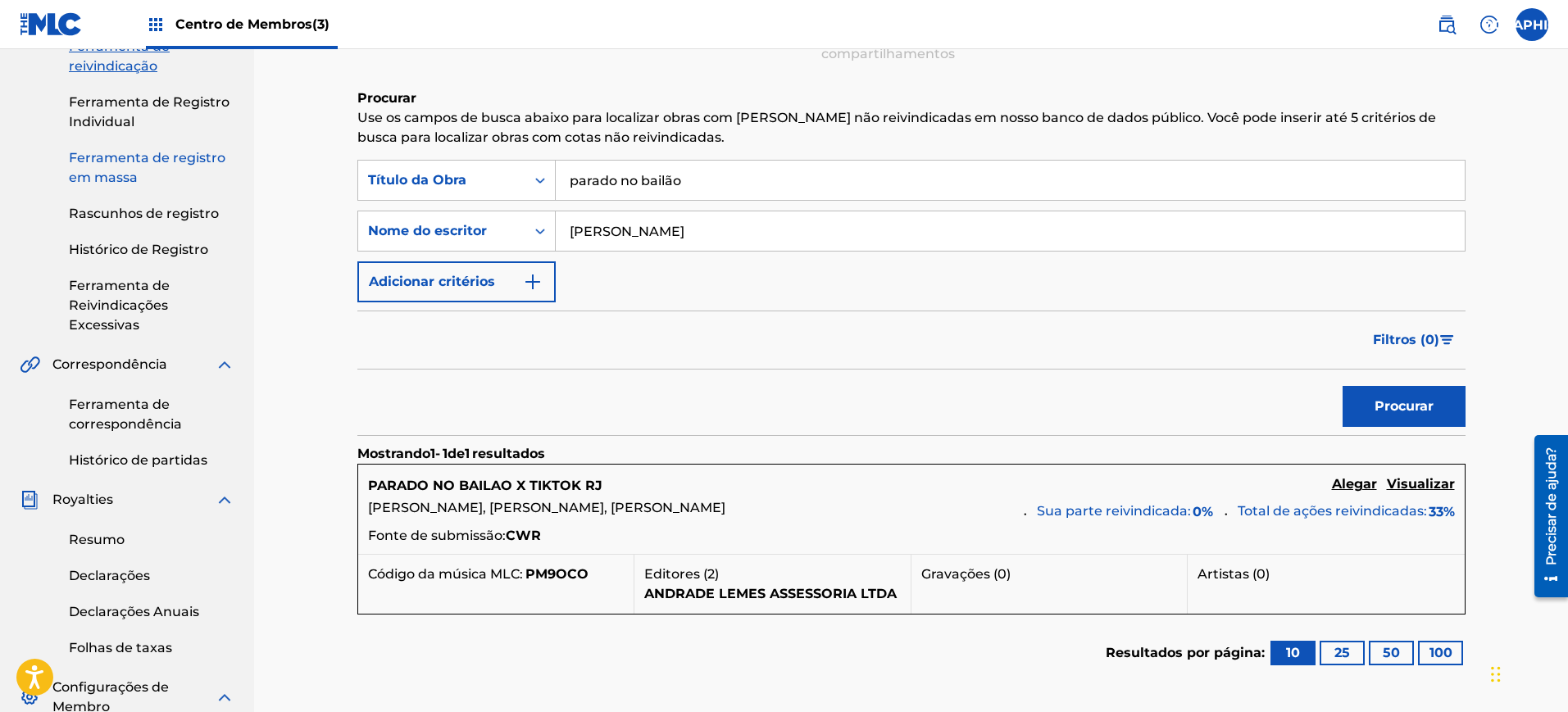
scroll to position [0, 0]
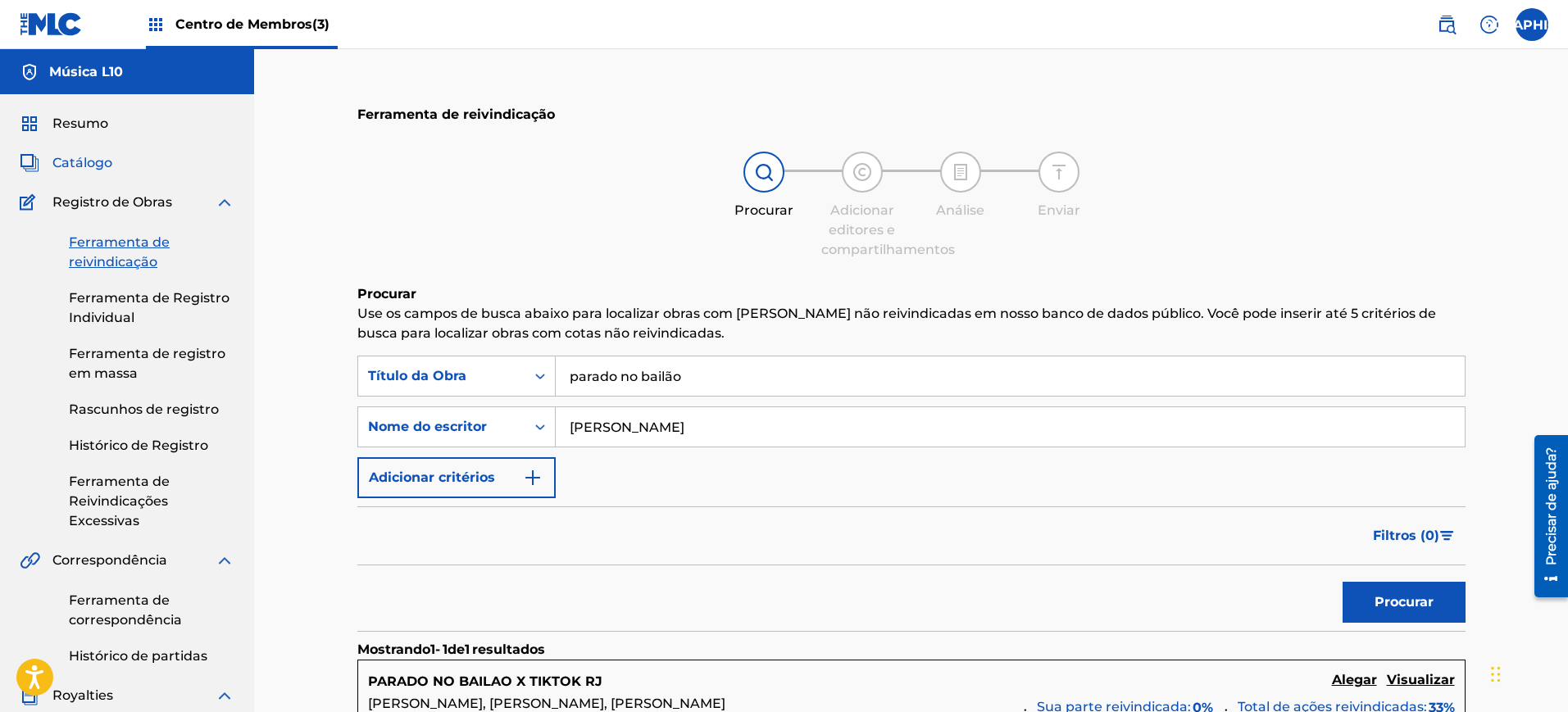
click at [79, 164] on font "Catálogo" at bounding box center [83, 163] width 60 height 16
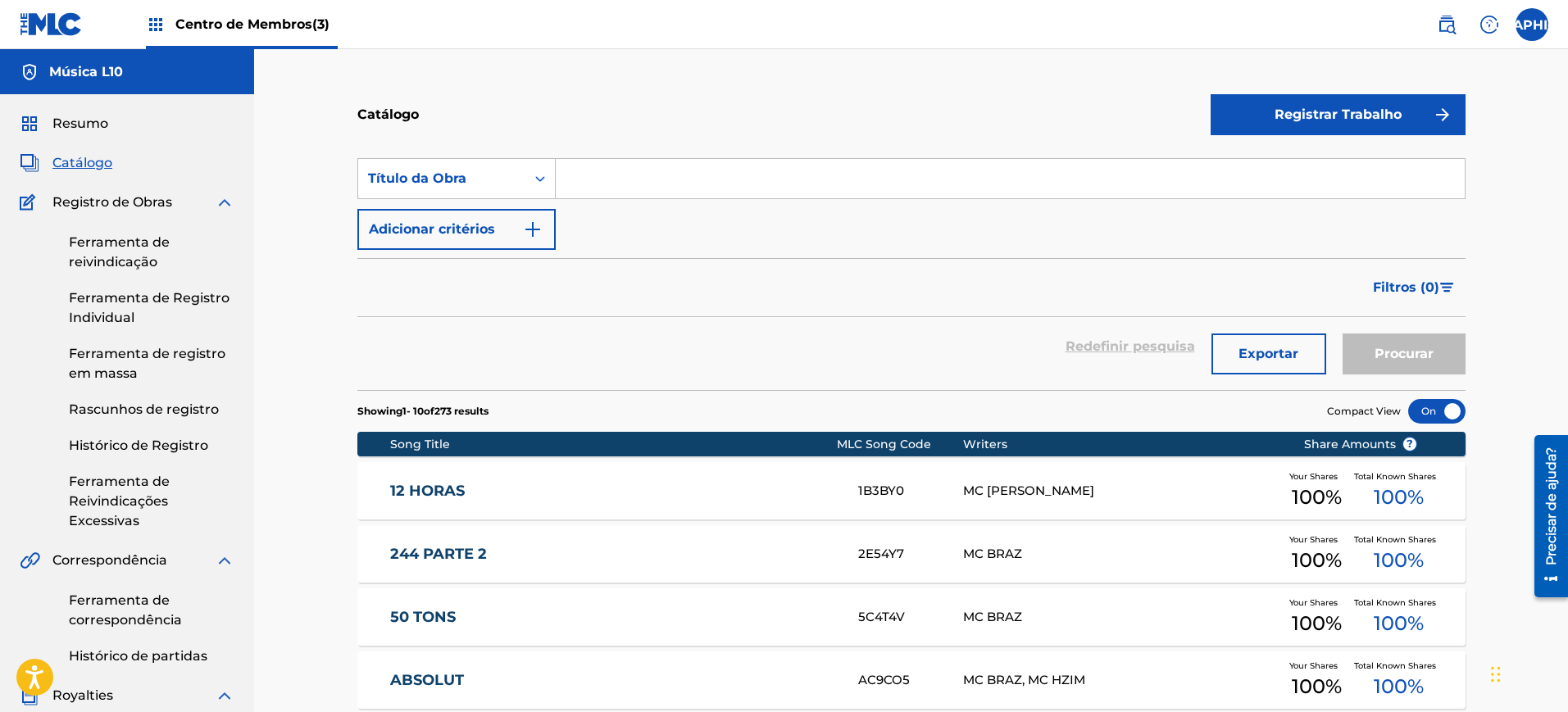
click at [614, 188] on input "Formulário de Pesquisa" at bounding box center [1010, 178] width 909 height 39
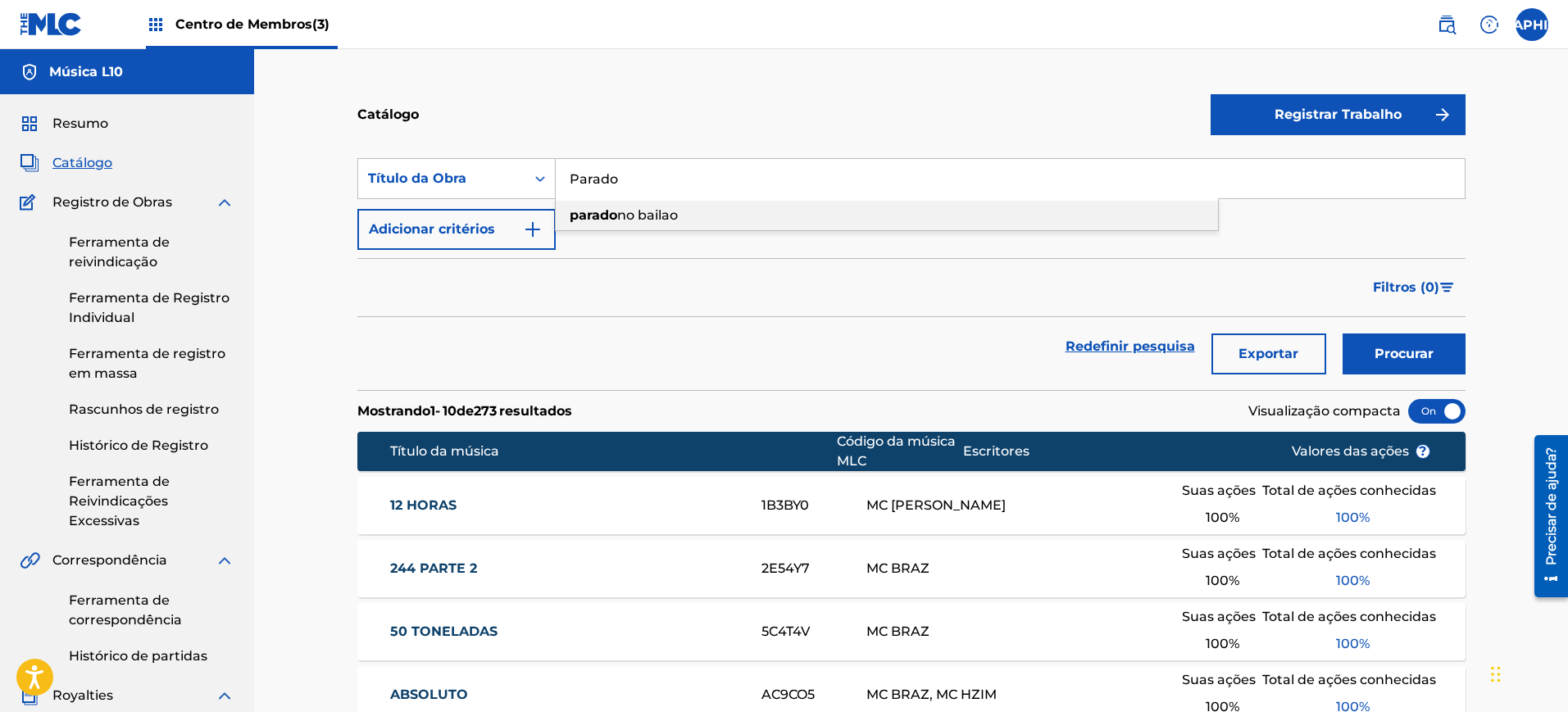
click at [611, 226] on div "parado no bailao" at bounding box center [887, 215] width 662 height 29
type input "parado no bailao"
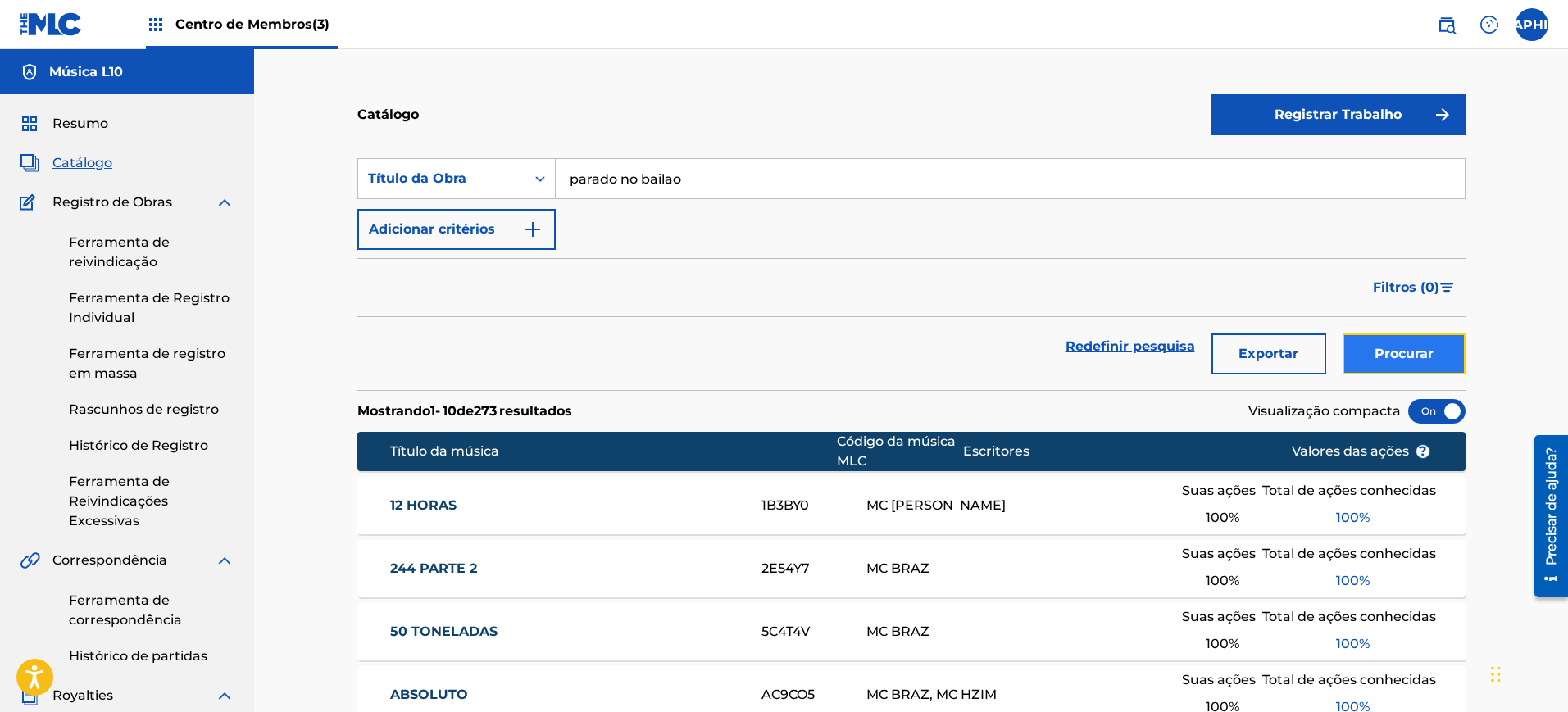
click at [1432, 352] on font "Procurar" at bounding box center [1404, 353] width 59 height 16
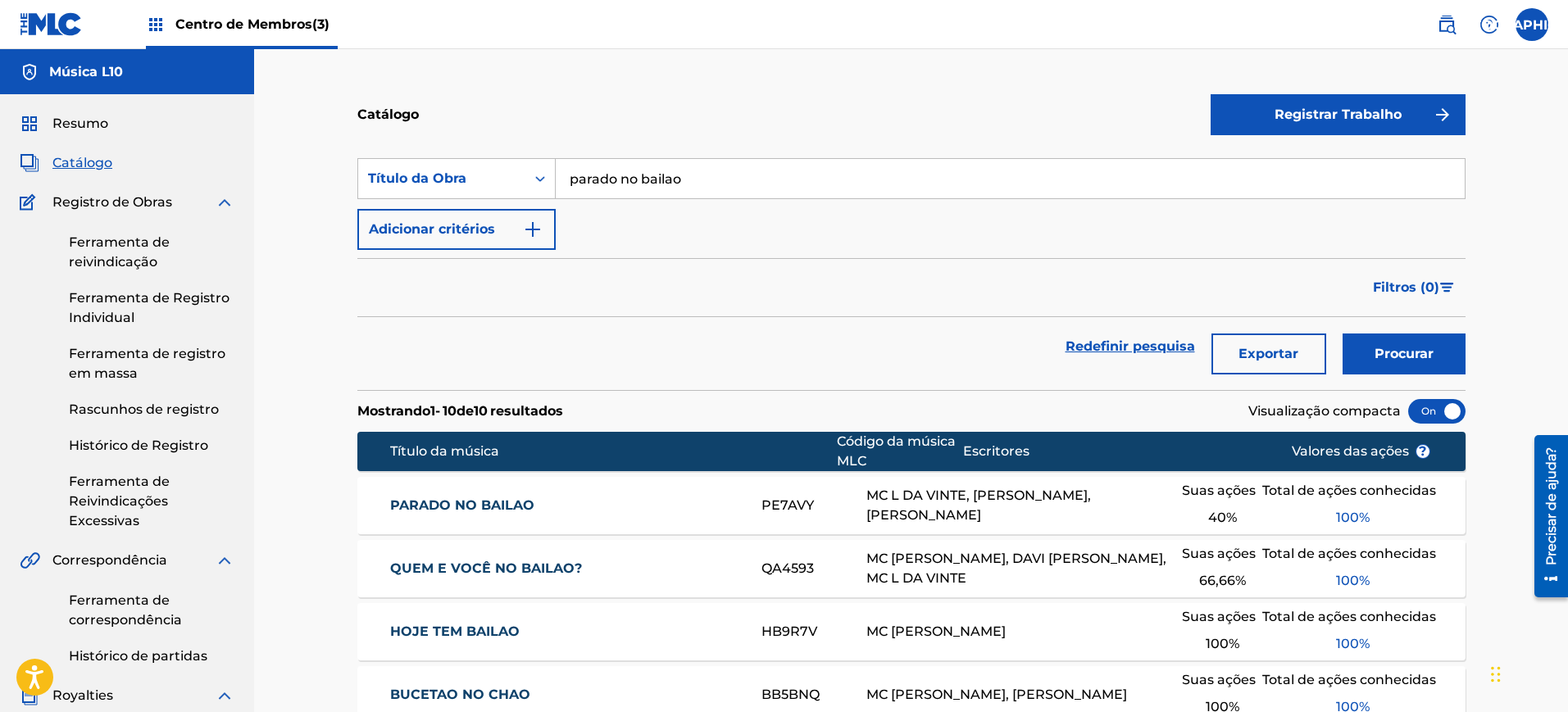
scroll to position [103, 0]
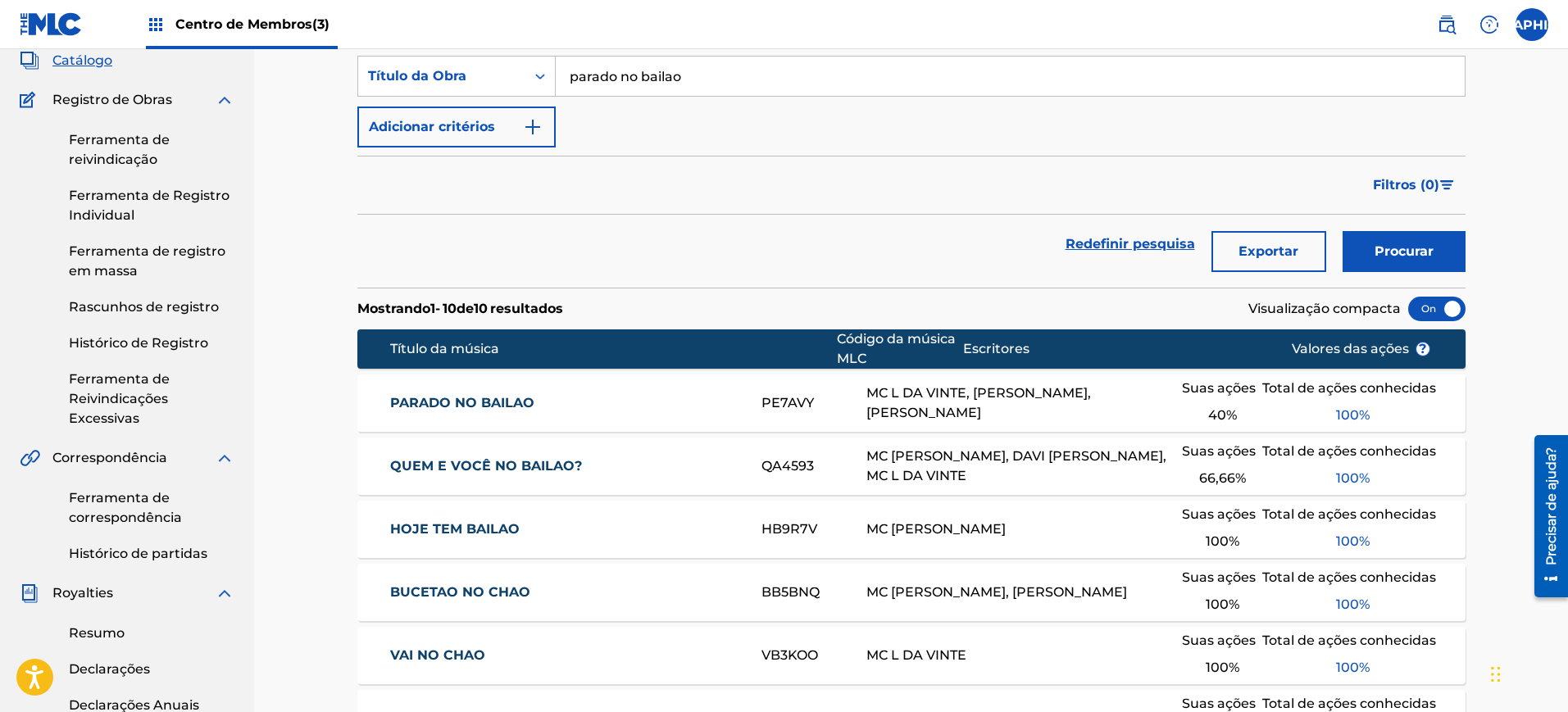
click at [511, 399] on font "PARADO NO BAILAO" at bounding box center [462, 403] width 144 height 16
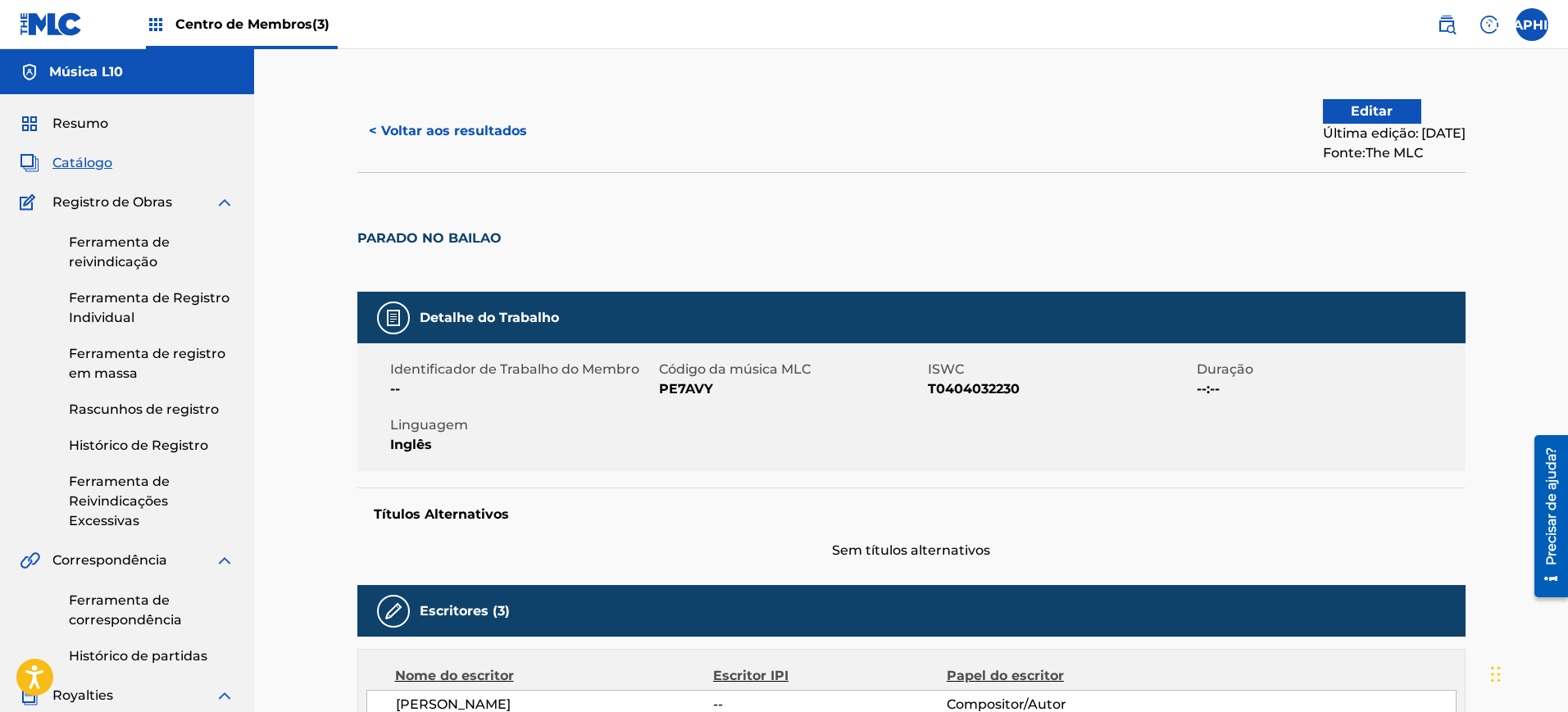
scroll to position [205, 0]
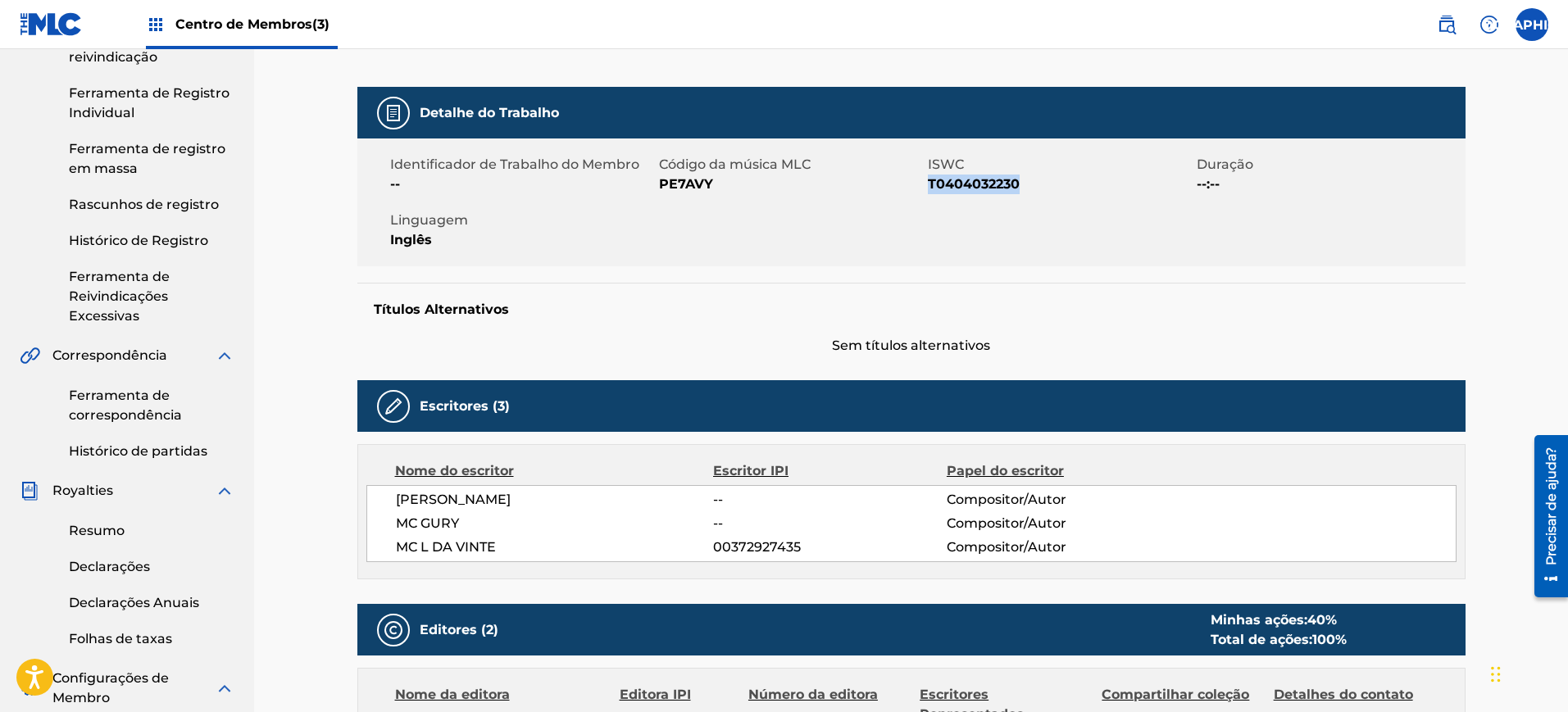
drag, startPoint x: 1025, startPoint y: 179, endPoint x: 927, endPoint y: 188, distance: 98.4
click at [927, 188] on span "T0404032230" at bounding box center [1059, 184] width 264 height 20
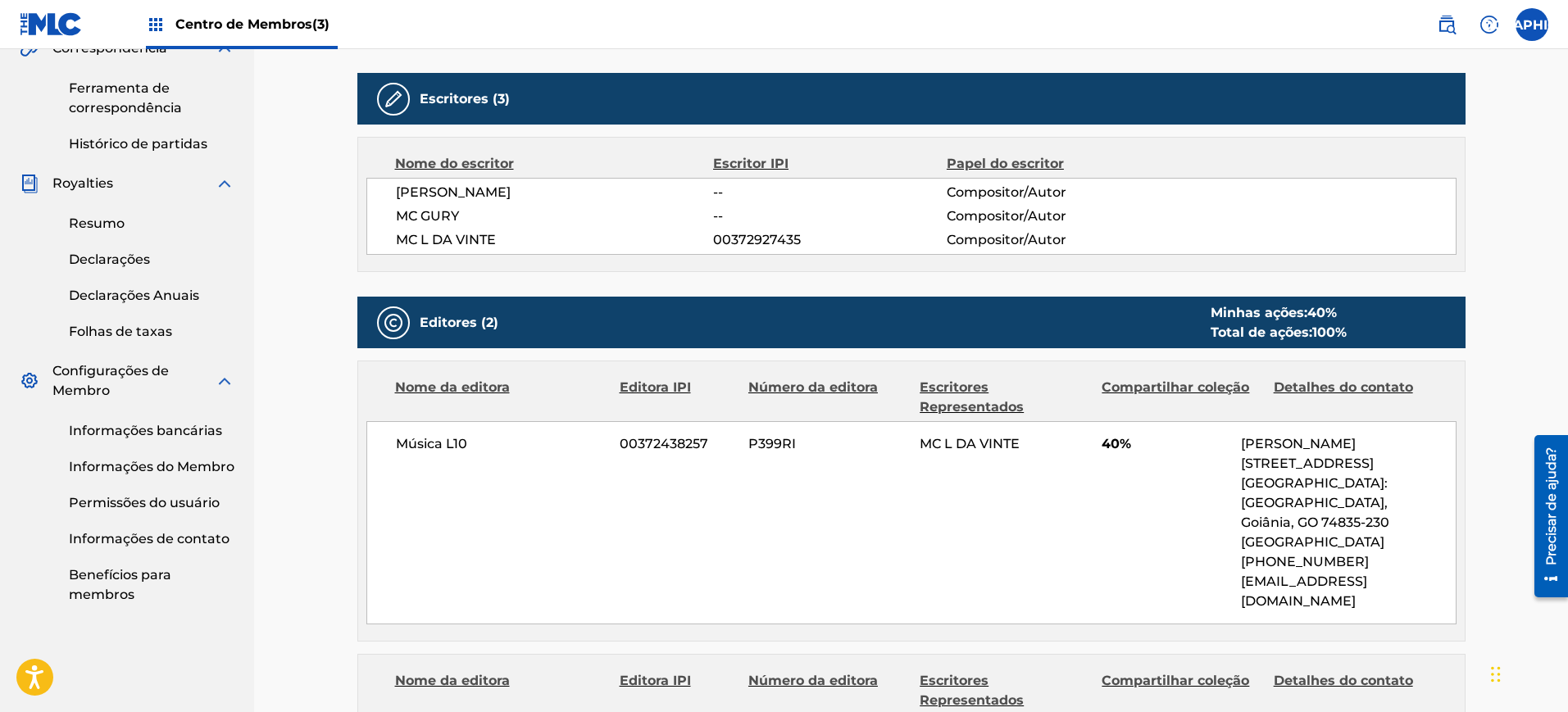
scroll to position [409, 0]
